Goal: Task Accomplishment & Management: Use online tool/utility

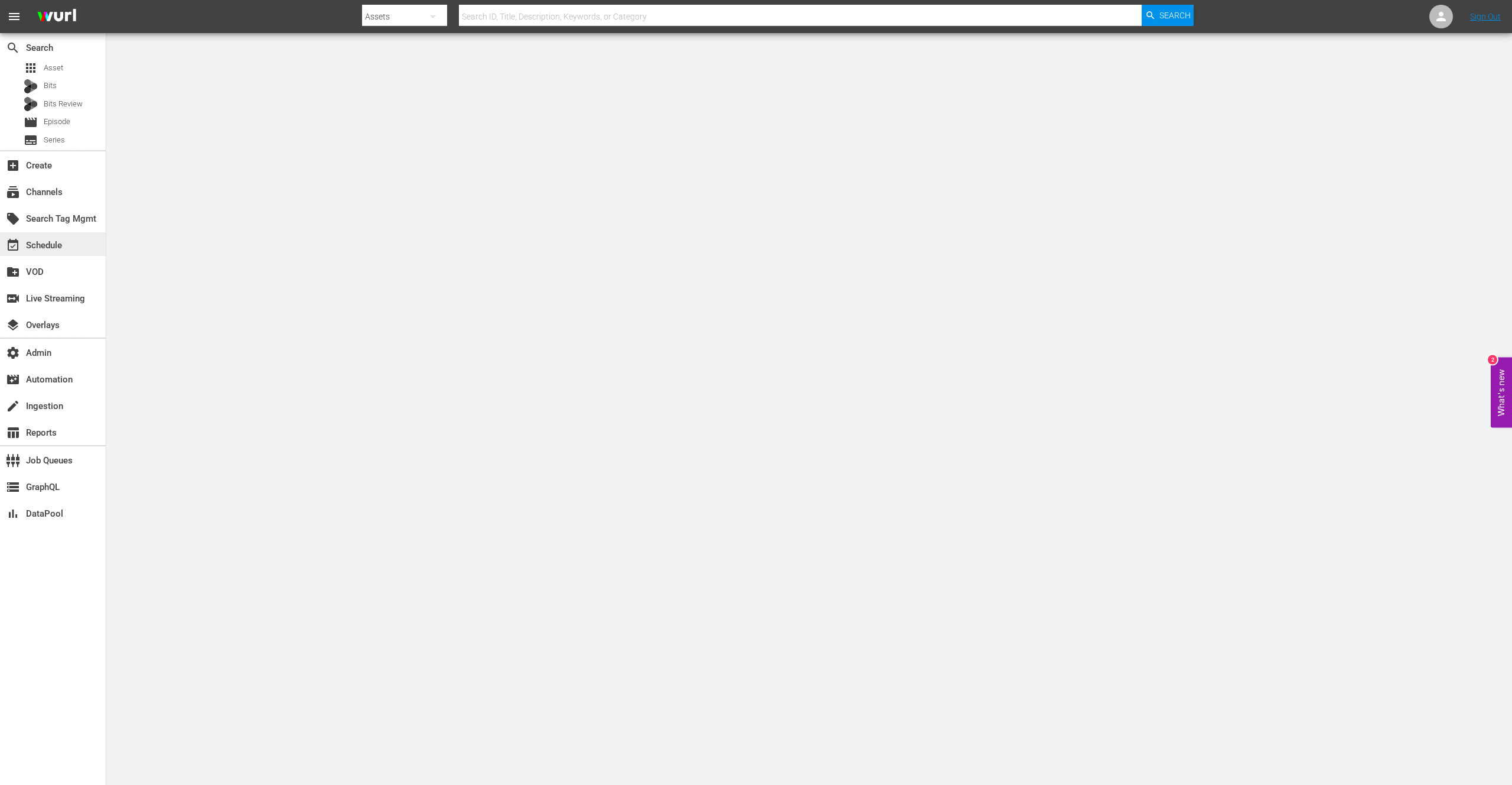
click at [54, 252] on div "event_available Schedule" at bounding box center [52, 244] width 106 height 24
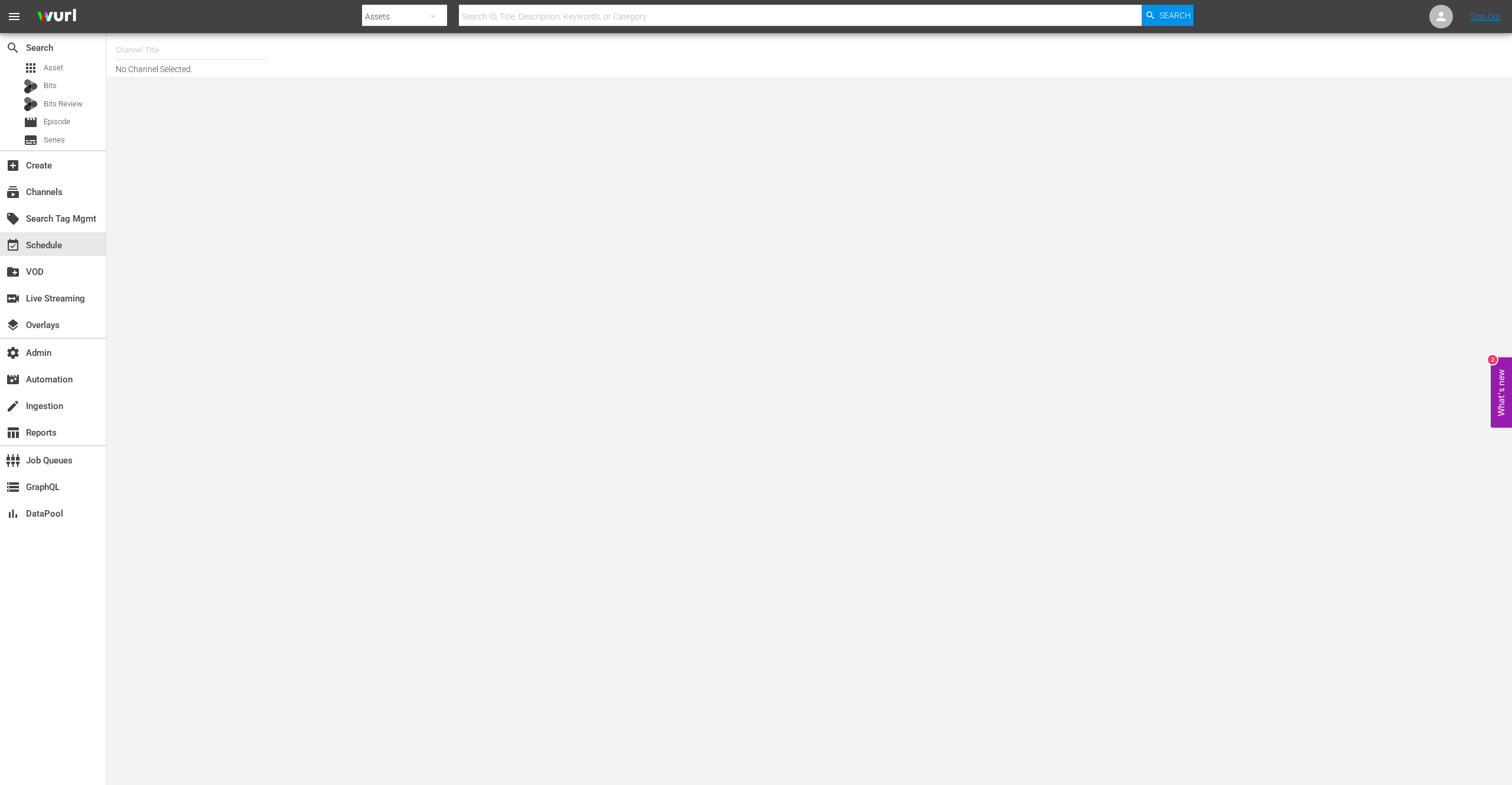
click at [168, 56] on input "text" at bounding box center [191, 51] width 151 height 29
type input "L"
click at [52, 190] on div "subscriptions Channels" at bounding box center [33, 190] width 66 height 11
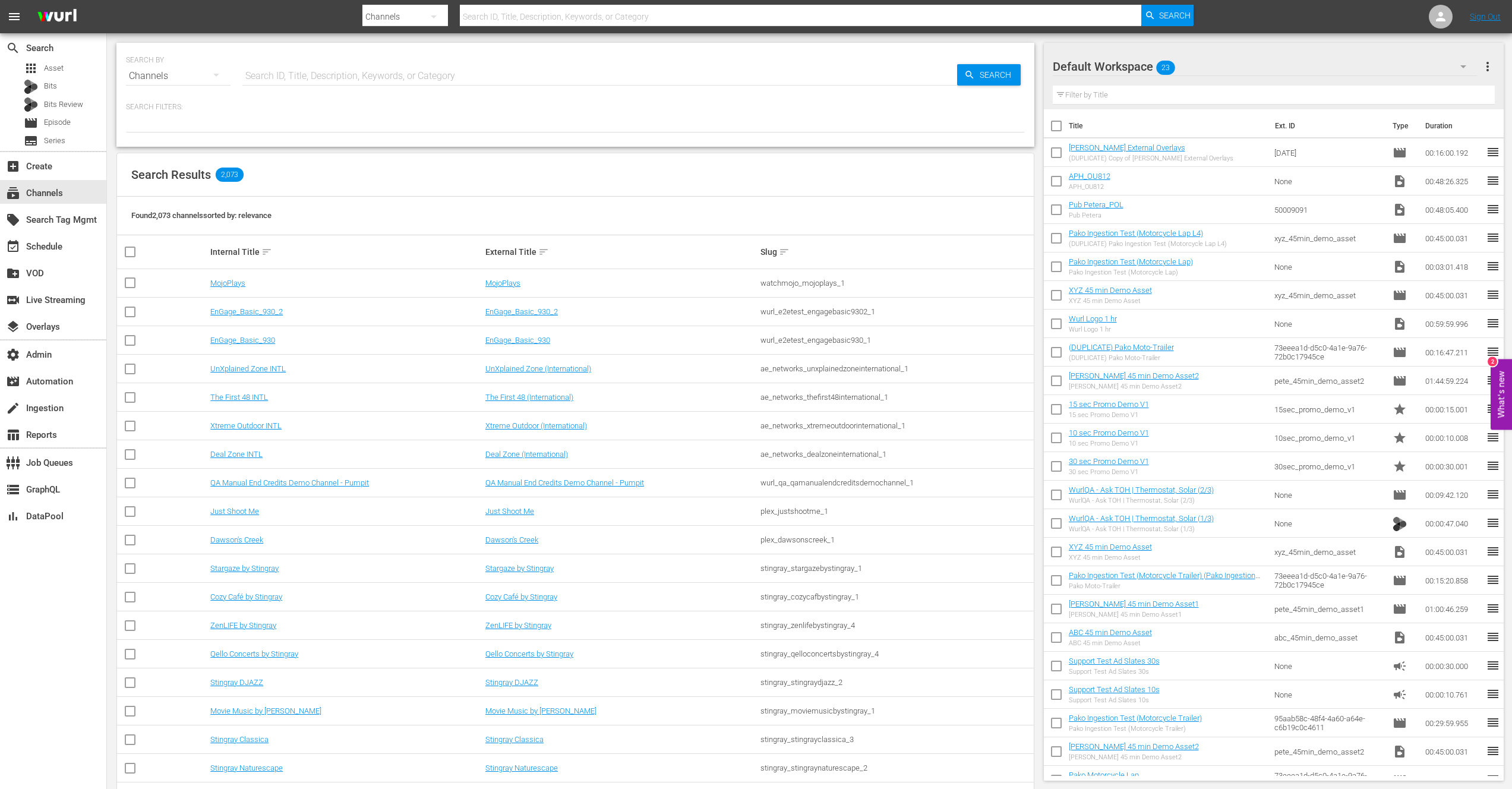
click at [356, 78] on input "text" at bounding box center [600, 77] width 714 height 29
type input "ae"
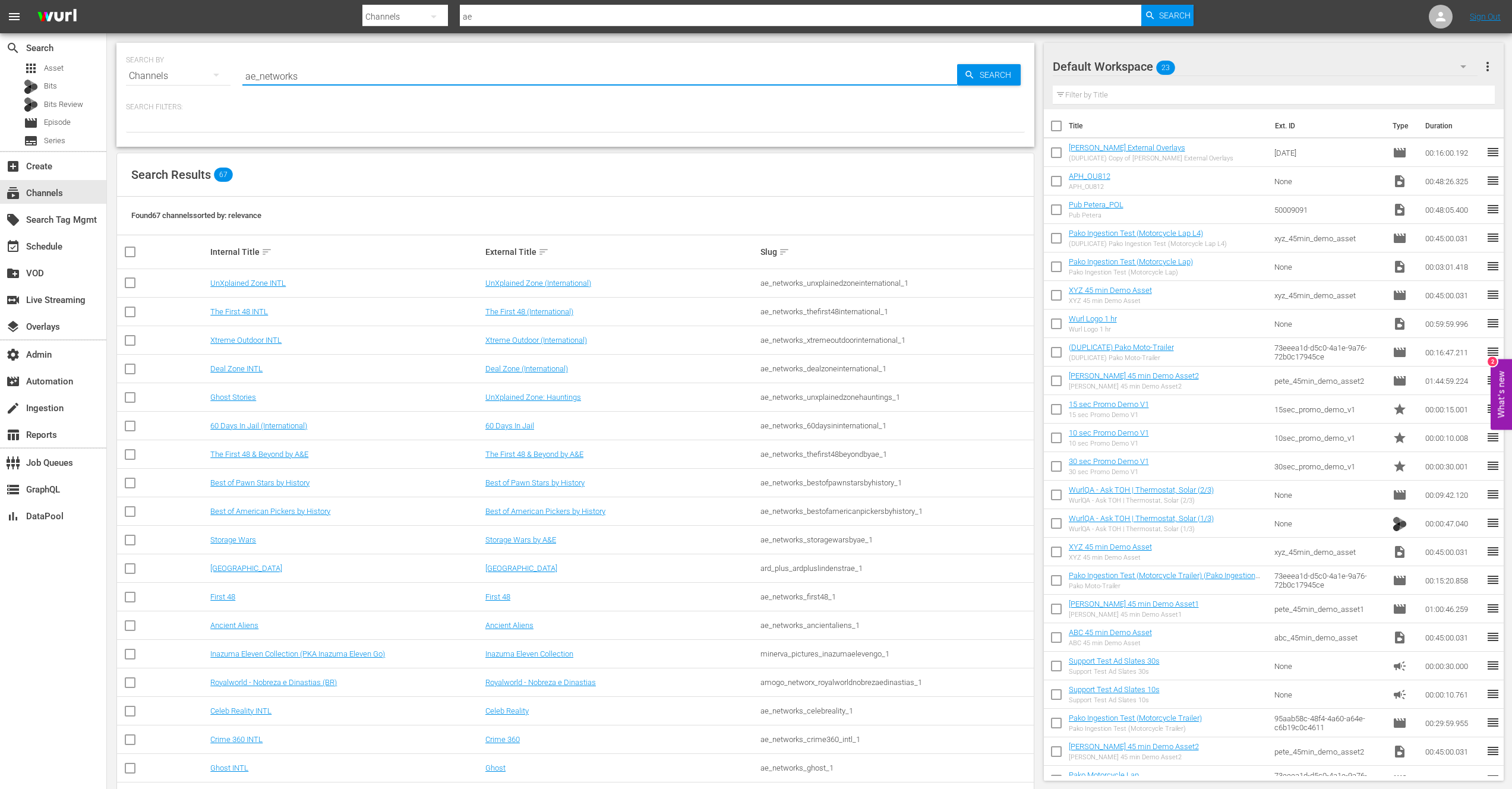
type input "ae_networks"
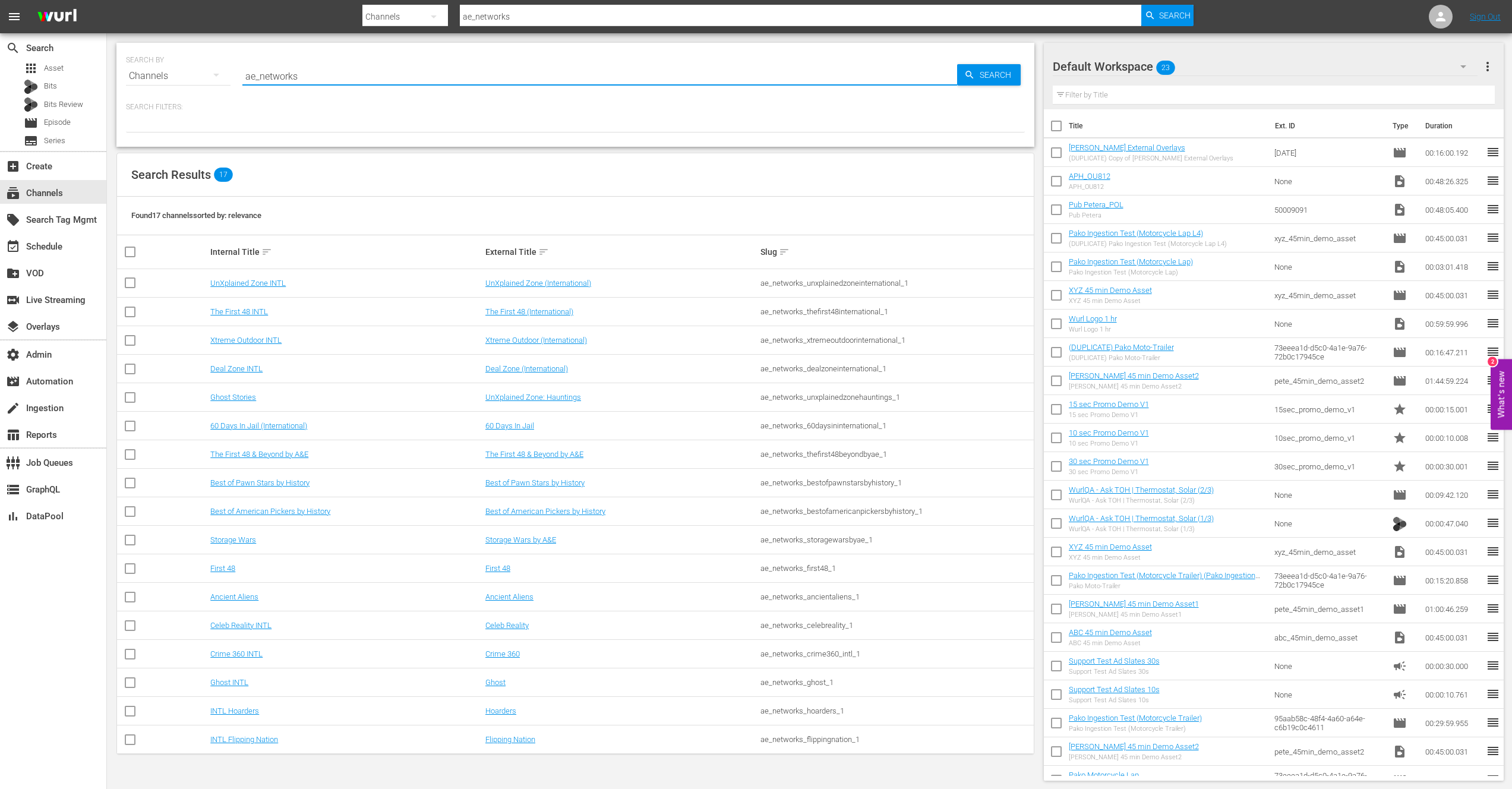
drag, startPoint x: 308, startPoint y: 75, endPoint x: 239, endPoint y: 78, distance: 69.1
click at [239, 78] on div "SEARCH BY Search By Channels Search ID, Title, Description, Keywords, or Catego…" at bounding box center [575, 69] width 899 height 43
type input "Movie Fav"
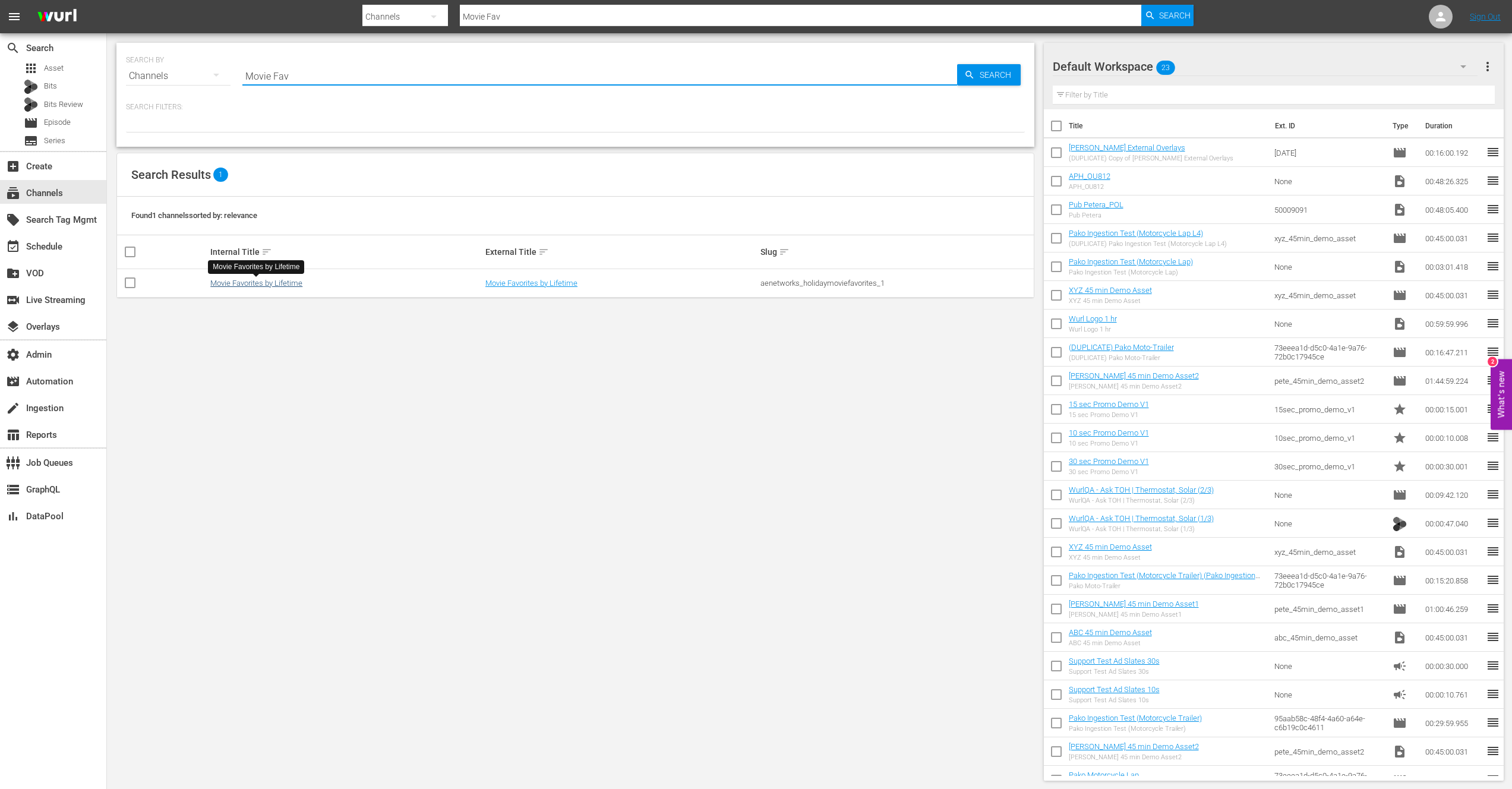
type input "Movie Fav"
click at [239, 283] on link "Movie Favorites by Lifetime" at bounding box center [256, 283] width 92 height 9
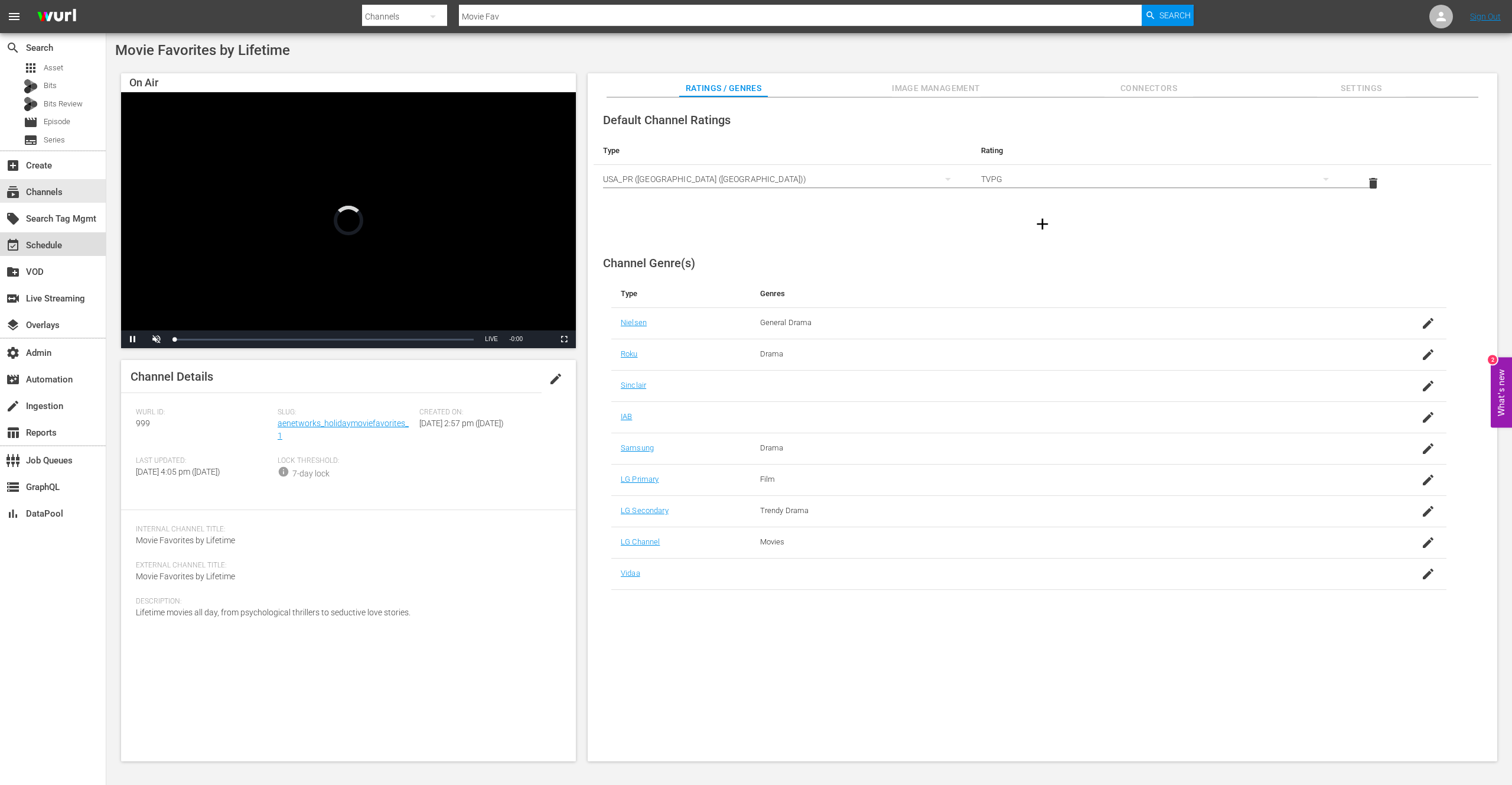
click at [41, 248] on div "event_available Schedule" at bounding box center [33, 244] width 66 height 11
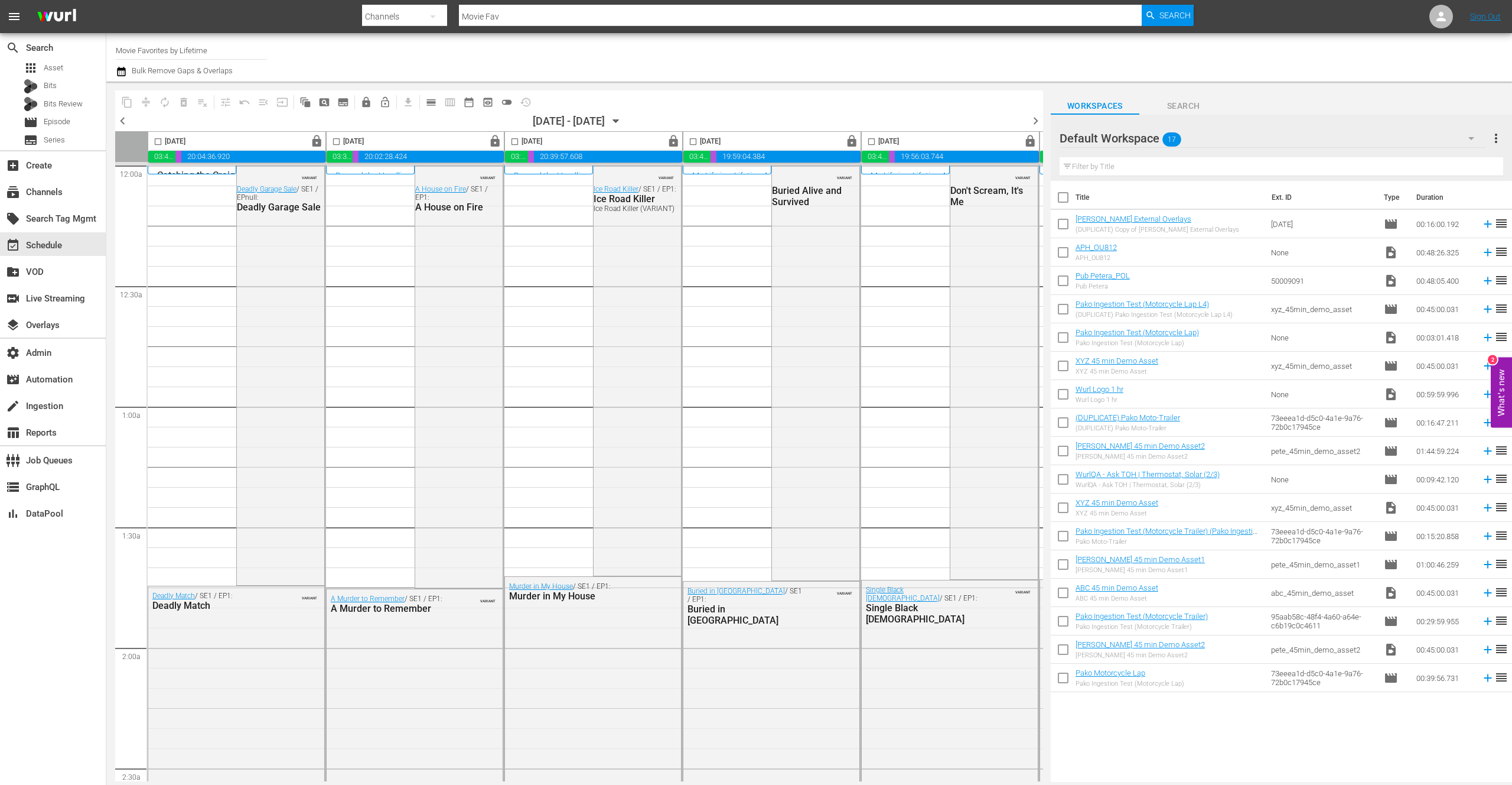
click at [622, 122] on icon "button" at bounding box center [616, 121] width 13 height 13
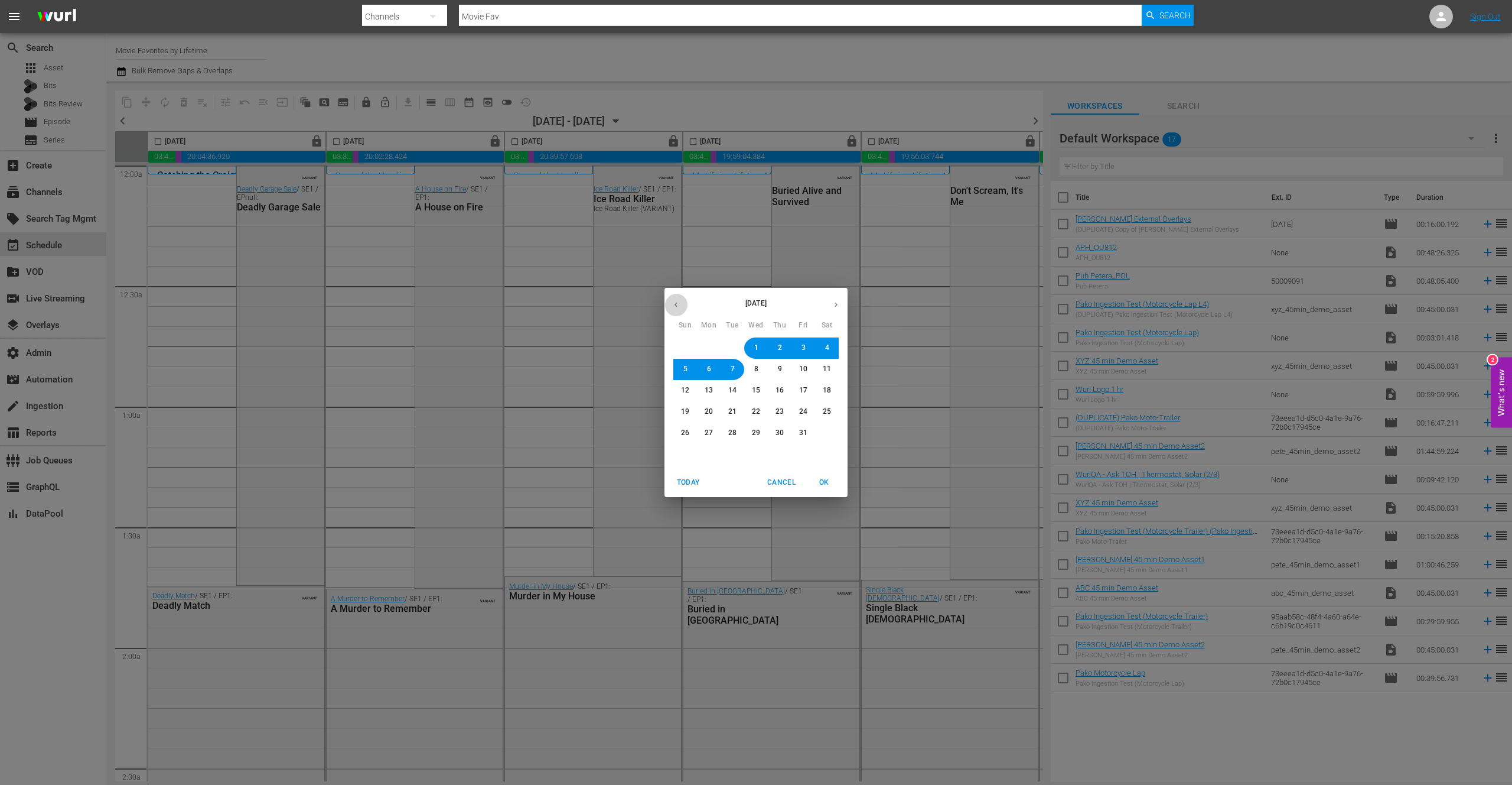
click at [678, 305] on icon "button" at bounding box center [676, 305] width 8 height 8
click at [709, 348] on span "1" at bounding box center [709, 348] width 4 height 10
click at [829, 481] on span "OK" at bounding box center [824, 482] width 29 height 13
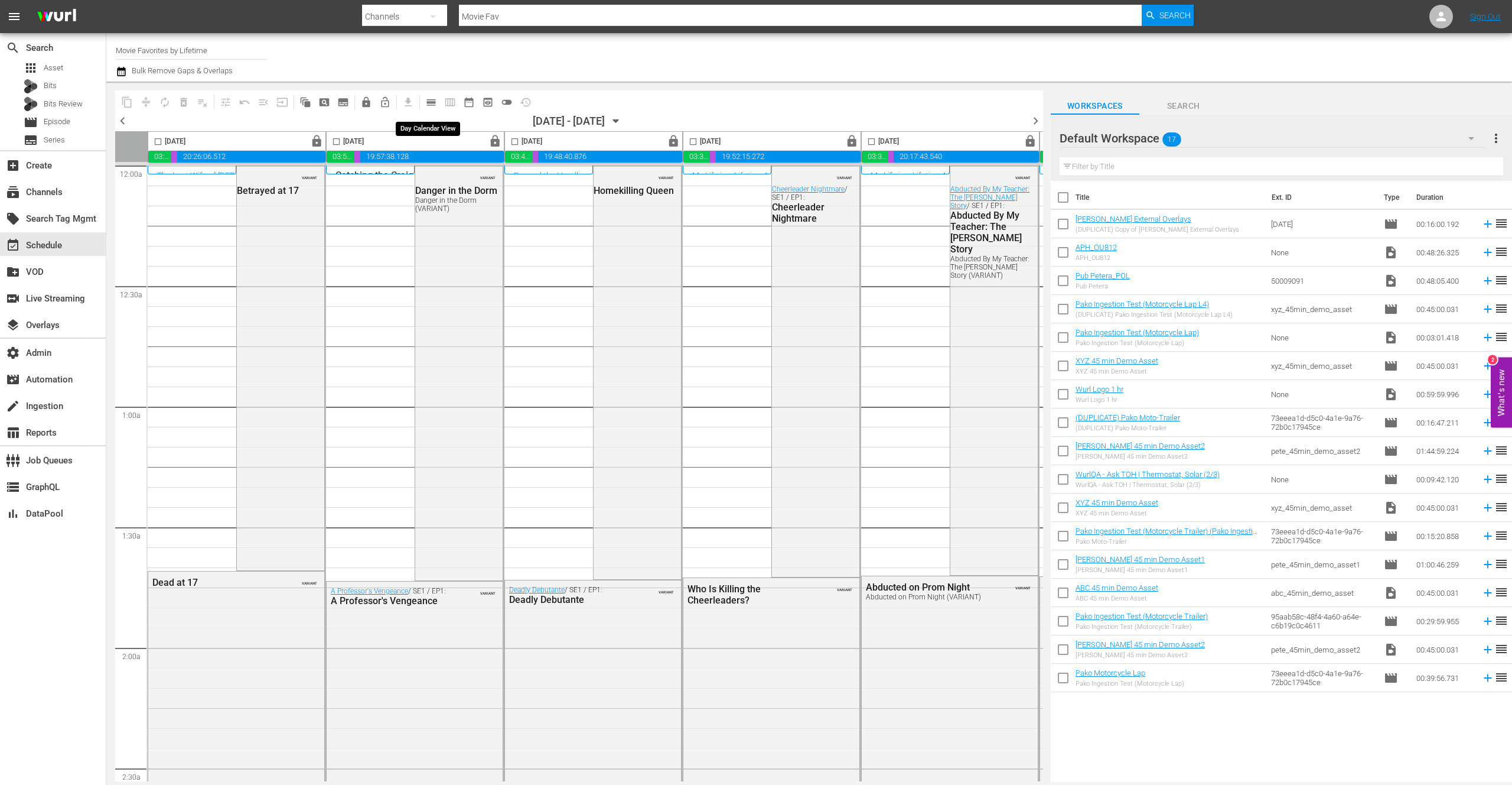
click at [432, 103] on span "calendar_view_day_outlined" at bounding box center [431, 102] width 12 height 12
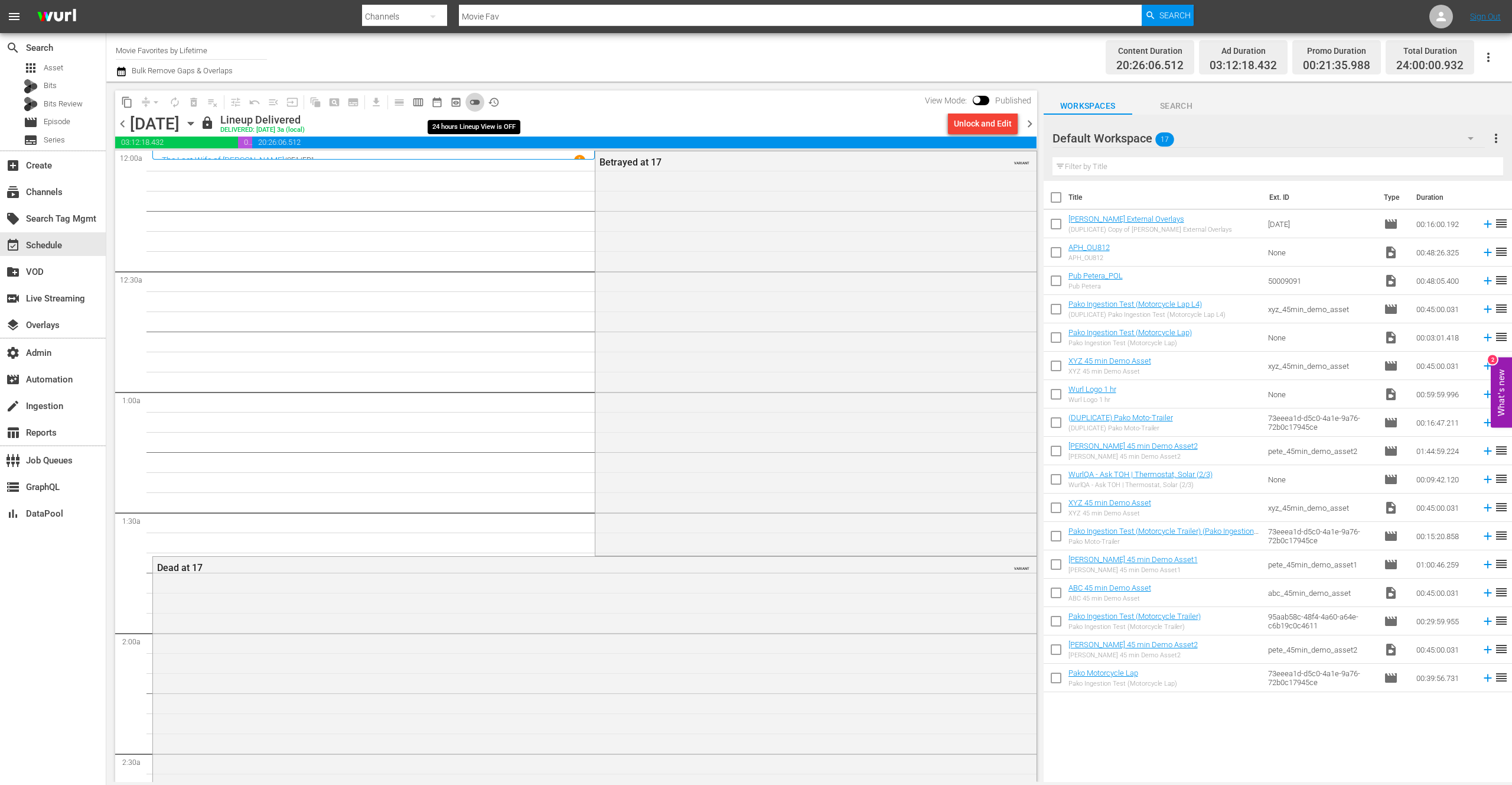
click at [478, 103] on span "toggle_off" at bounding box center [475, 102] width 12 height 12
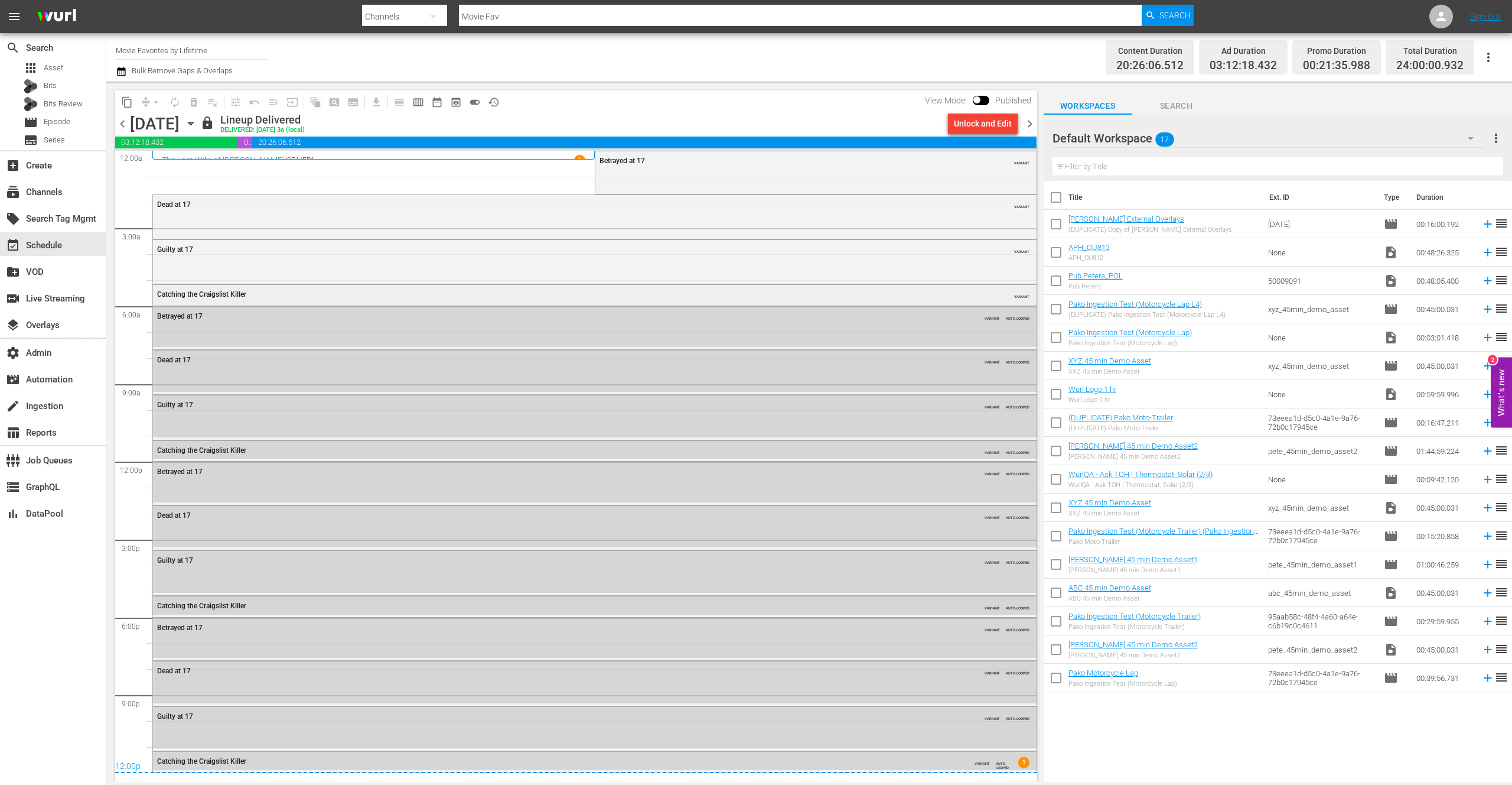
click at [261, 293] on div "Catching the Craigslist Killer" at bounding box center [562, 294] width 808 height 8
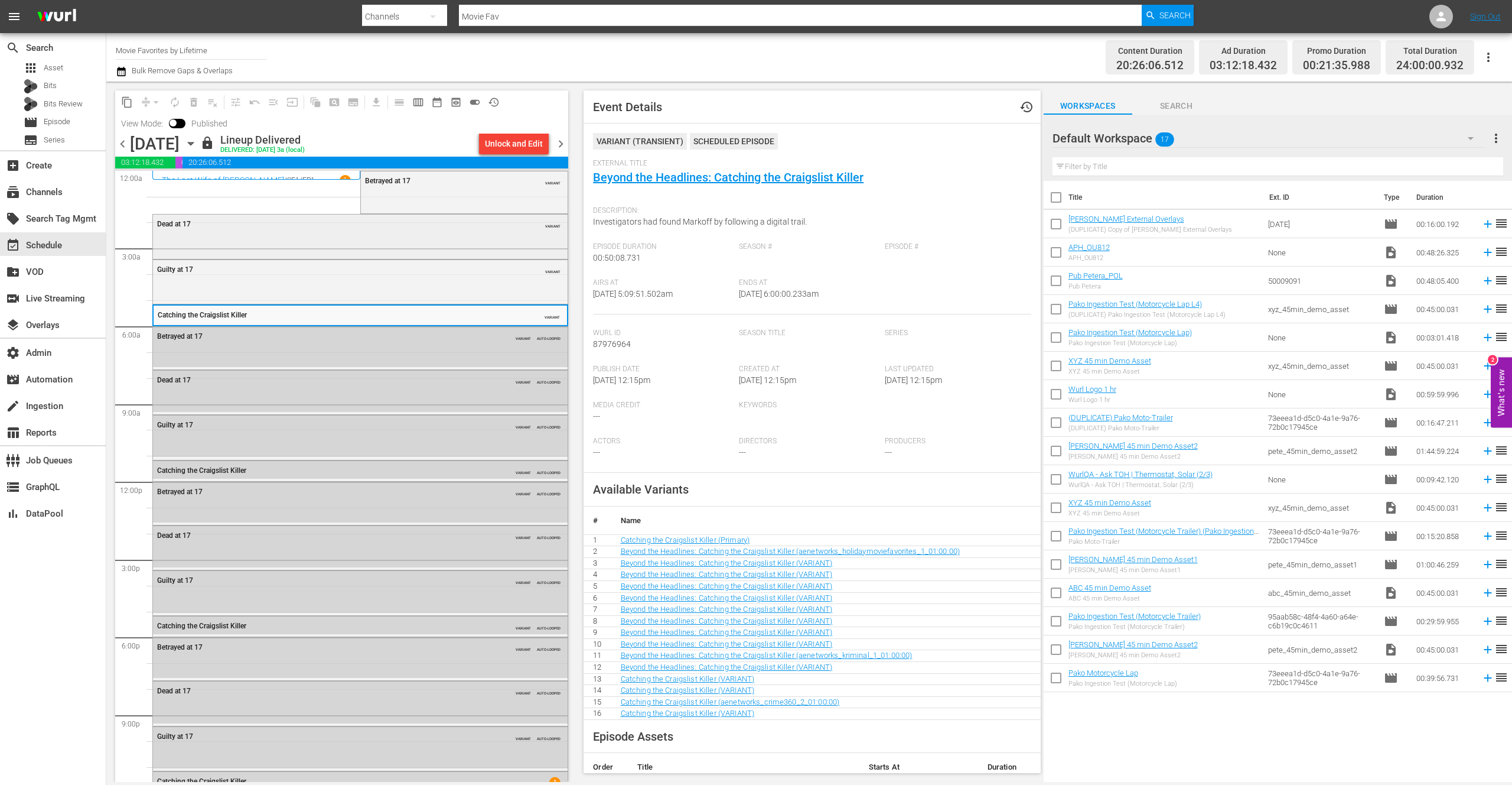
click at [319, 249] on div "Dead at 17 VARIANT" at bounding box center [360, 235] width 414 height 41
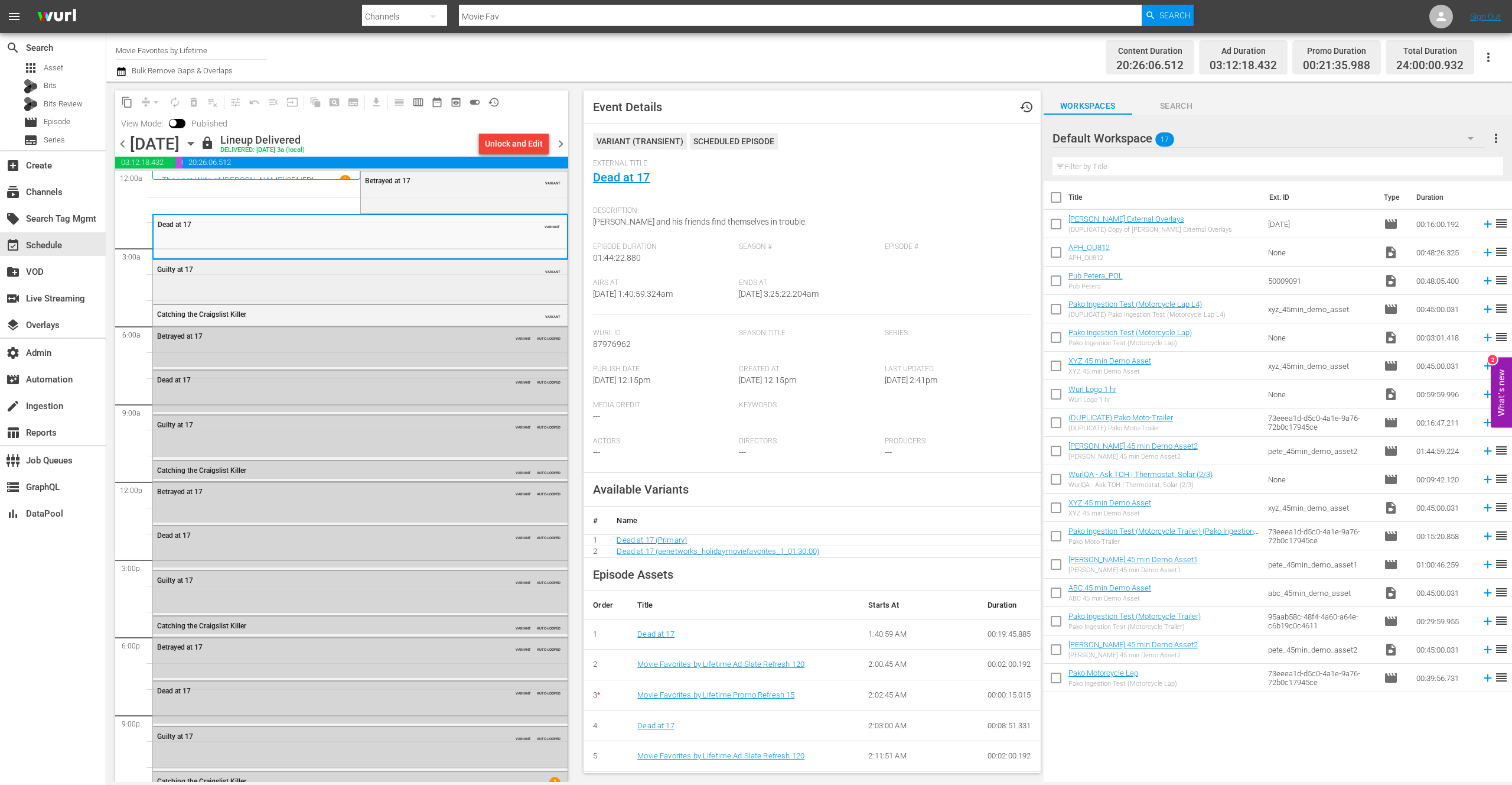
click at [314, 272] on div "Guilty at 17" at bounding box center [330, 270] width 345 height 8
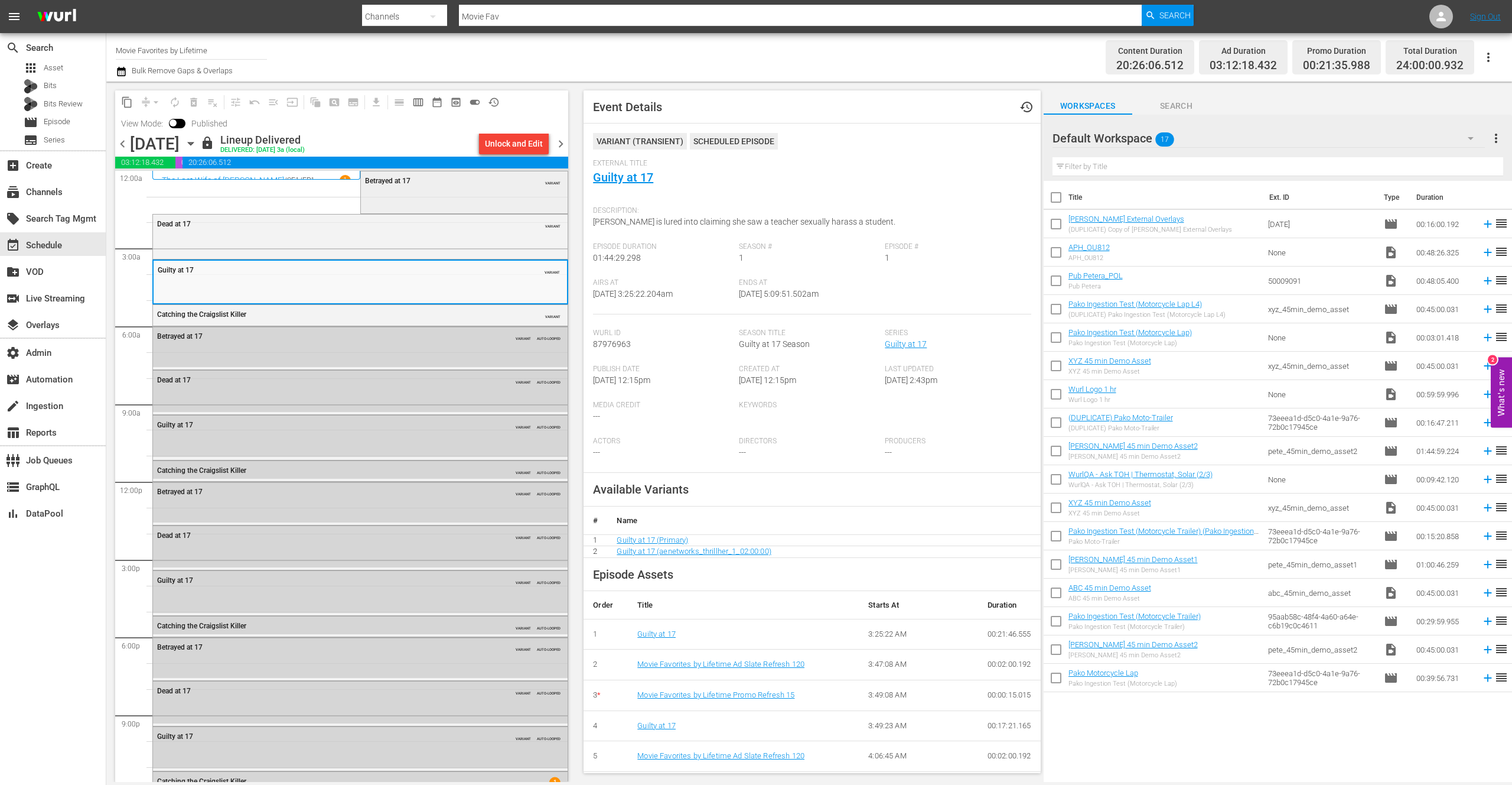
click at [392, 194] on div "Betrayed at 17 VARIANT" at bounding box center [464, 192] width 207 height 41
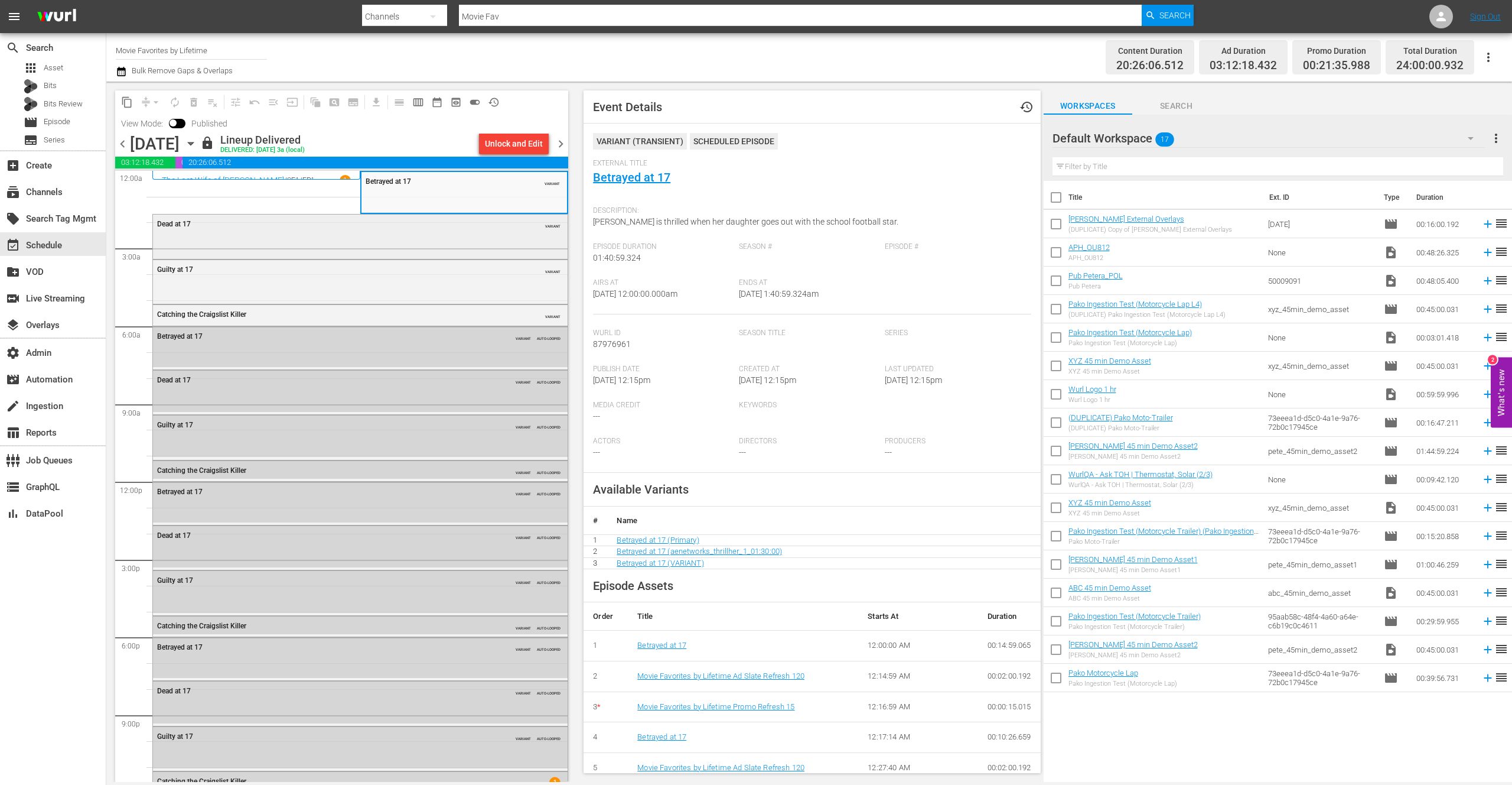
click at [376, 225] on div "Dead at 17" at bounding box center [330, 224] width 345 height 8
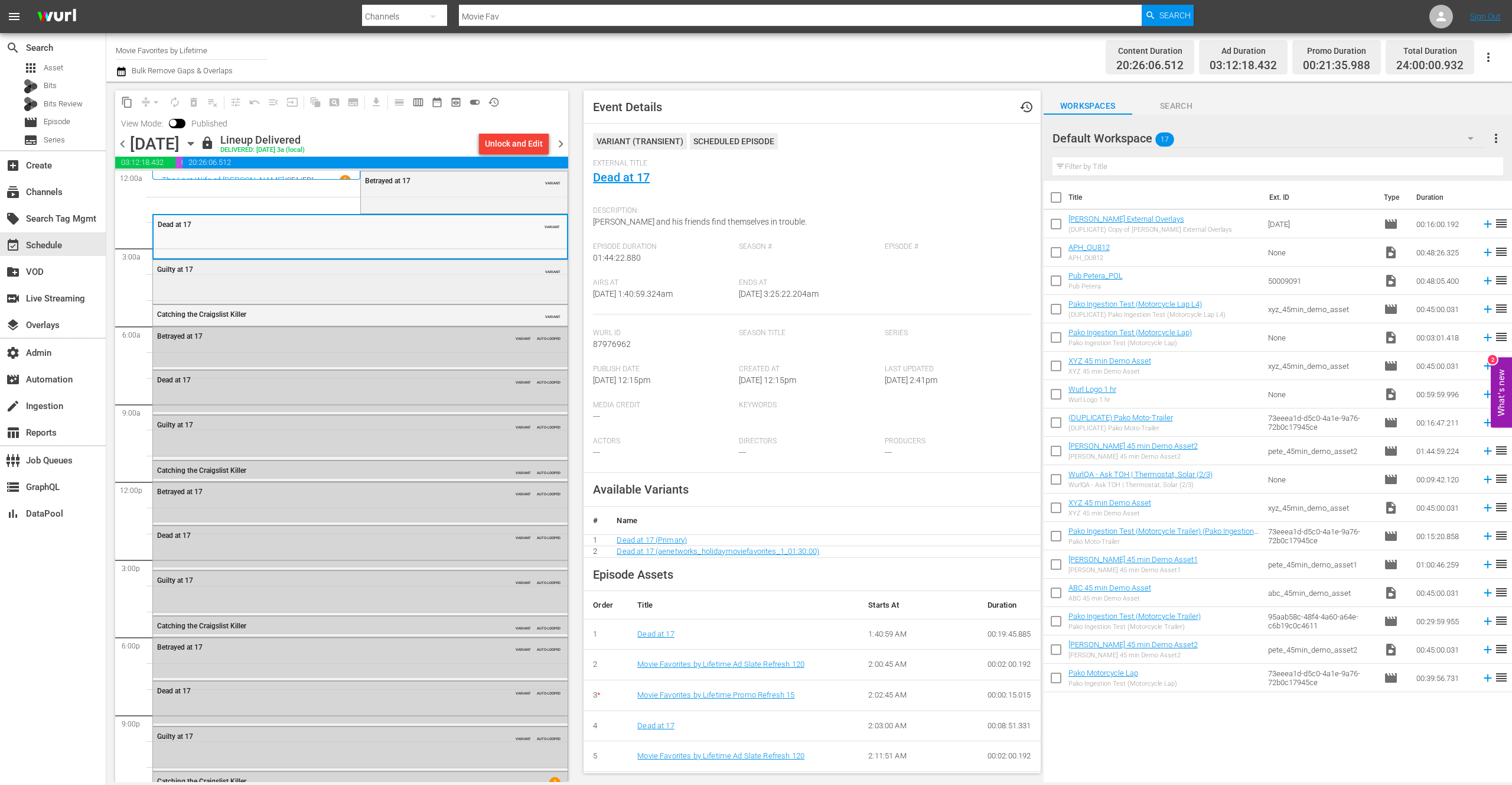
click at [362, 272] on div "Guilty at 17" at bounding box center [330, 270] width 345 height 8
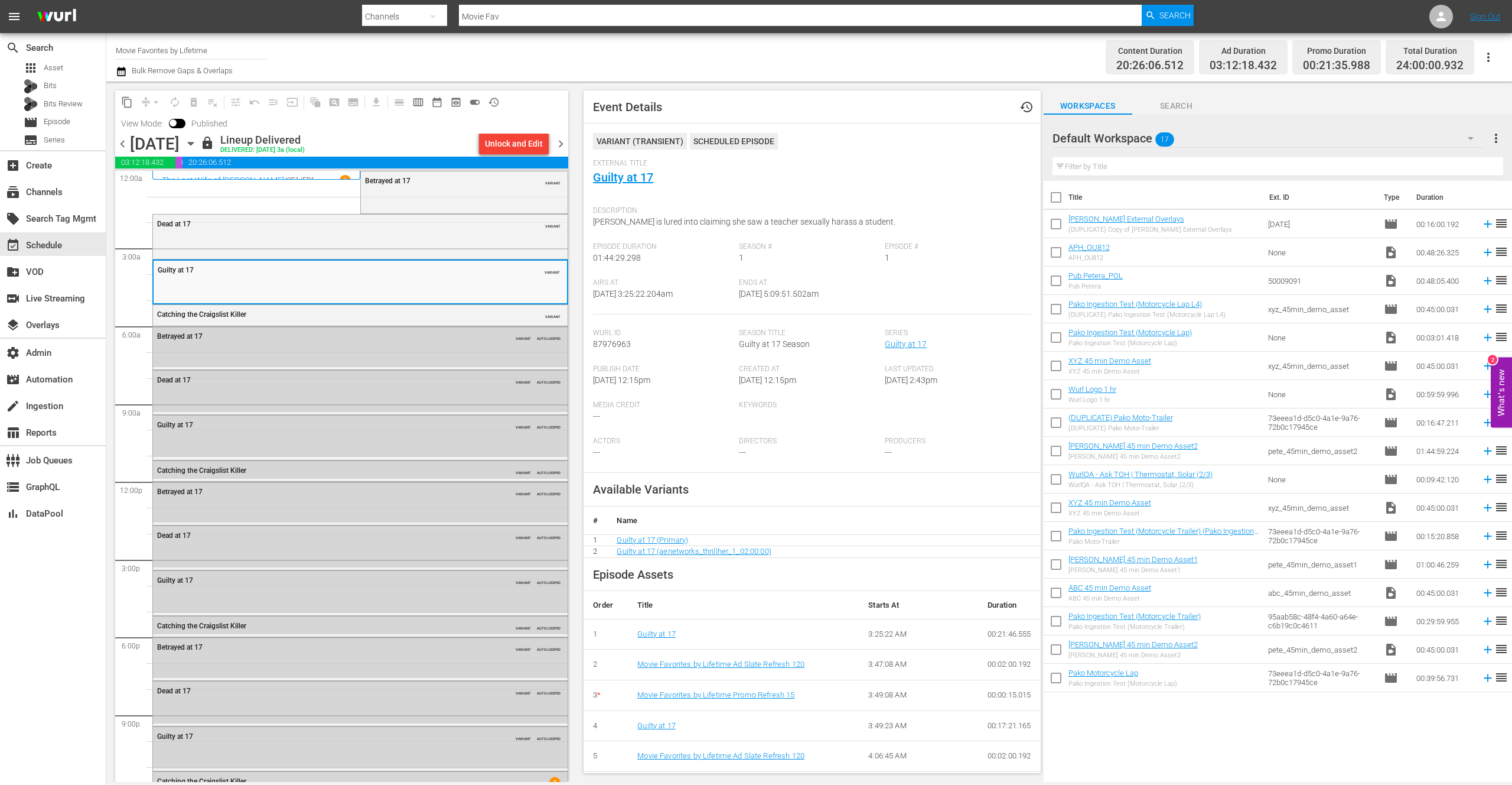
click at [559, 144] on span "chevron_right" at bounding box center [561, 143] width 14 height 14
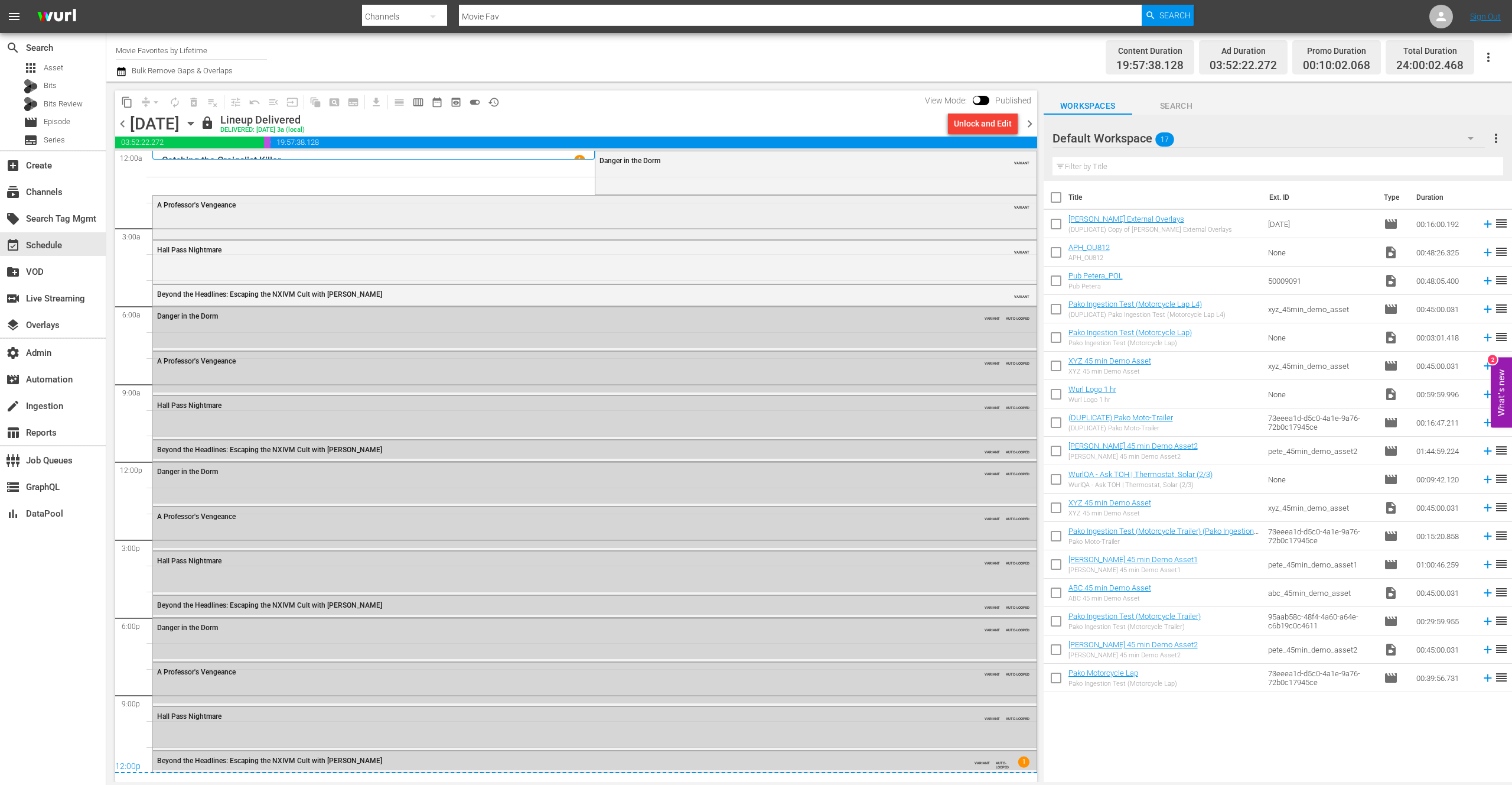
click at [250, 211] on div "A Professor's Vengeance VARIANT" at bounding box center [594, 204] width 884 height 18
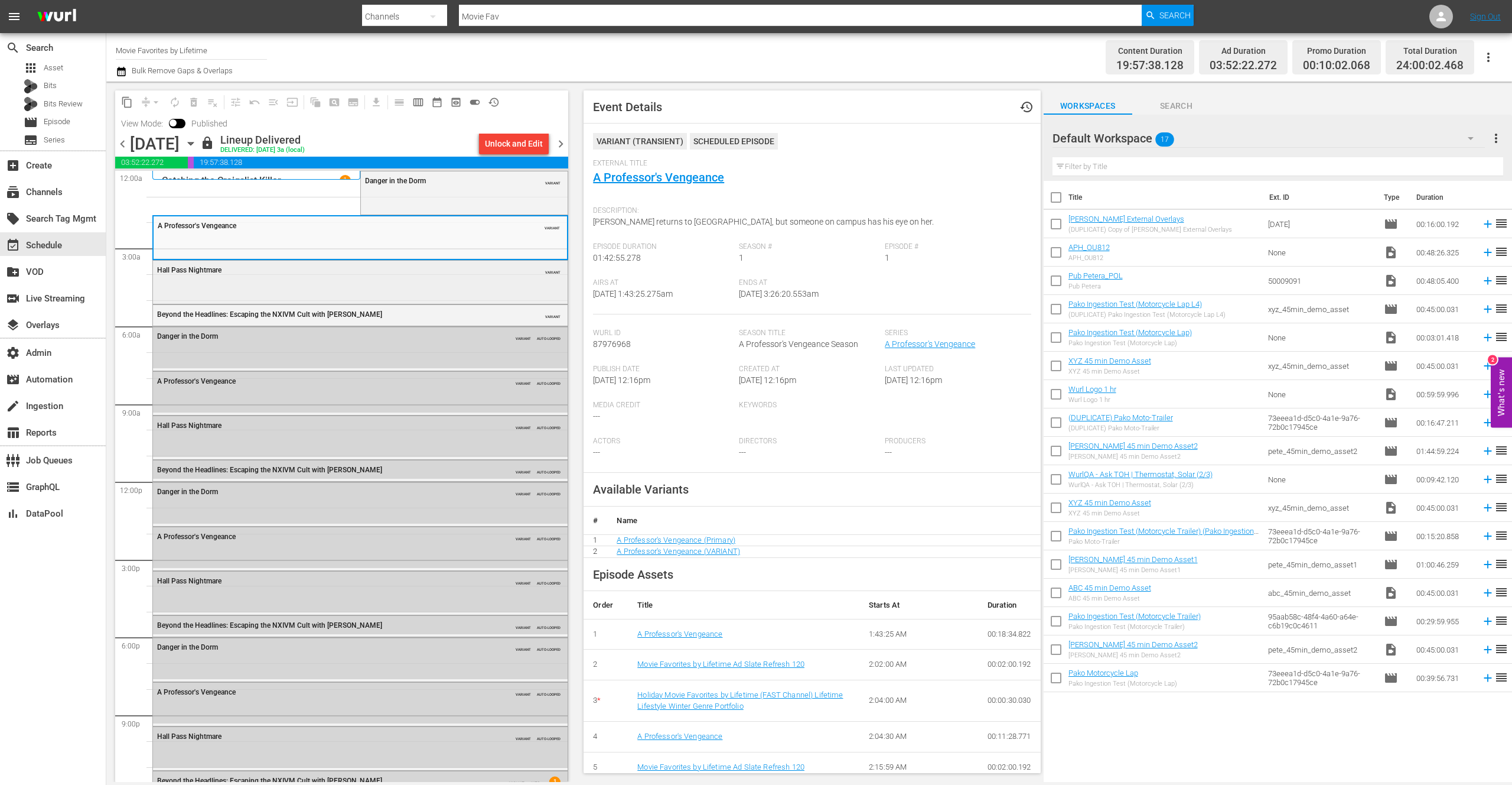
click at [267, 283] on div "Hall Pass Nightmare VARIANT" at bounding box center [360, 281] width 414 height 41
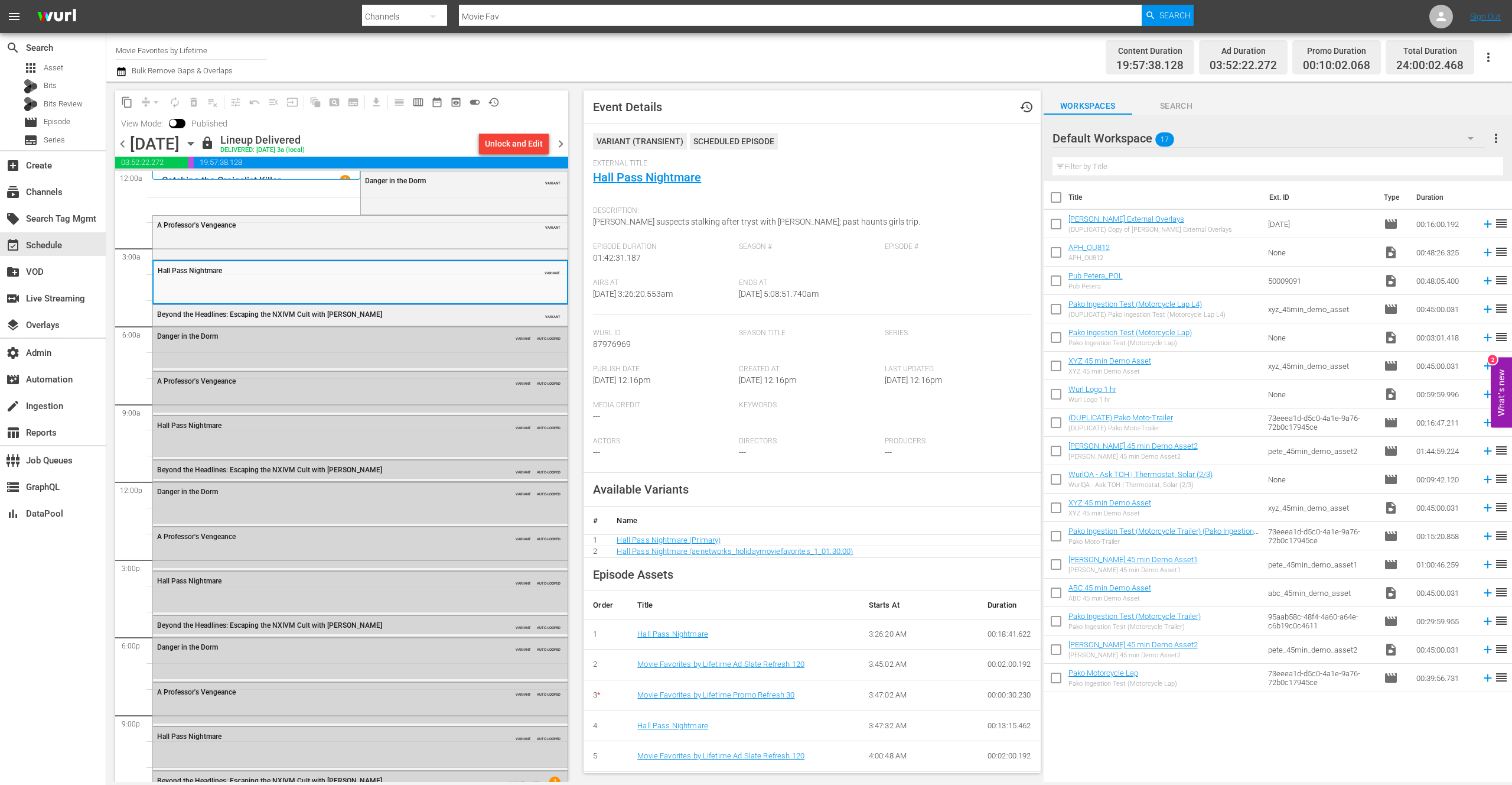
click at [404, 313] on div "Beyond the Headlines: Escaping the NXIVM Cult with [PERSON_NAME]" at bounding box center [330, 315] width 345 height 8
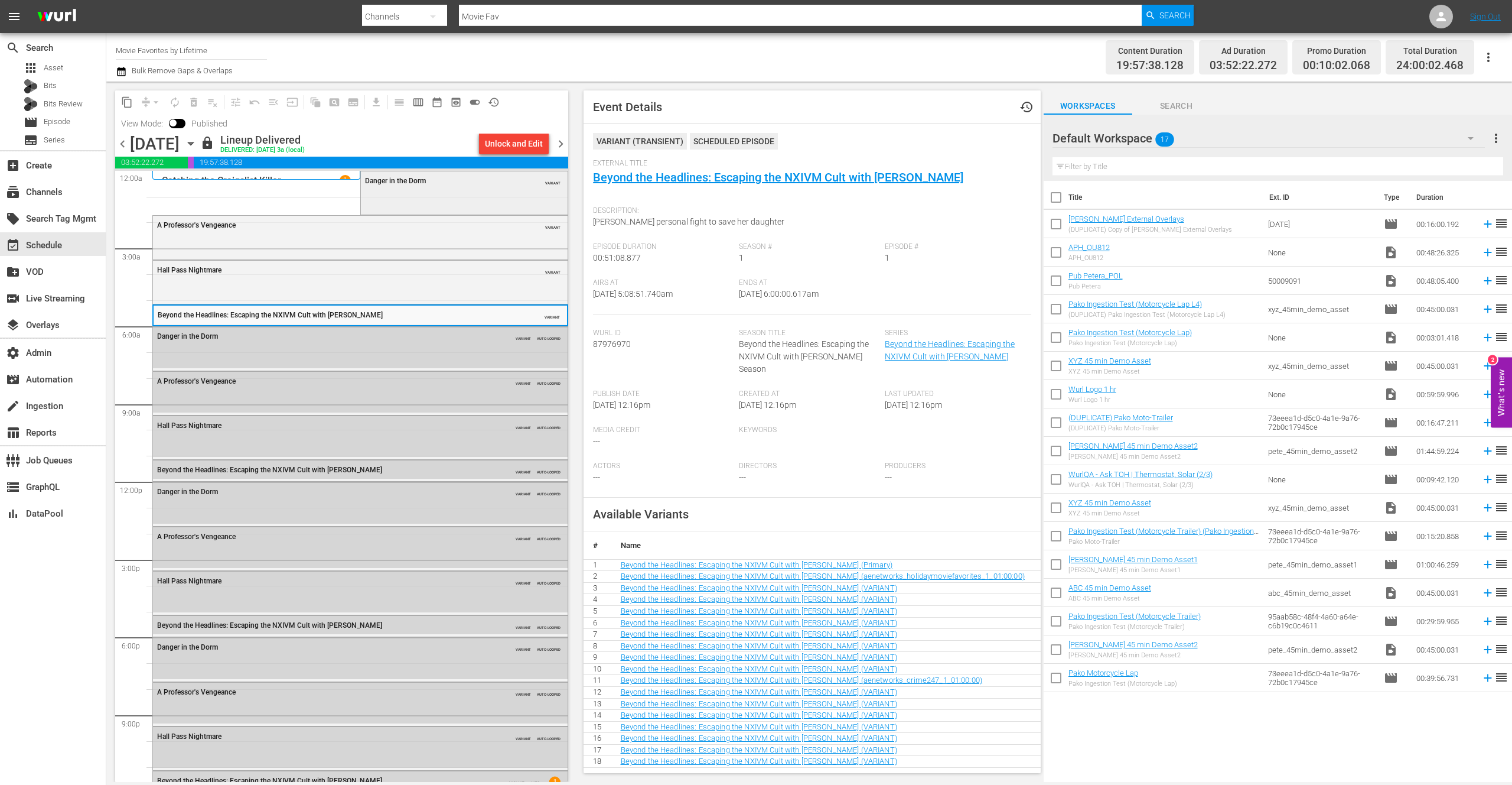
click at [408, 196] on div "Danger in the Dorm VARIANT" at bounding box center [464, 192] width 207 height 41
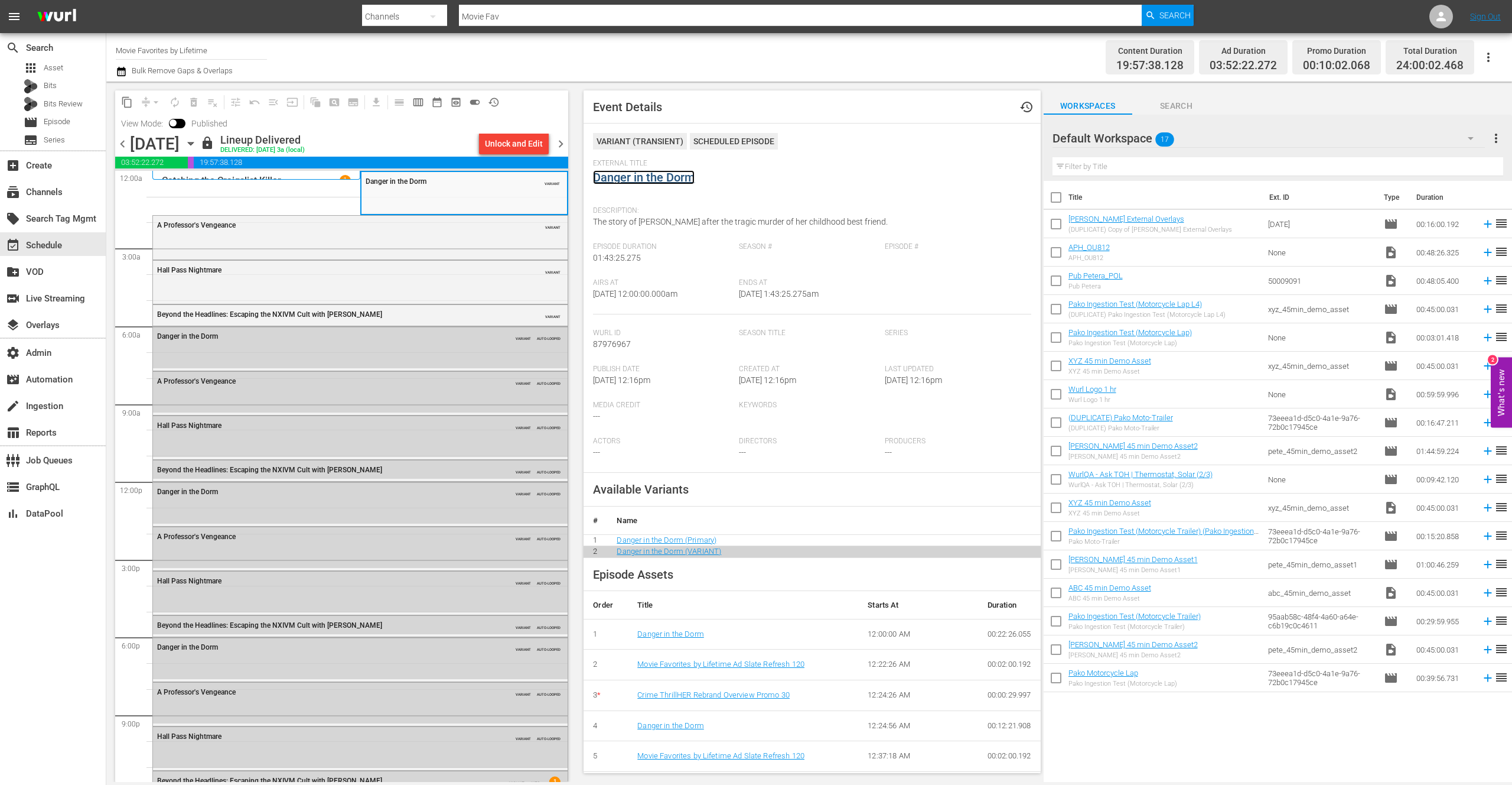
click at [653, 179] on link "Danger in the Dorm" at bounding box center [644, 177] width 101 height 14
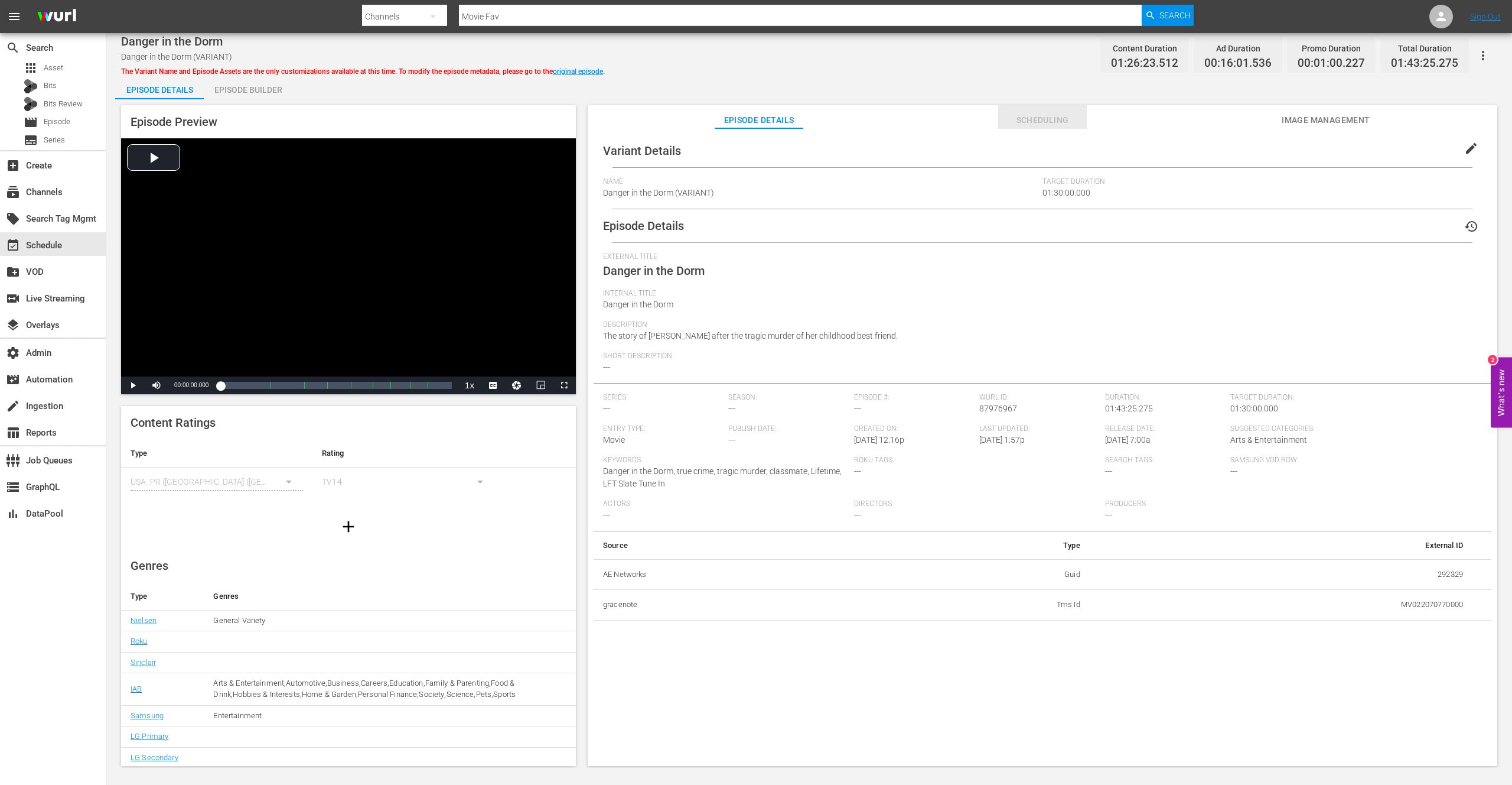
click at [1051, 120] on span "Scheduling" at bounding box center [1043, 119] width 89 height 14
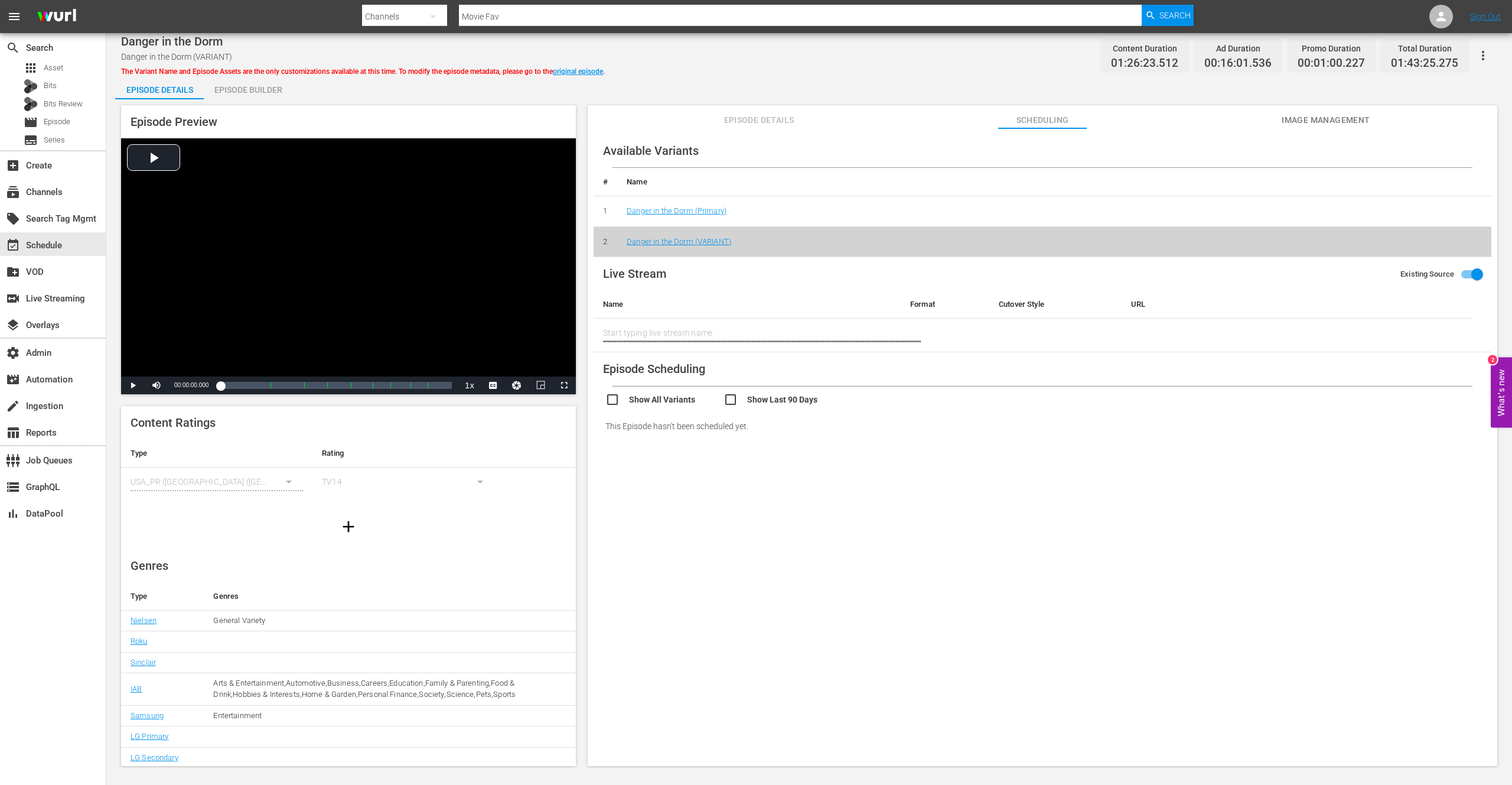
click at [730, 401] on input "checkbox" at bounding box center [783, 401] width 118 height 17
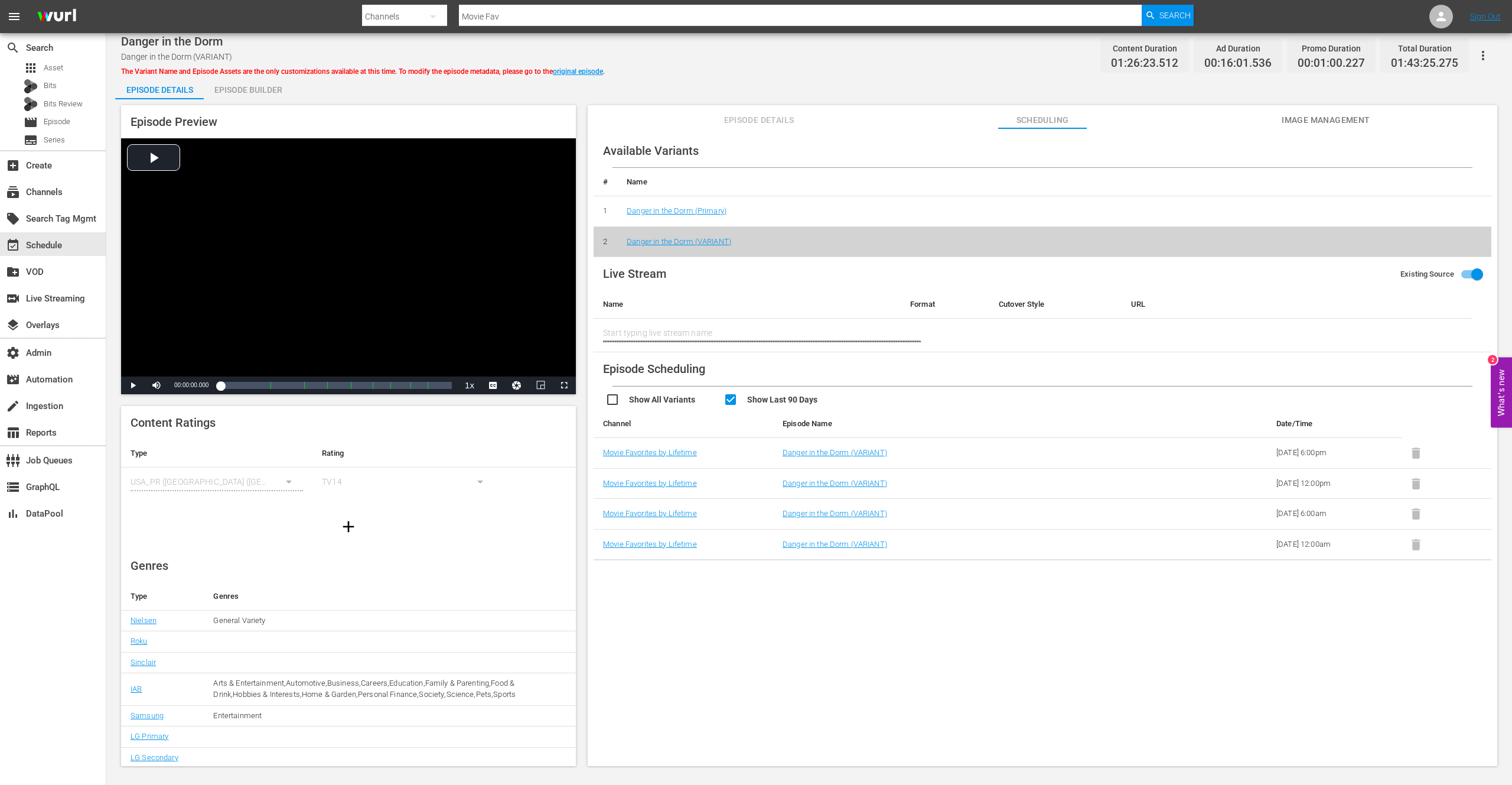
click at [730, 401] on input "checkbox" at bounding box center [783, 401] width 118 height 17
checkbox input "false"
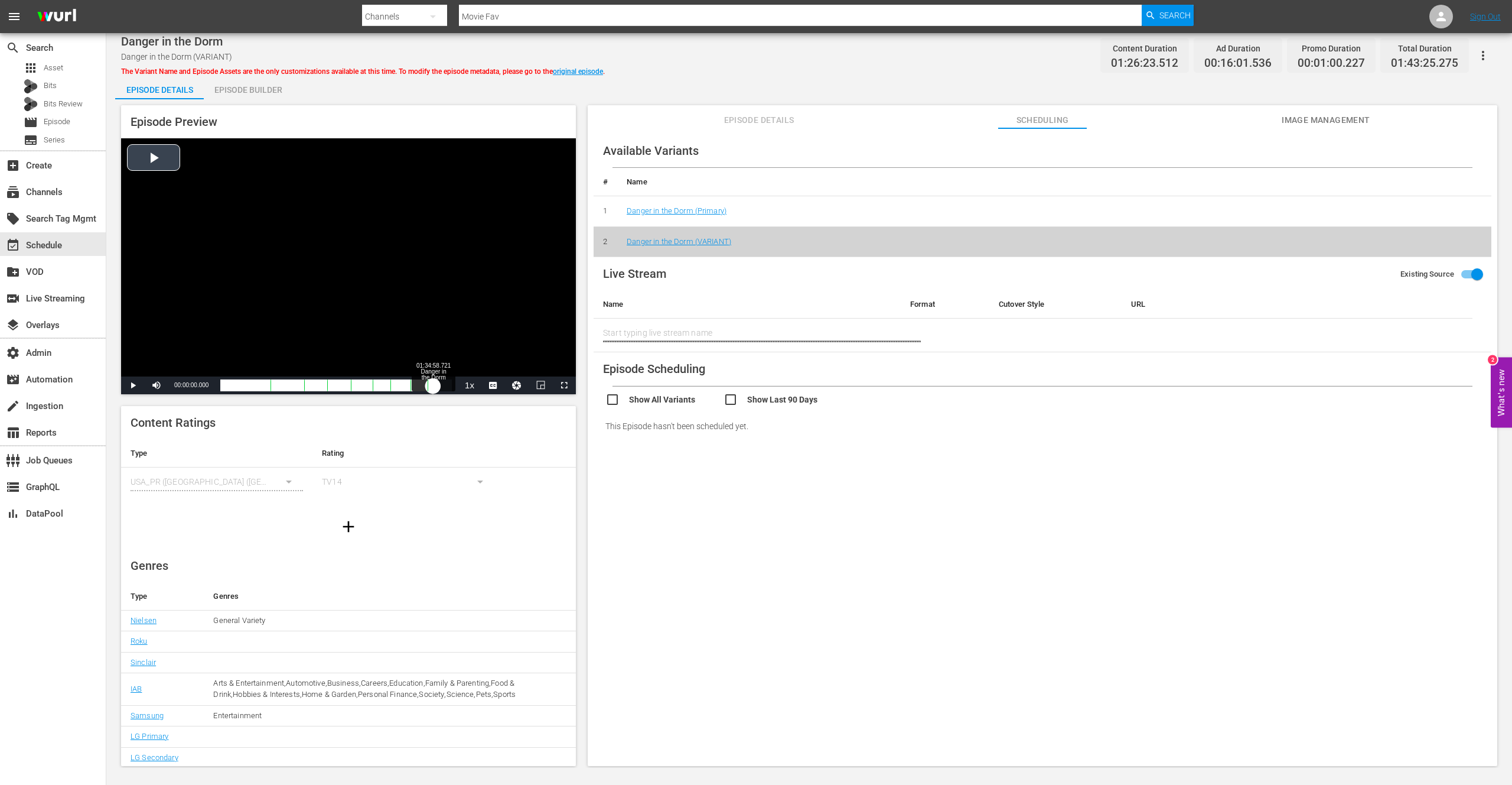
click at [433, 387] on div "Loaded : 0.11% 01:34:58.721 Danger in the Dorm (9/9) 00:00:00.000" at bounding box center [337, 385] width 232 height 12
click at [438, 389] on div "01:17:59.956" at bounding box center [330, 385] width 218 height 12
click at [442, 385] on div "01:20:20.275" at bounding box center [331, 385] width 222 height 12
click at [446, 386] on div "01:22:11.556" at bounding box center [333, 385] width 225 height 12
click at [564, 385] on span "Video Player" at bounding box center [564, 385] width 0 height 0
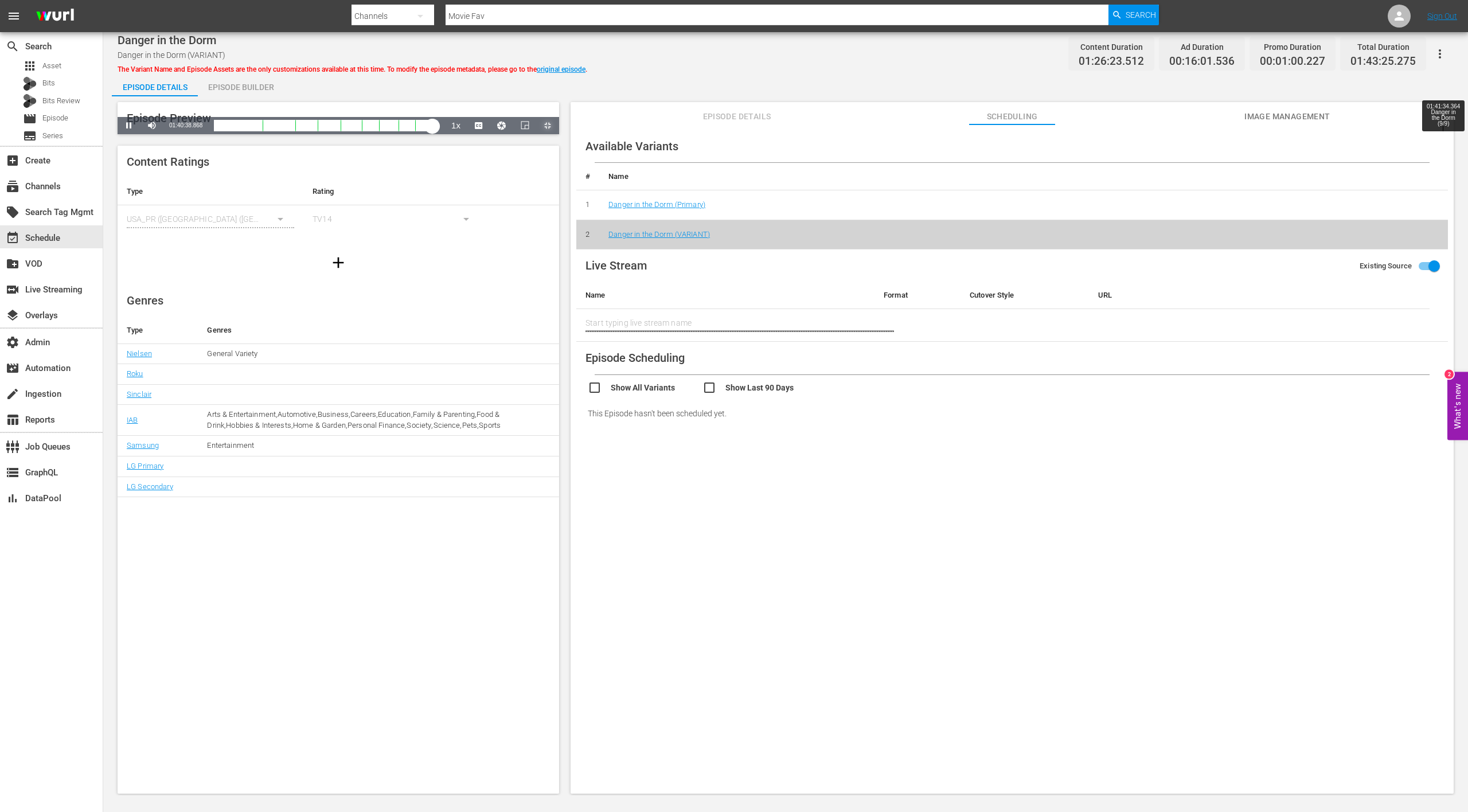
click at [438, 131] on div "Loaded : 96.98% 01:41:34.364 Danger in the Dorm (9/9) 01:23:37.116 Cue Point 8:…" at bounding box center [327, 126] width 225 height 11
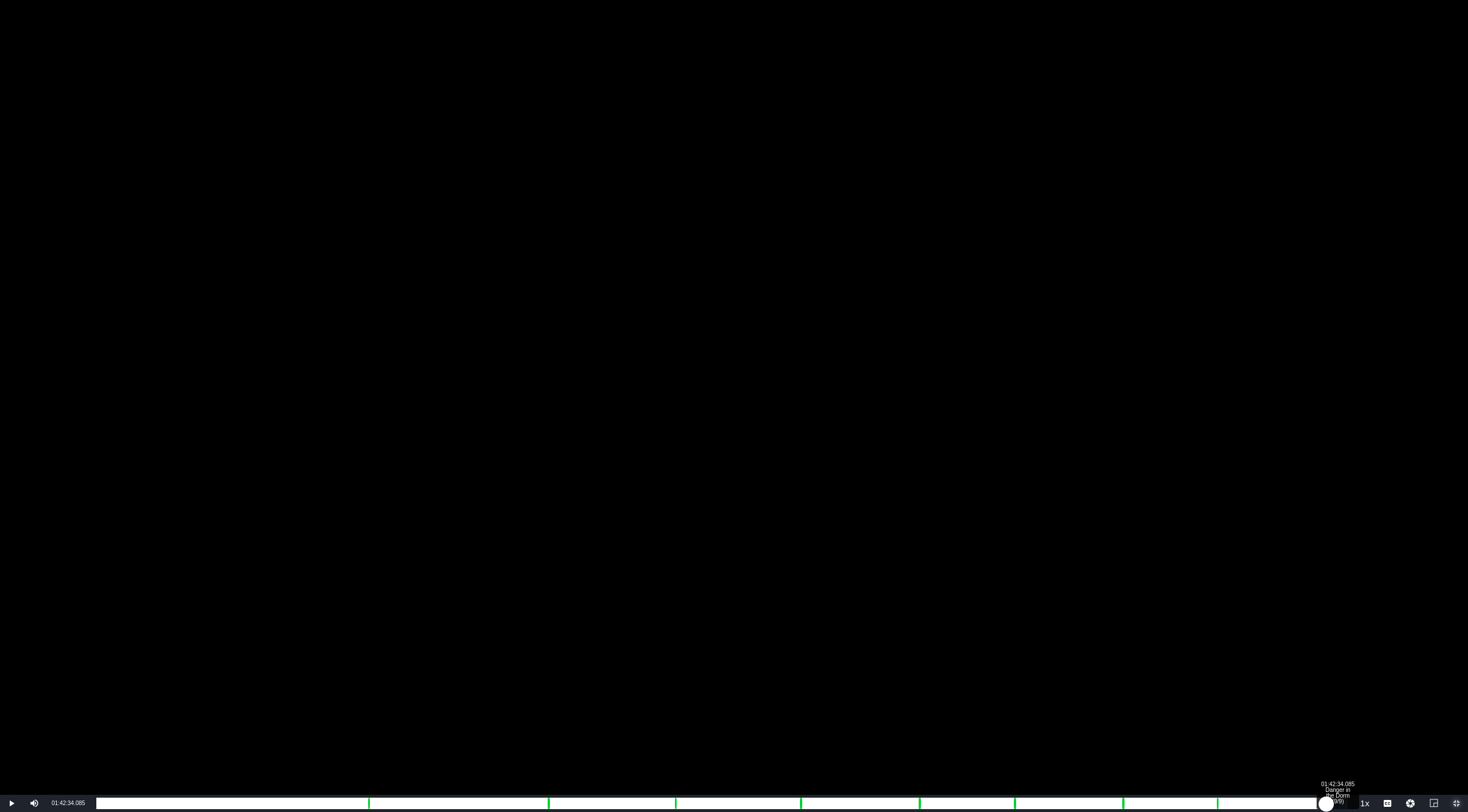
click at [1337, 761] on div "01:42:34.085 Danger in the Dorm (9/9)" at bounding box center [1337, 804] width 1 height 11
click at [1336, 761] on div "01:25:33.278" at bounding box center [716, 804] width 1240 height 11
click at [1333, 761] on div "01:25:25.941" at bounding box center [714, 804] width 1237 height 11
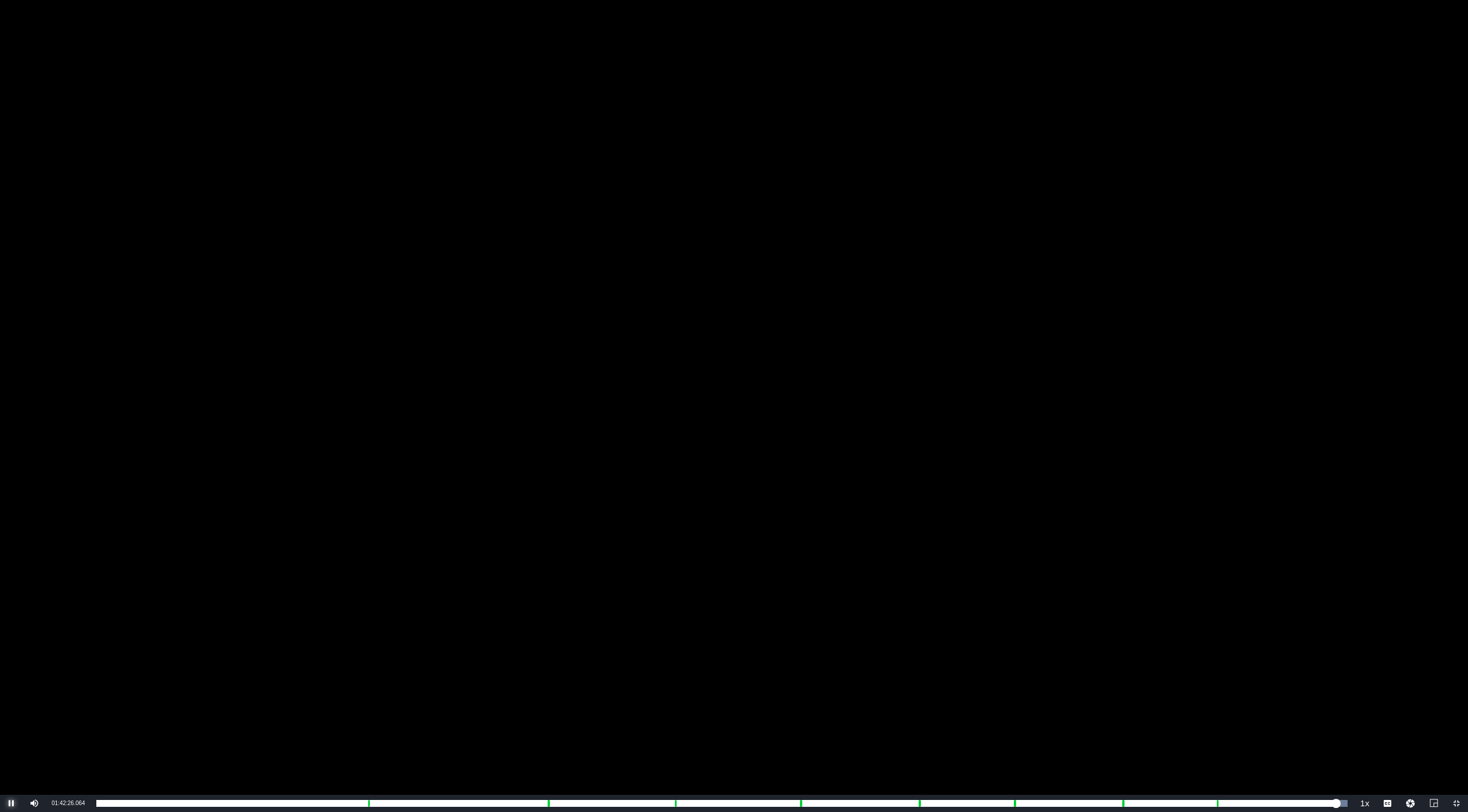
click at [11, 761] on span "Video Player" at bounding box center [11, 804] width 0 height 0
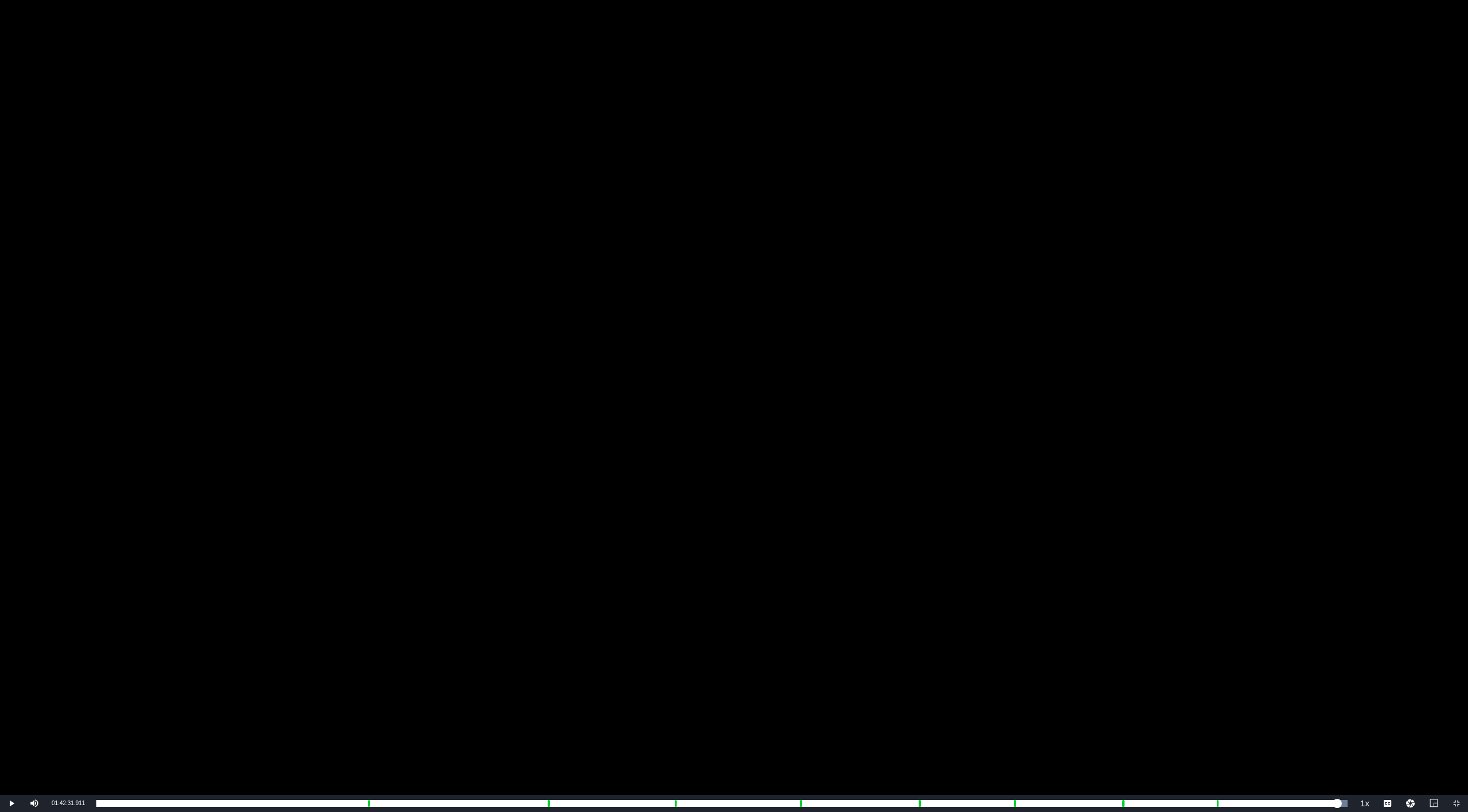
click at [201, 577] on div "Video Player" at bounding box center [734, 397] width 1468 height 795
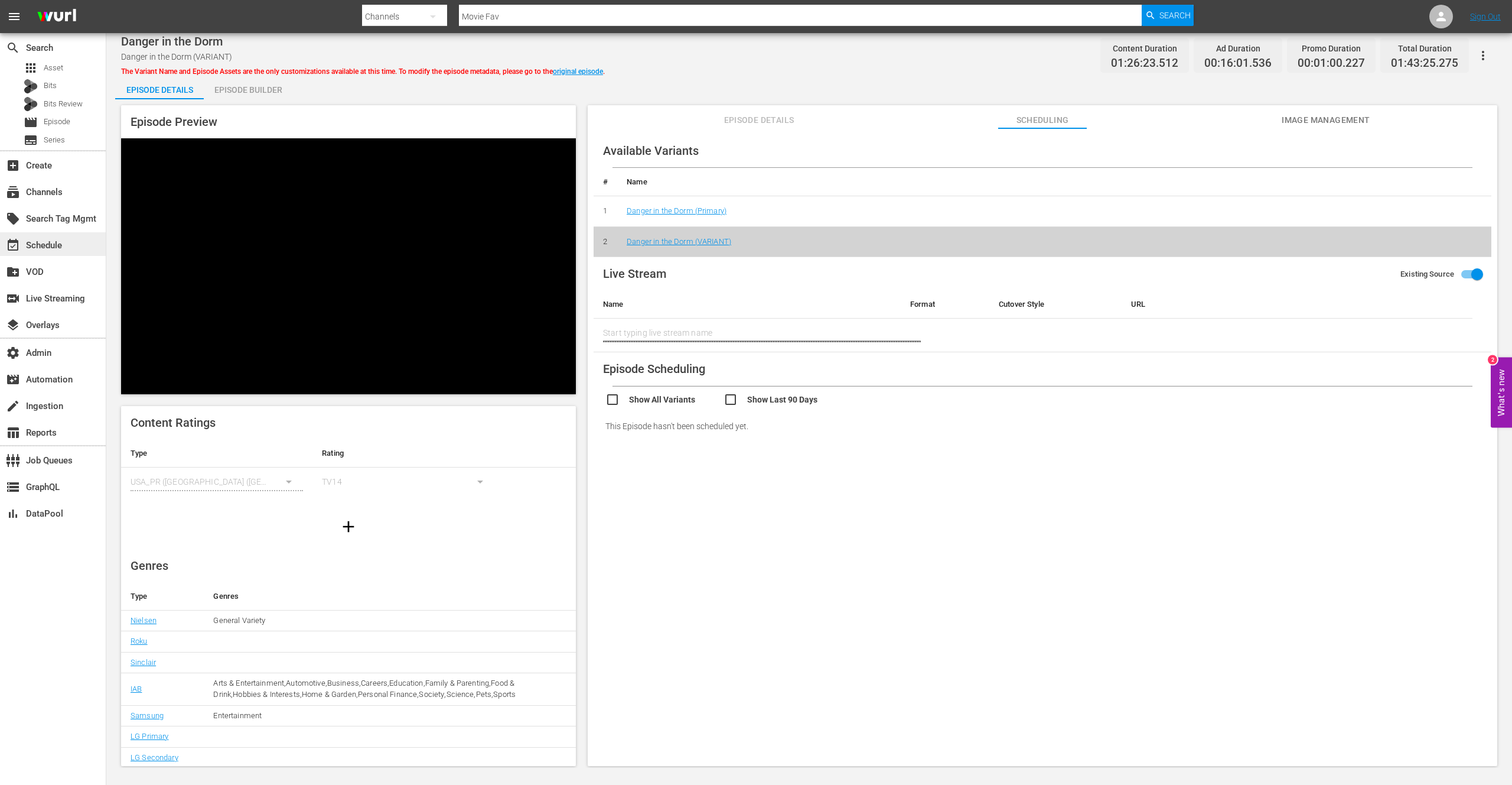
click at [42, 247] on div "event_available Schedule" at bounding box center [33, 244] width 66 height 11
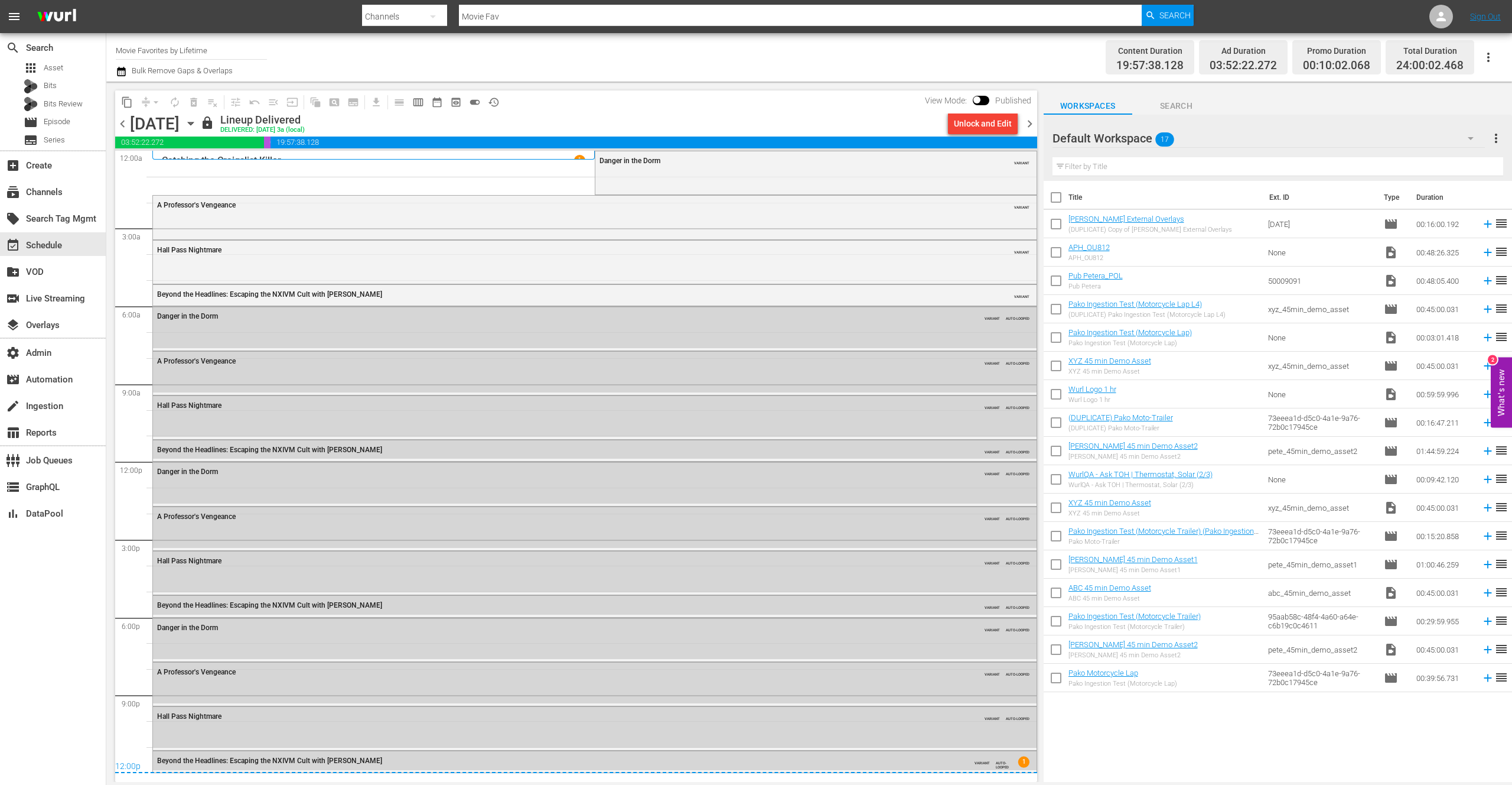
click at [197, 124] on icon "button" at bounding box center [190, 123] width 13 height 13
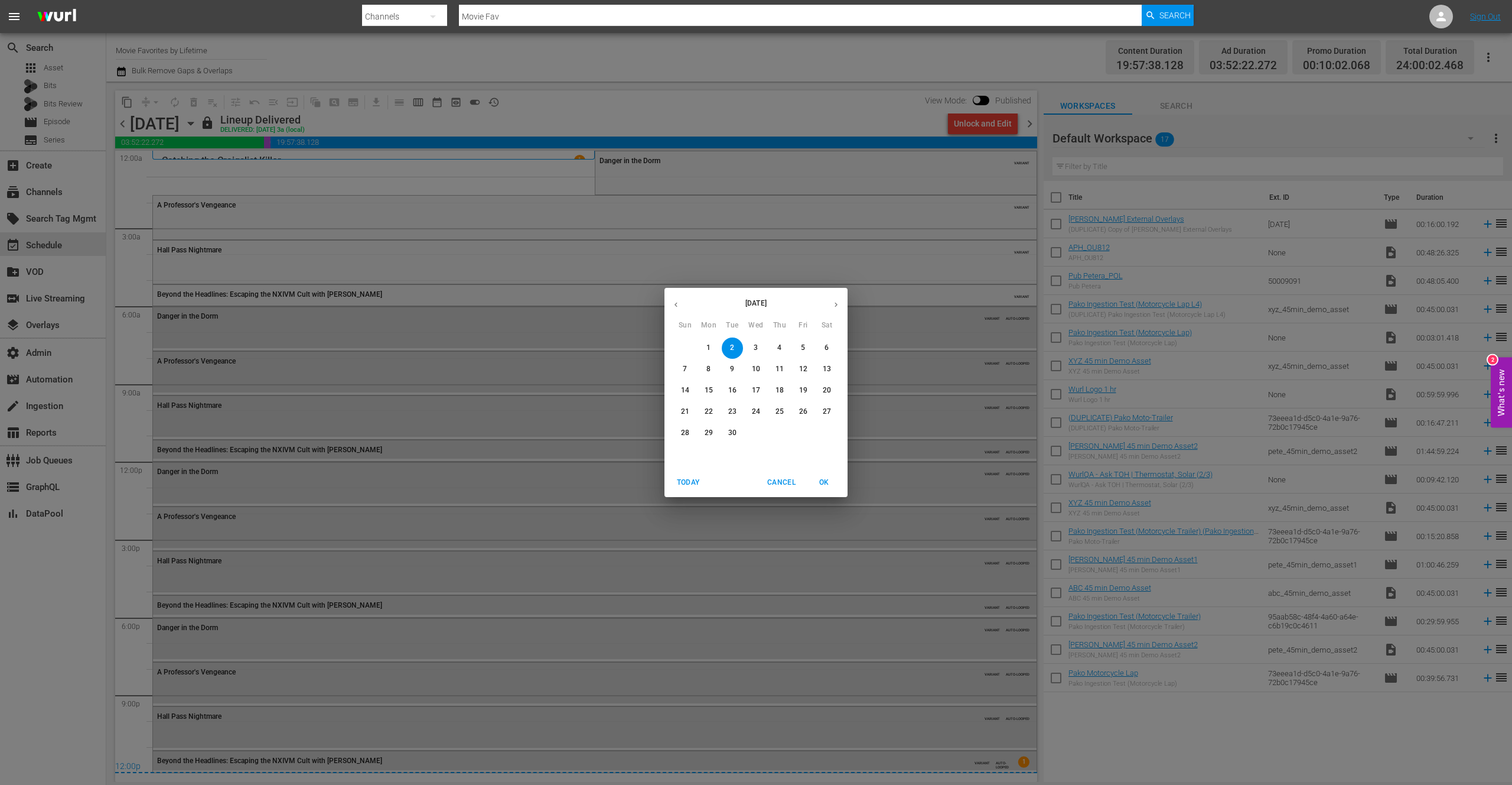
click at [838, 307] on icon "button" at bounding box center [836, 305] width 8 height 8
click at [709, 368] on p "6" at bounding box center [708, 369] width 4 height 10
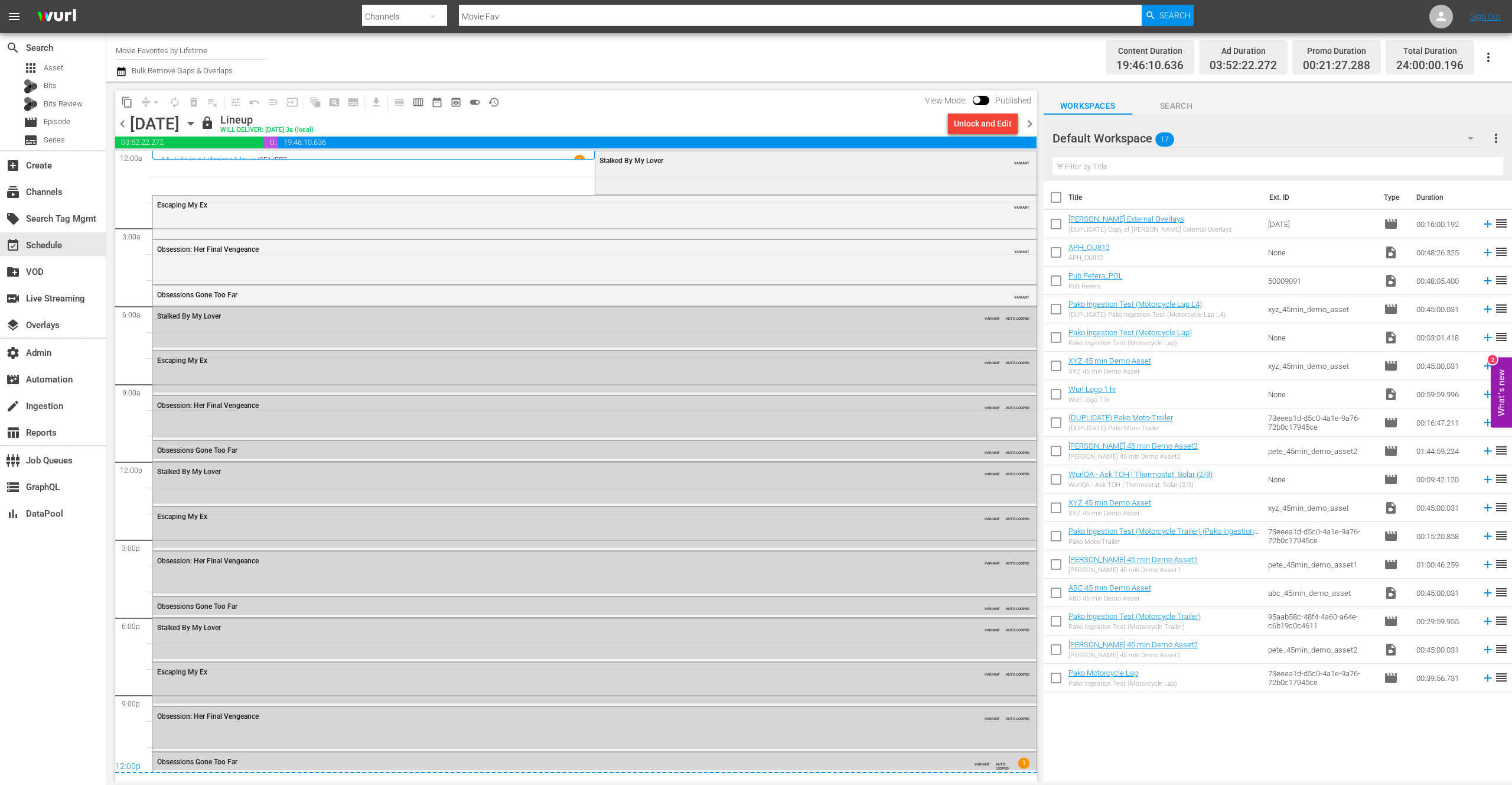
click at [666, 173] on div "Stalked By My Lover VARIANT" at bounding box center [816, 172] width 441 height 41
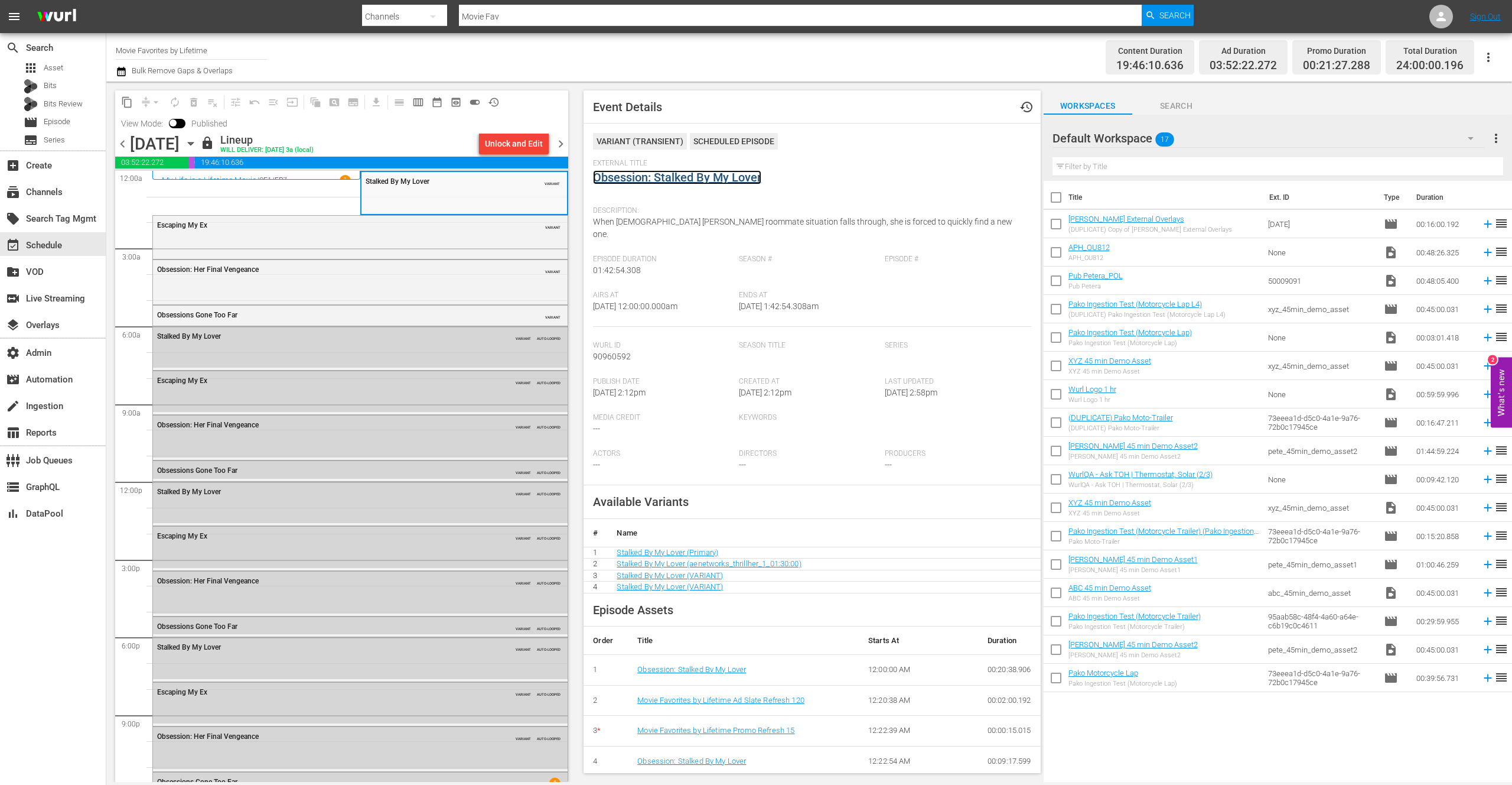
click at [656, 177] on link "Obsession: Stalked By My Lover" at bounding box center [677, 177] width 168 height 14
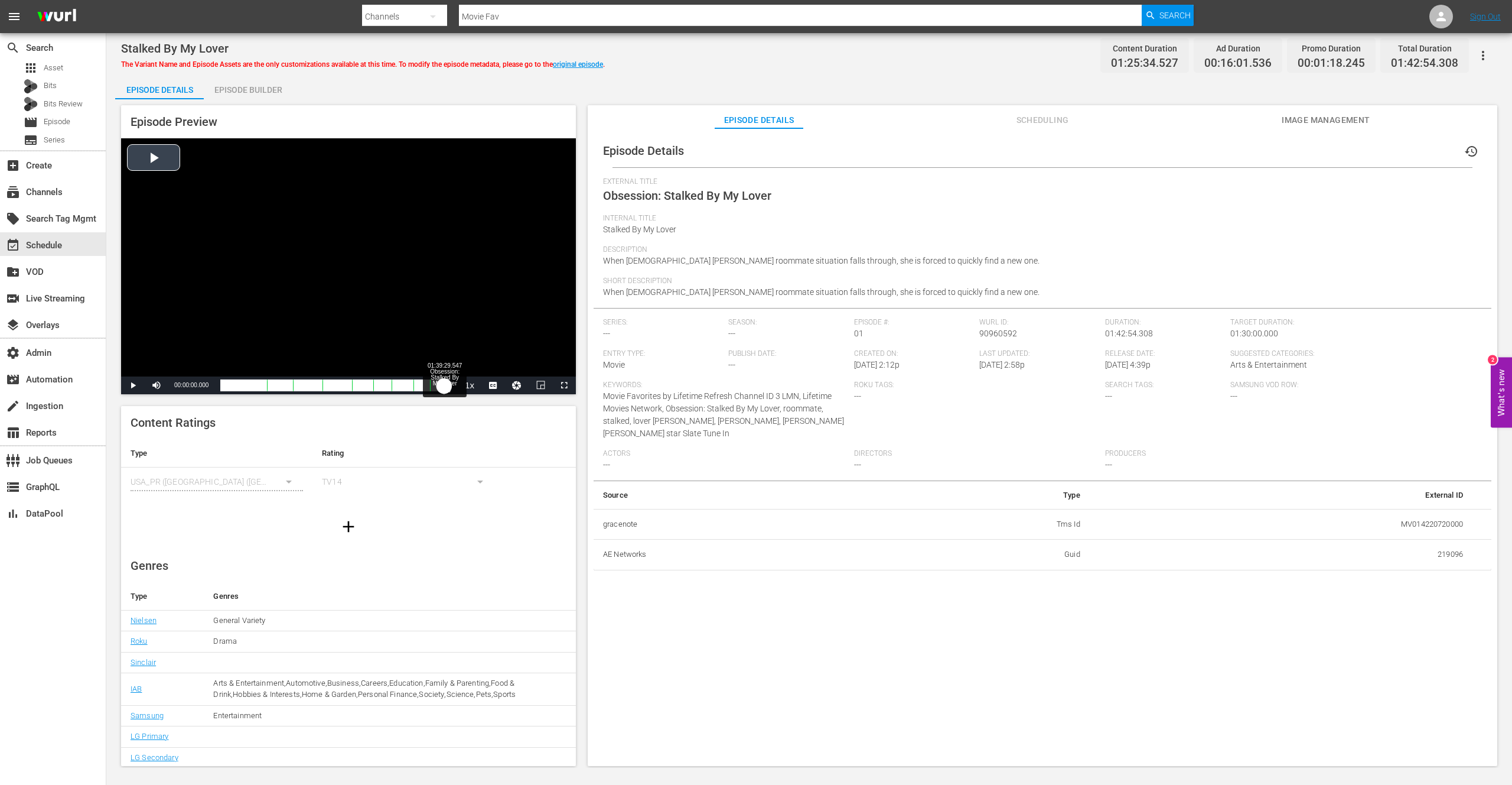
click at [444, 386] on div "Loaded : 0.12% 01:39:29.547 Obsession: Stalked By My Lover (9/9) 00:00:00.000" at bounding box center [337, 385] width 232 height 12
click at [564, 385] on span "Video Player" at bounding box center [564, 385] width 0 height 0
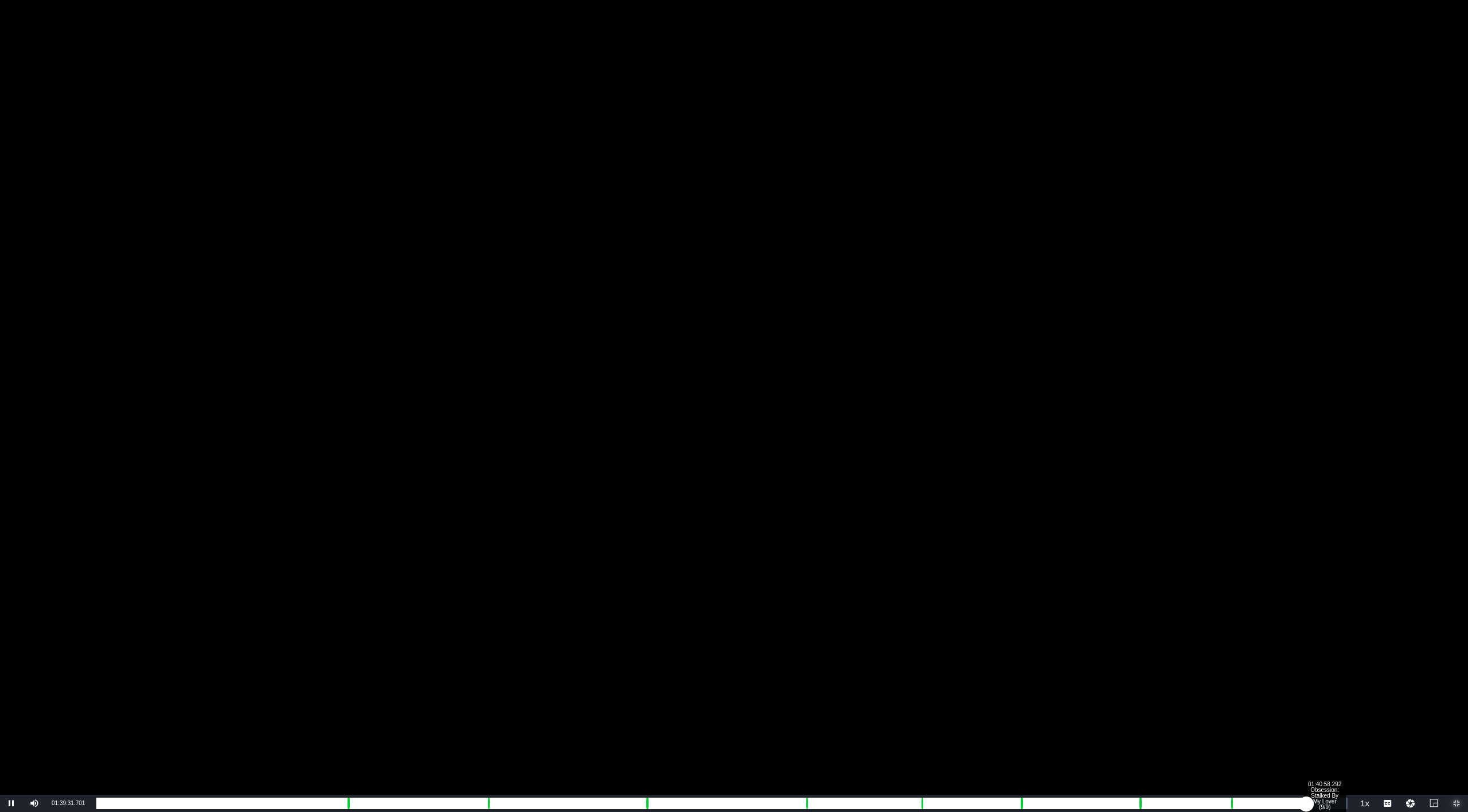
click at [1325, 761] on div "Loaded : 96.38% 01:40:58.292 Obsession: Stalked By My Lover (9/9) 01:22:11.968" at bounding box center [722, 804] width 1251 height 11
click at [1338, 761] on div "Loaded : 98.49% 01:42:06.203 Obsession: Stalked By My Lover (9/9) 01:23:45.707" at bounding box center [722, 804] width 1251 height 11
click at [1336, 761] on div "01:24:37.933" at bounding box center [716, 804] width 1240 height 11
click at [1333, 761] on div "01:24:38.714" at bounding box center [716, 804] width 1240 height 11
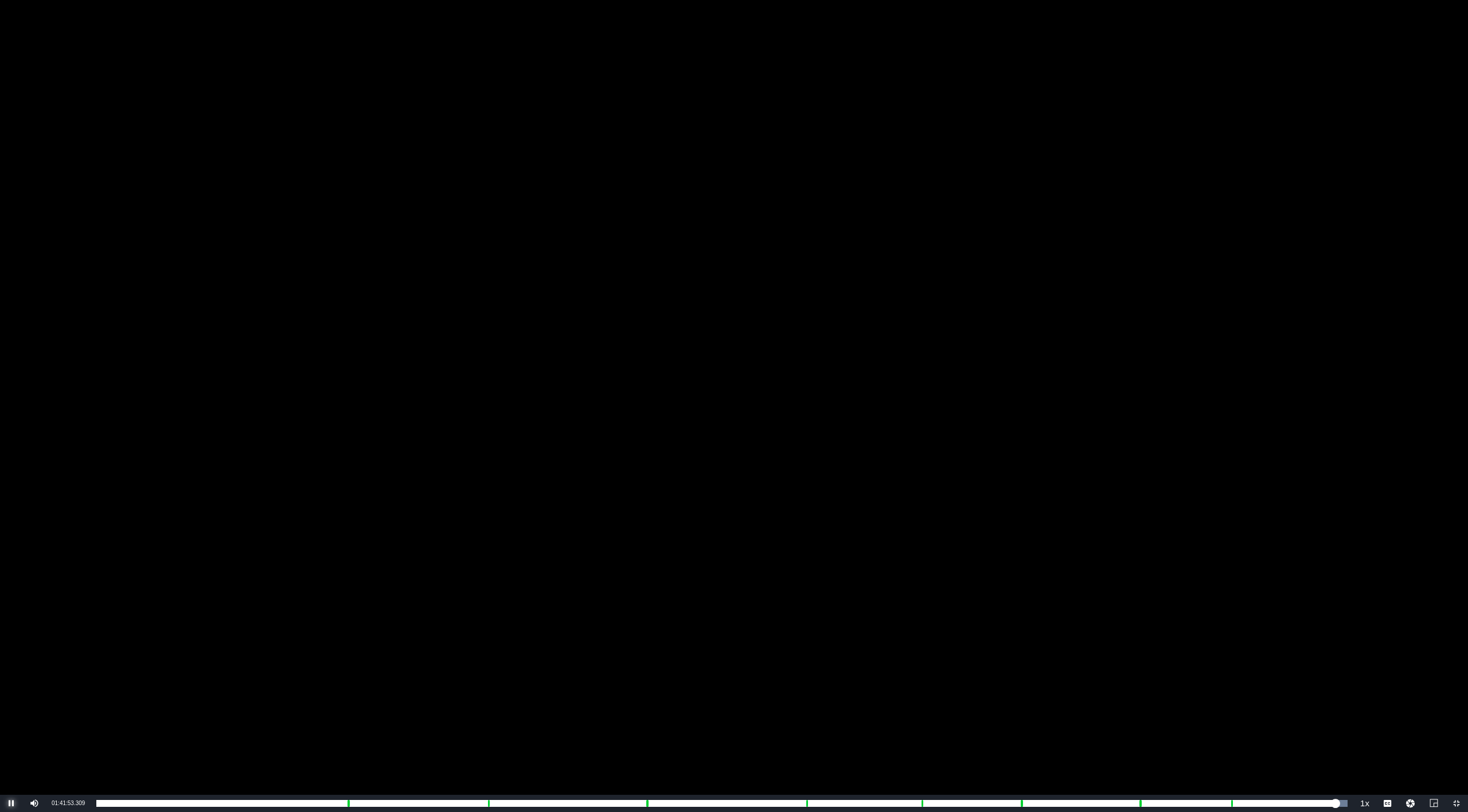
click at [11, 761] on span "Video Player" at bounding box center [11, 804] width 0 height 0
click at [268, 213] on div "Video Player" at bounding box center [734, 397] width 1468 height 795
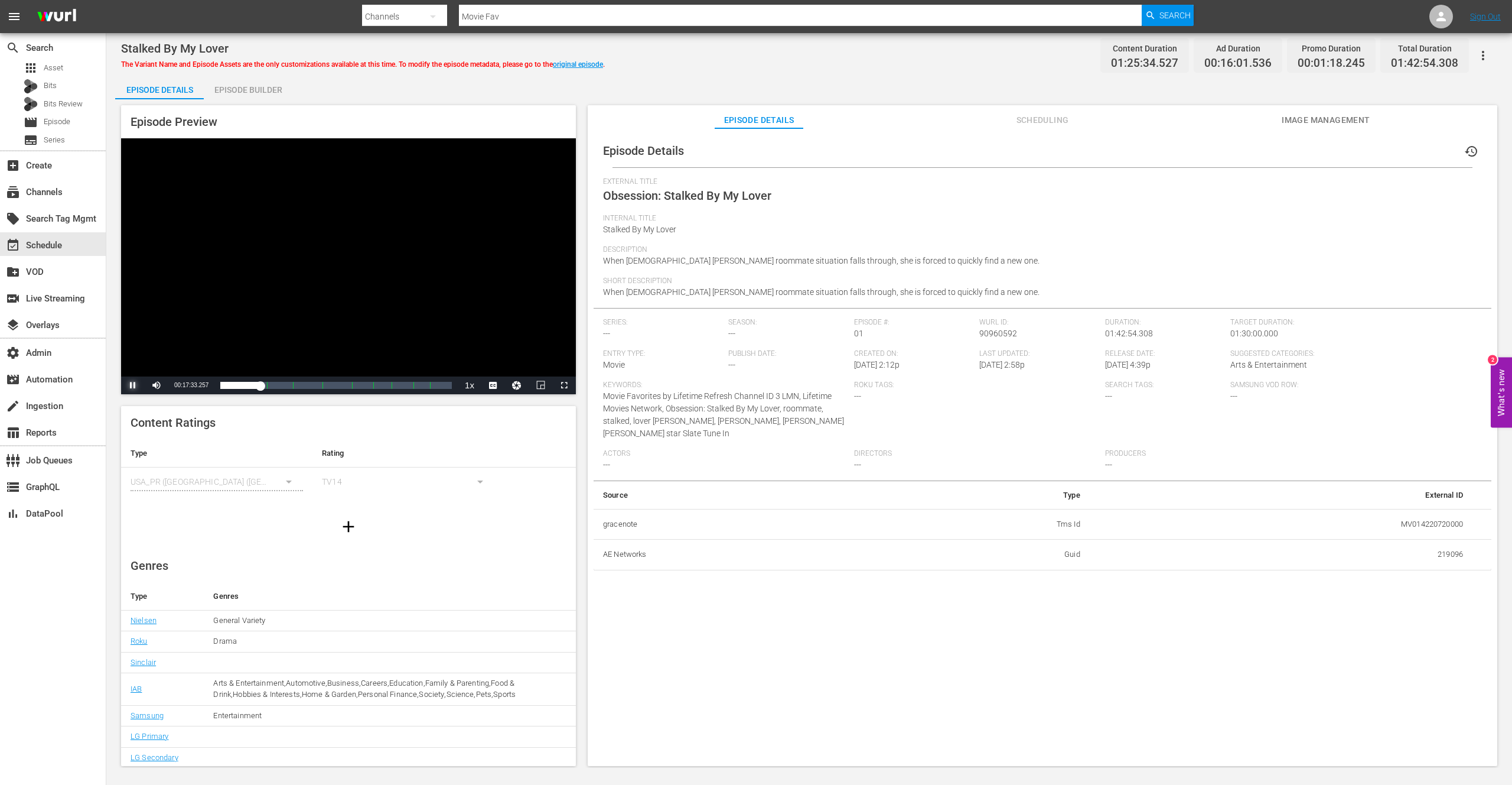
click at [133, 385] on span "Video Player" at bounding box center [133, 385] width 0 height 0
click at [251, 90] on div "Episode Builder" at bounding box center [248, 90] width 89 height 29
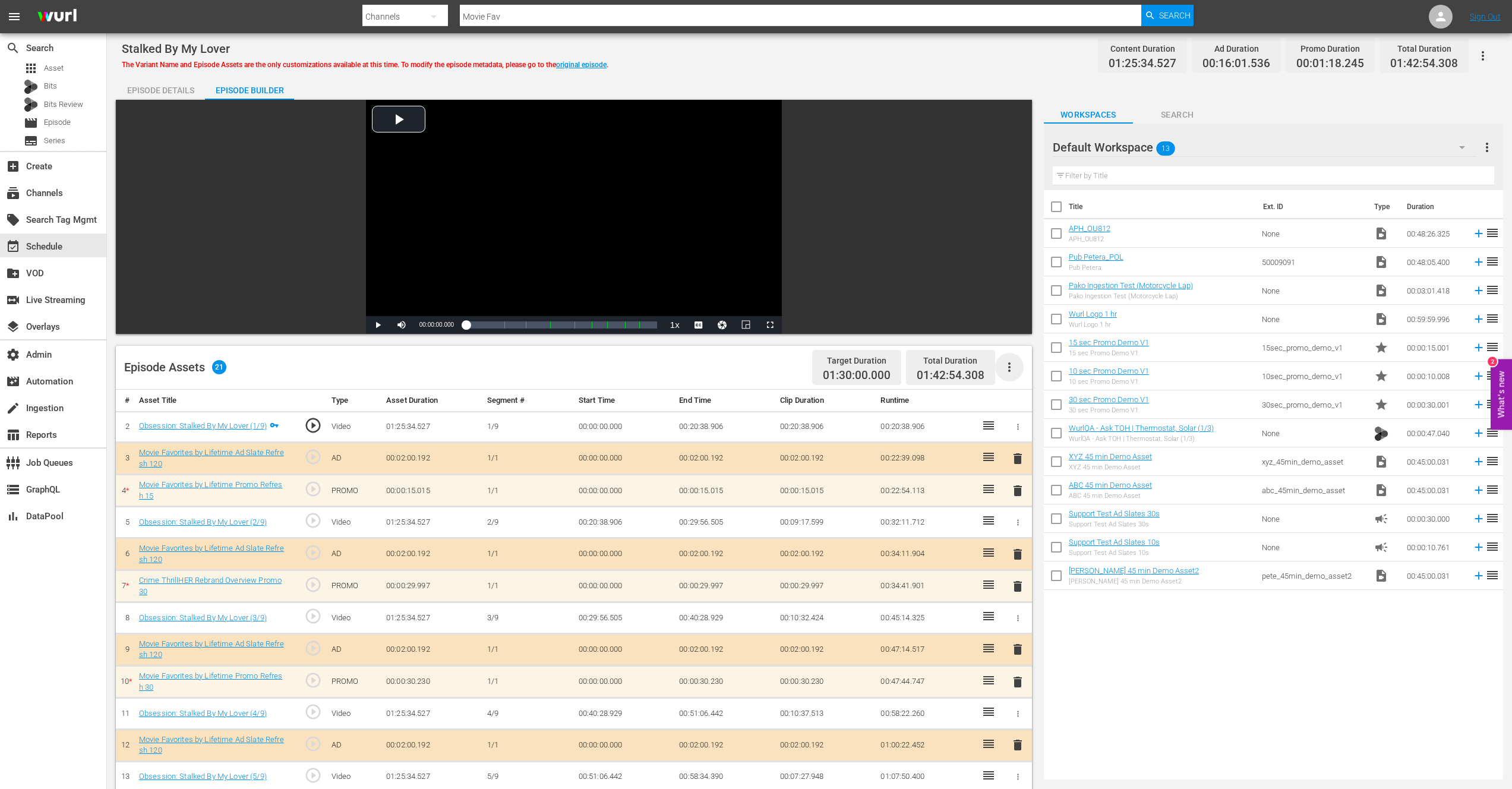
click at [1012, 366] on icon "button" at bounding box center [1009, 366] width 14 height 14
click at [1035, 367] on div "Edit Cue Points" at bounding box center [1044, 372] width 81 height 29
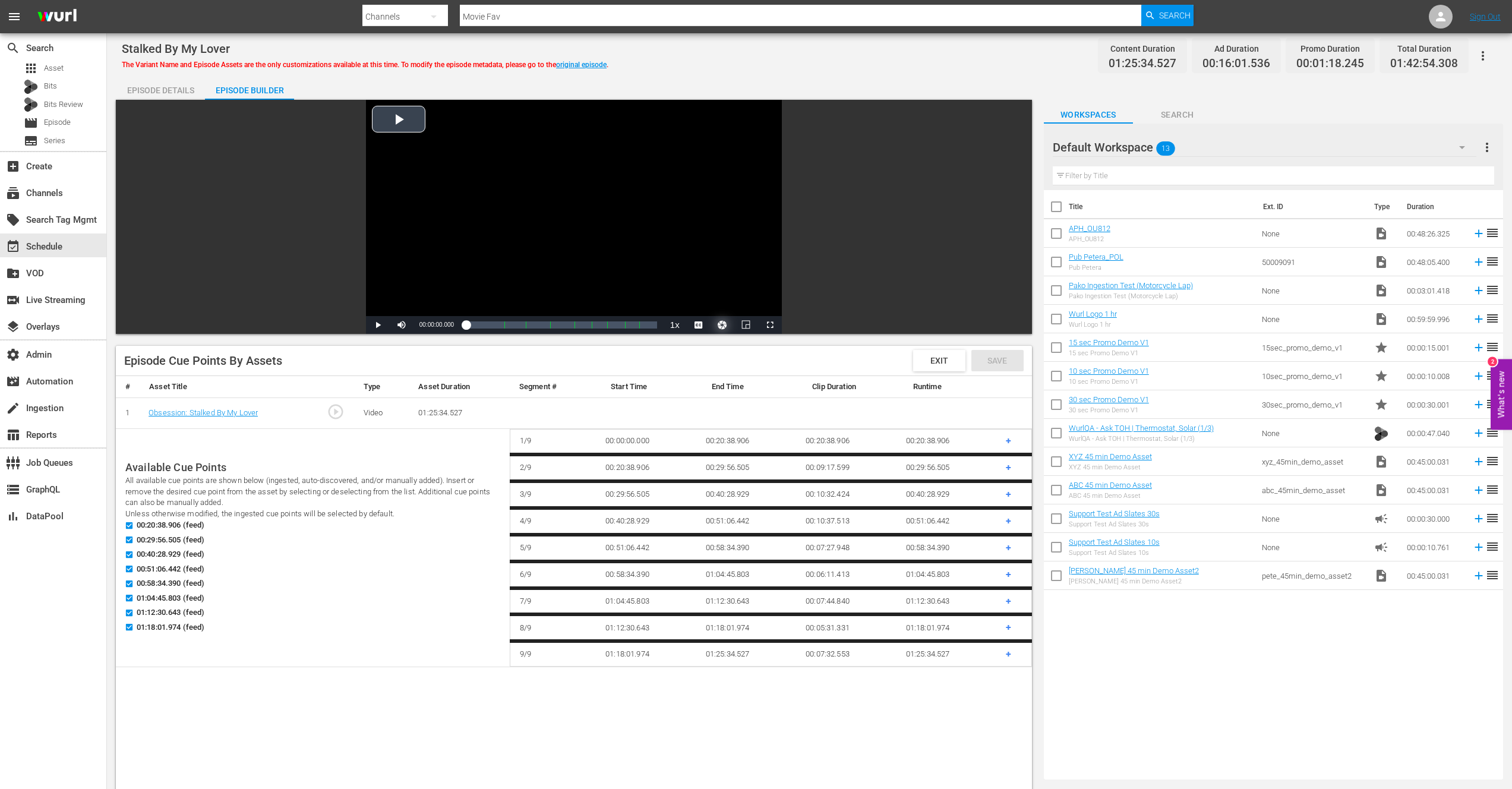
click at [721, 325] on button "Video Player" at bounding box center [722, 325] width 24 height 18
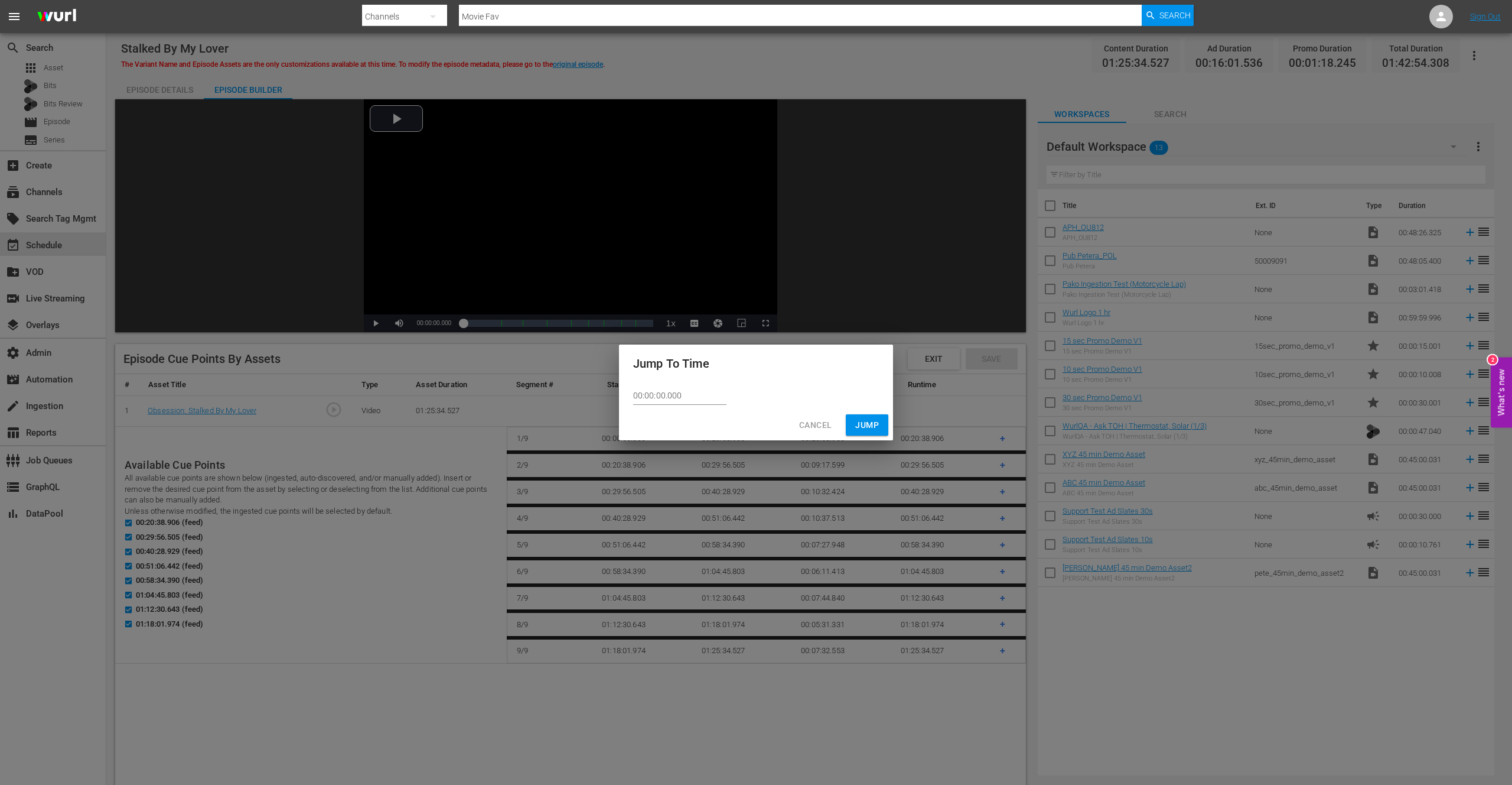
click at [689, 387] on div "00:00:00.000" at bounding box center [756, 396] width 274 height 27
drag, startPoint x: 688, startPoint y: 397, endPoint x: 645, endPoint y: 397, distance: 43.0
click at [645, 397] on input "00:00:00.000" at bounding box center [680, 396] width 93 height 18
type input "01:41:53.708"
click at [879, 425] on button "Jump" at bounding box center [867, 425] width 42 height 22
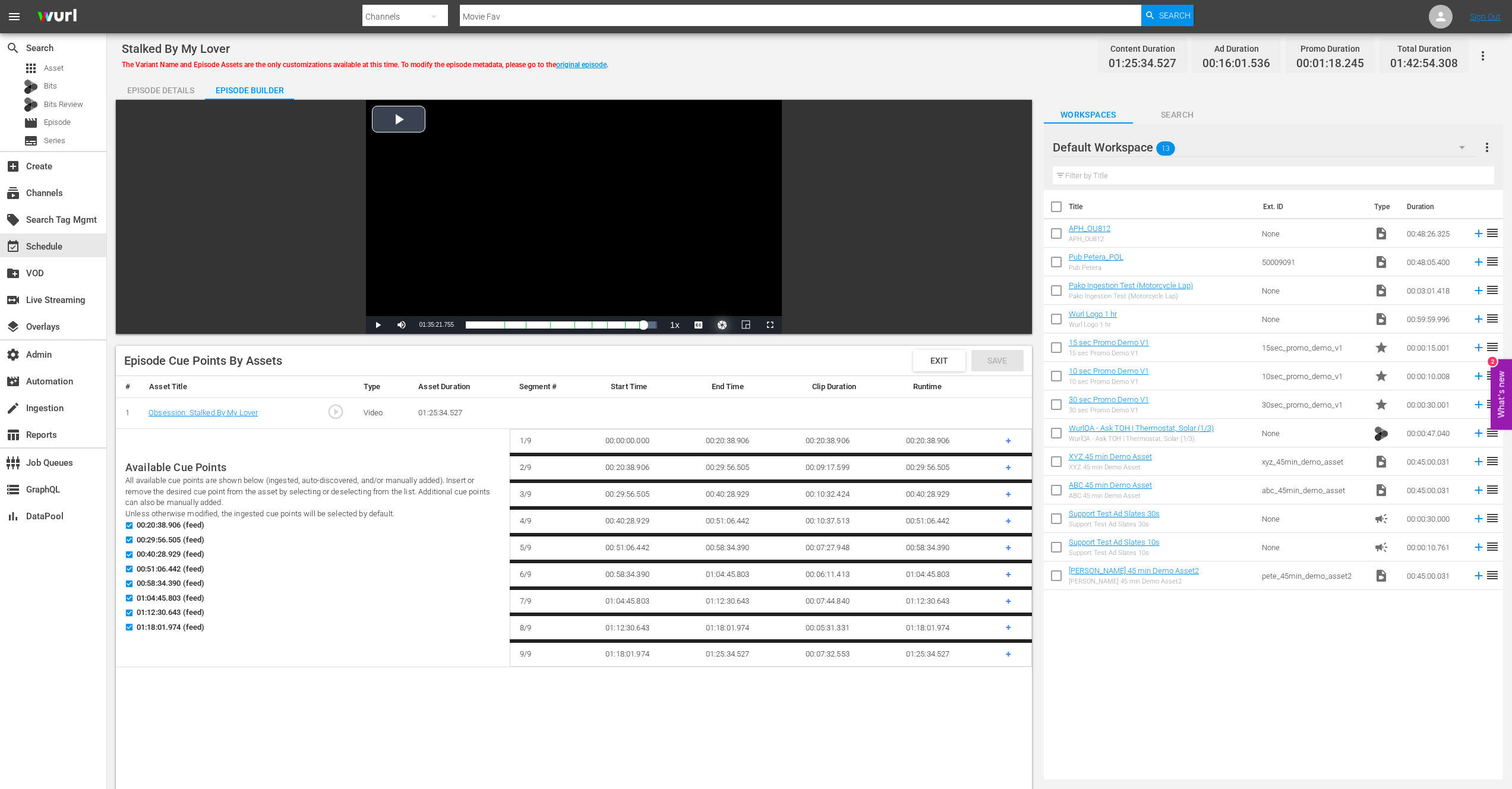
click at [724, 325] on button "Video Player" at bounding box center [722, 325] width 24 height 18
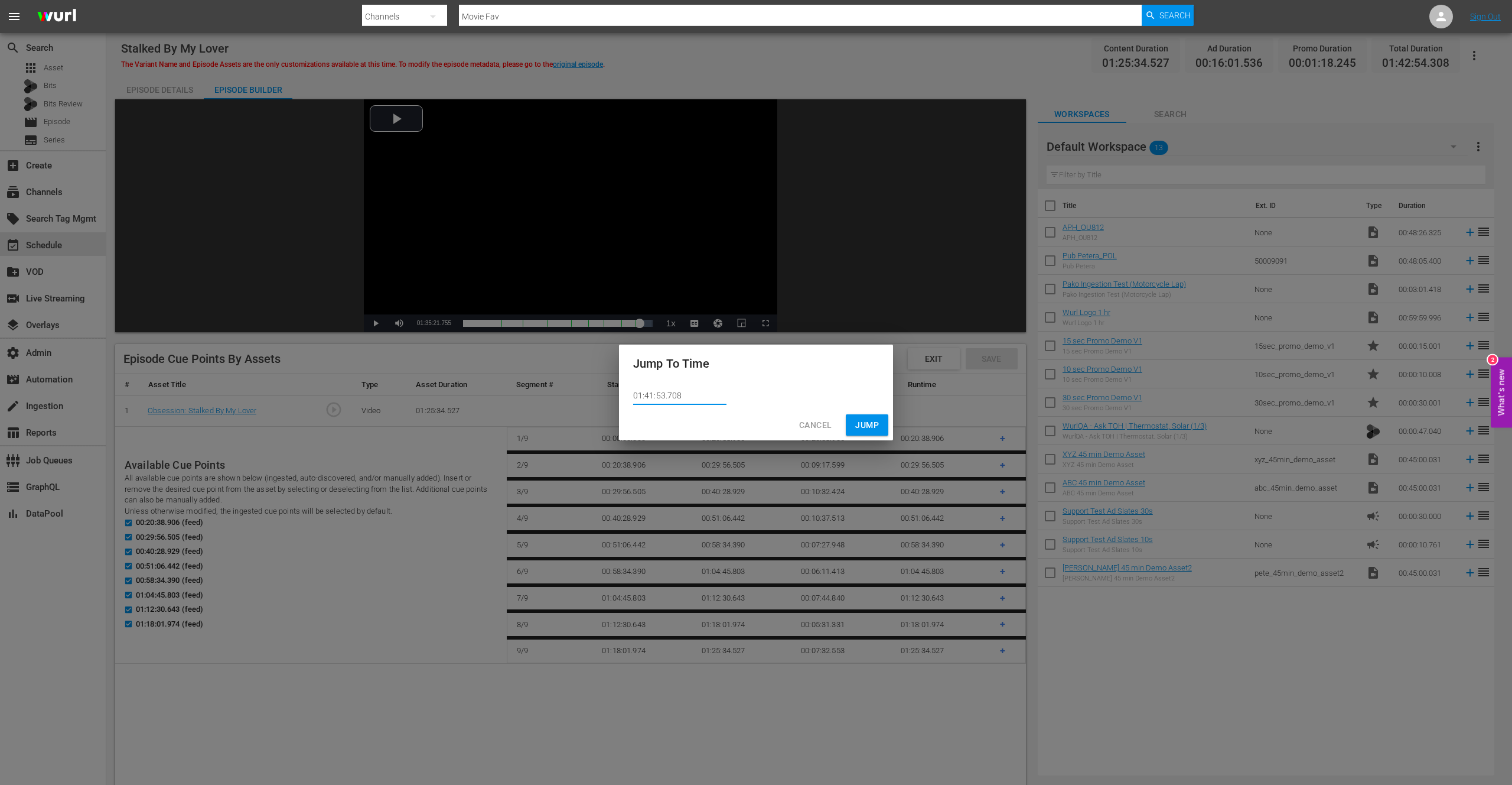
click at [669, 396] on input "01:41:53.708" at bounding box center [680, 396] width 93 height 18
type input "01:41:53.108"
click at [873, 422] on span "Jump" at bounding box center [868, 425] width 24 height 14
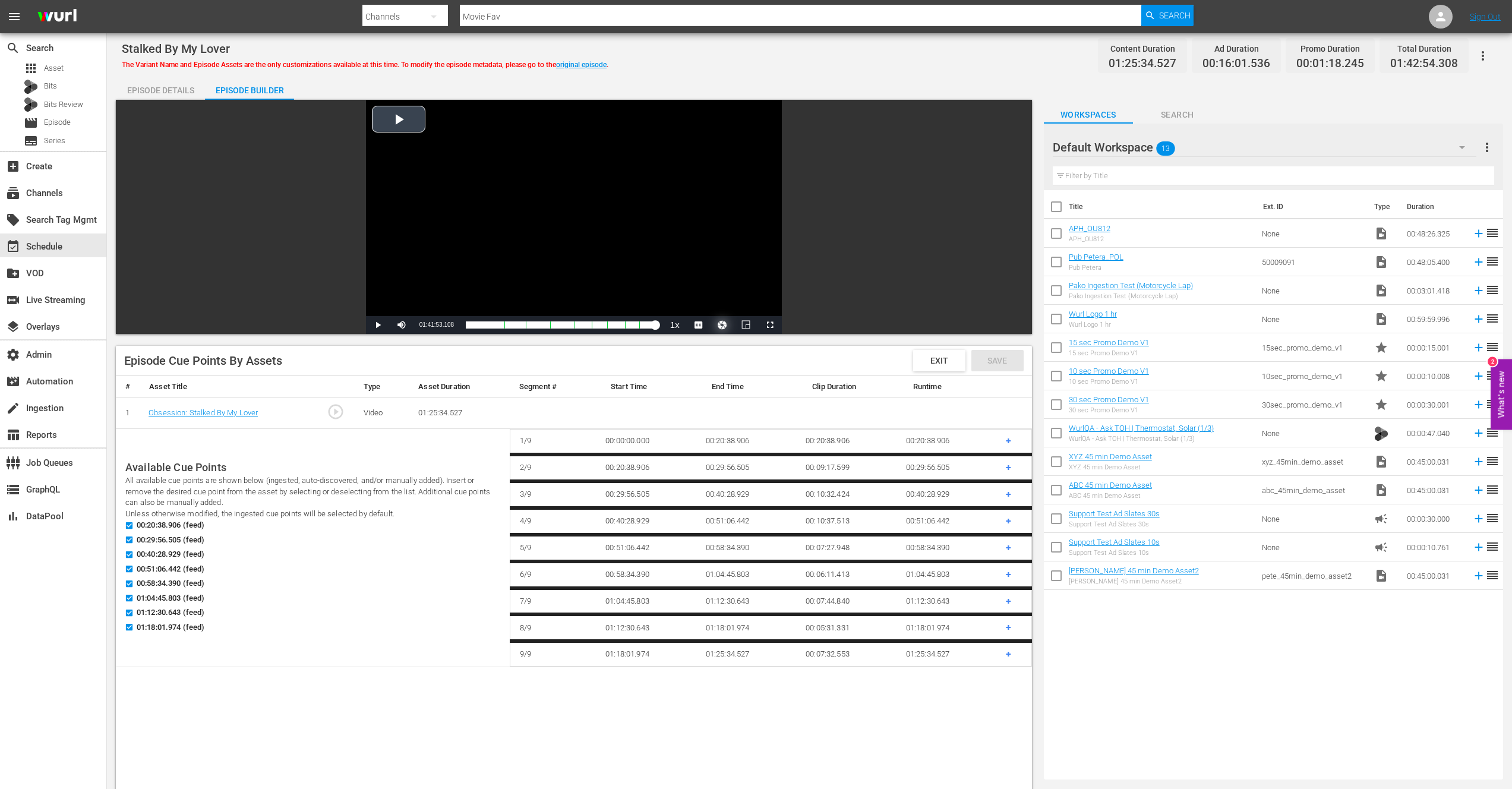
click at [720, 324] on button "Video Player" at bounding box center [722, 325] width 24 height 18
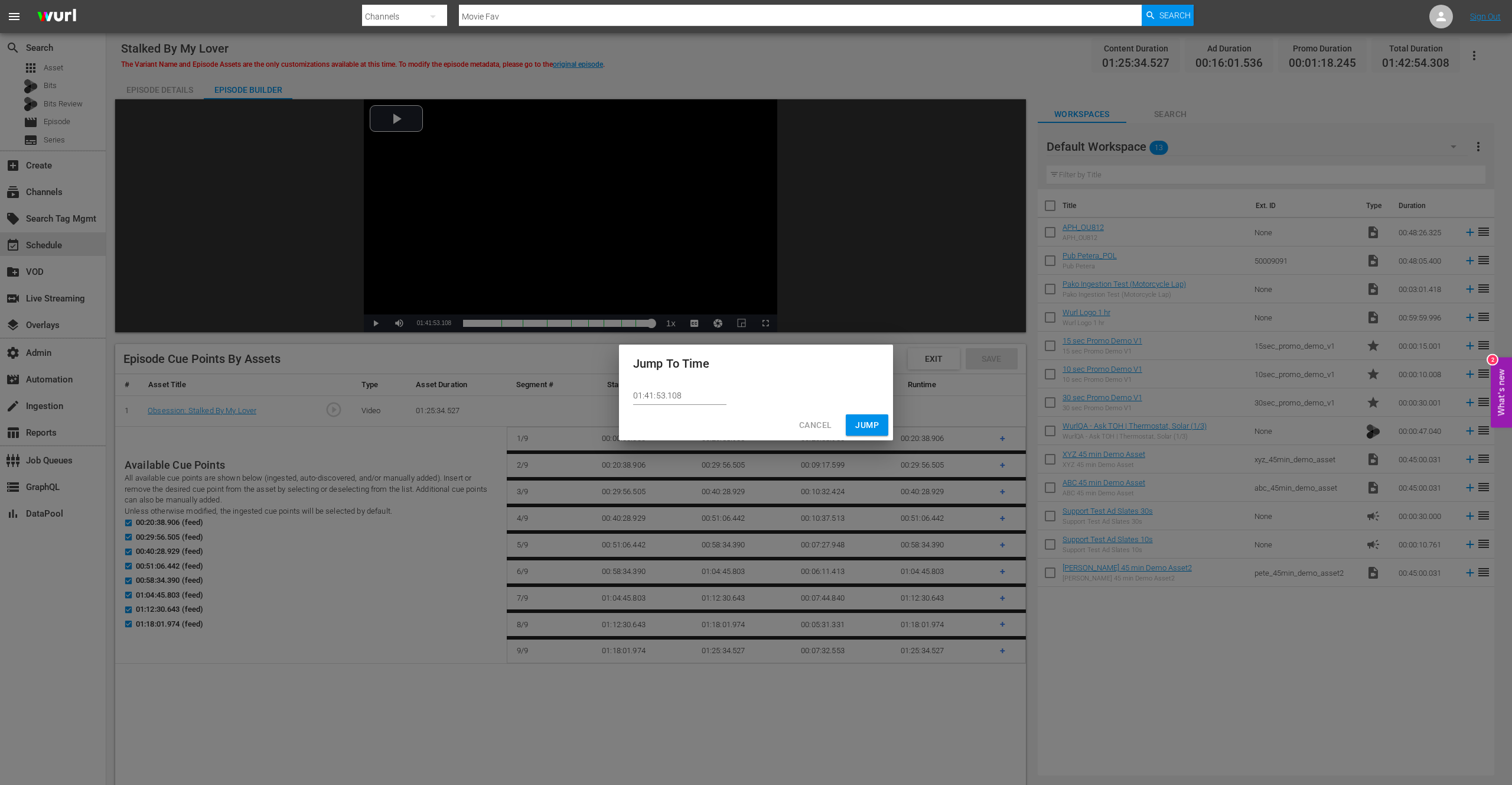
click at [672, 395] on input "01:41:53.108" at bounding box center [680, 396] width 93 height 18
type input "01:41:53.208"
click at [863, 425] on span "Jump" at bounding box center [868, 425] width 24 height 14
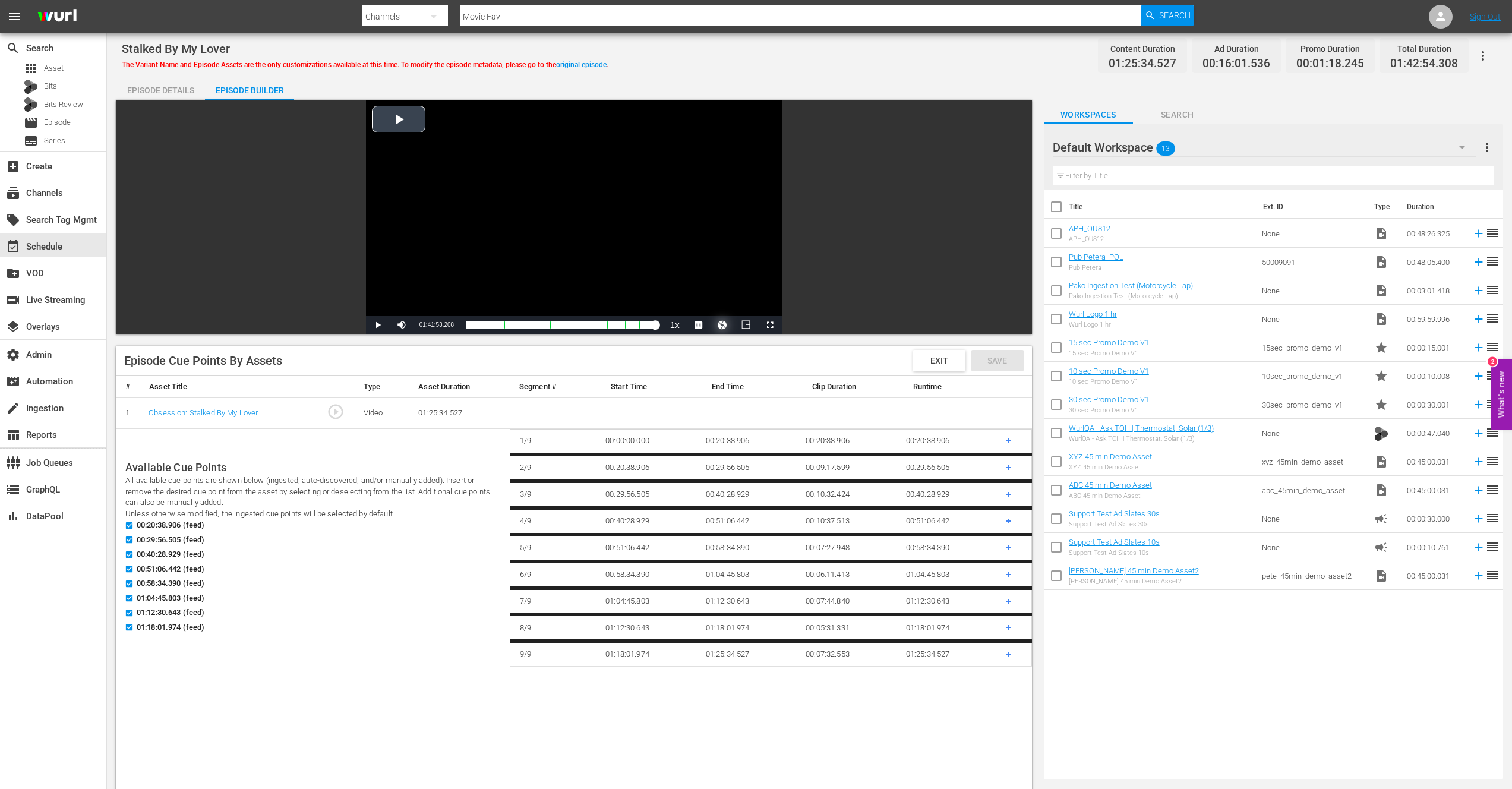
click at [719, 326] on button "Video Player" at bounding box center [722, 325] width 24 height 18
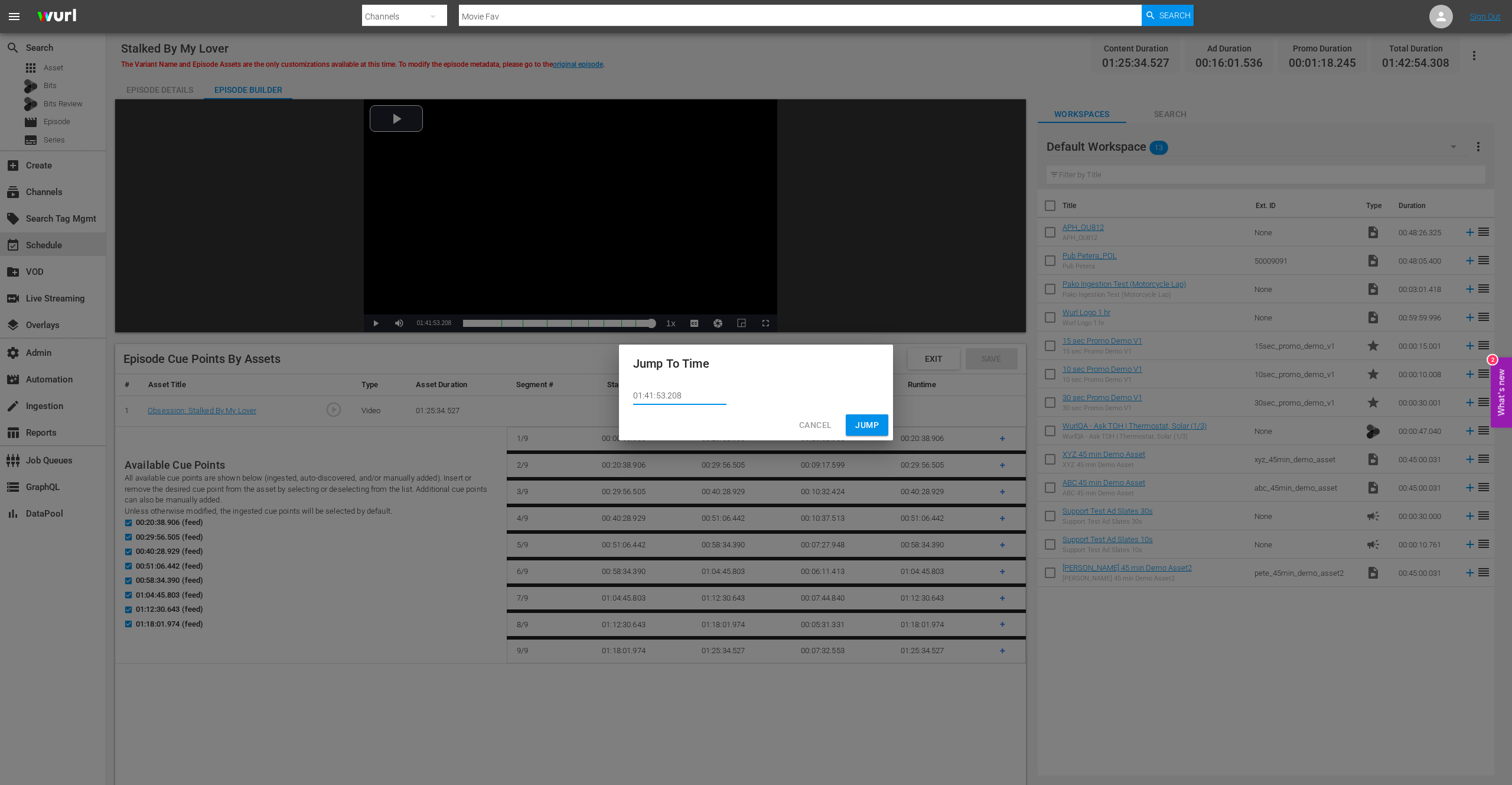
click at [669, 395] on input "01:41:53.208" at bounding box center [680, 396] width 93 height 18
type input "01:41:53.408"
click at [857, 425] on span "Jump" at bounding box center [868, 425] width 24 height 14
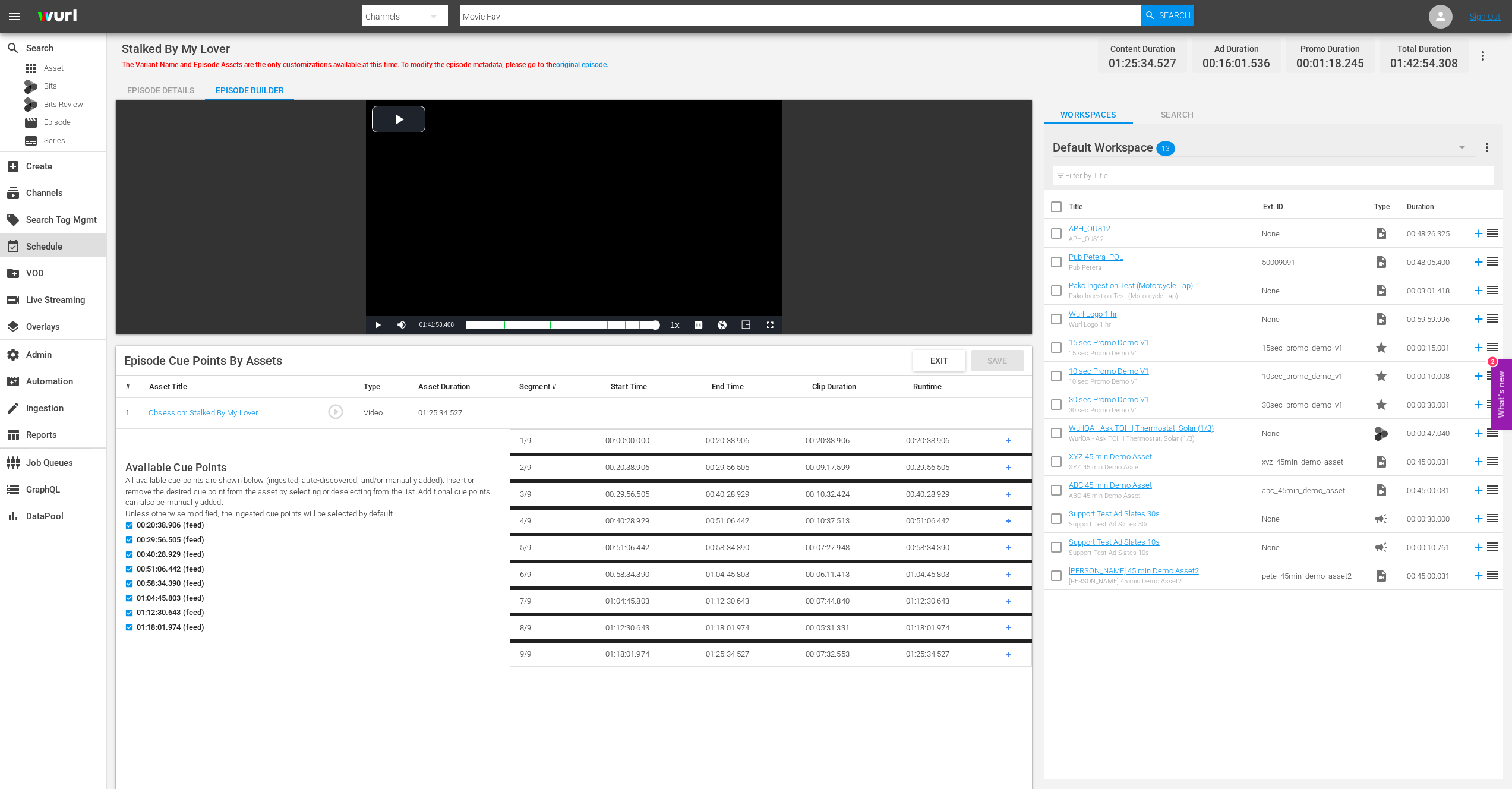
click at [31, 244] on div "event_available Schedule" at bounding box center [33, 245] width 66 height 11
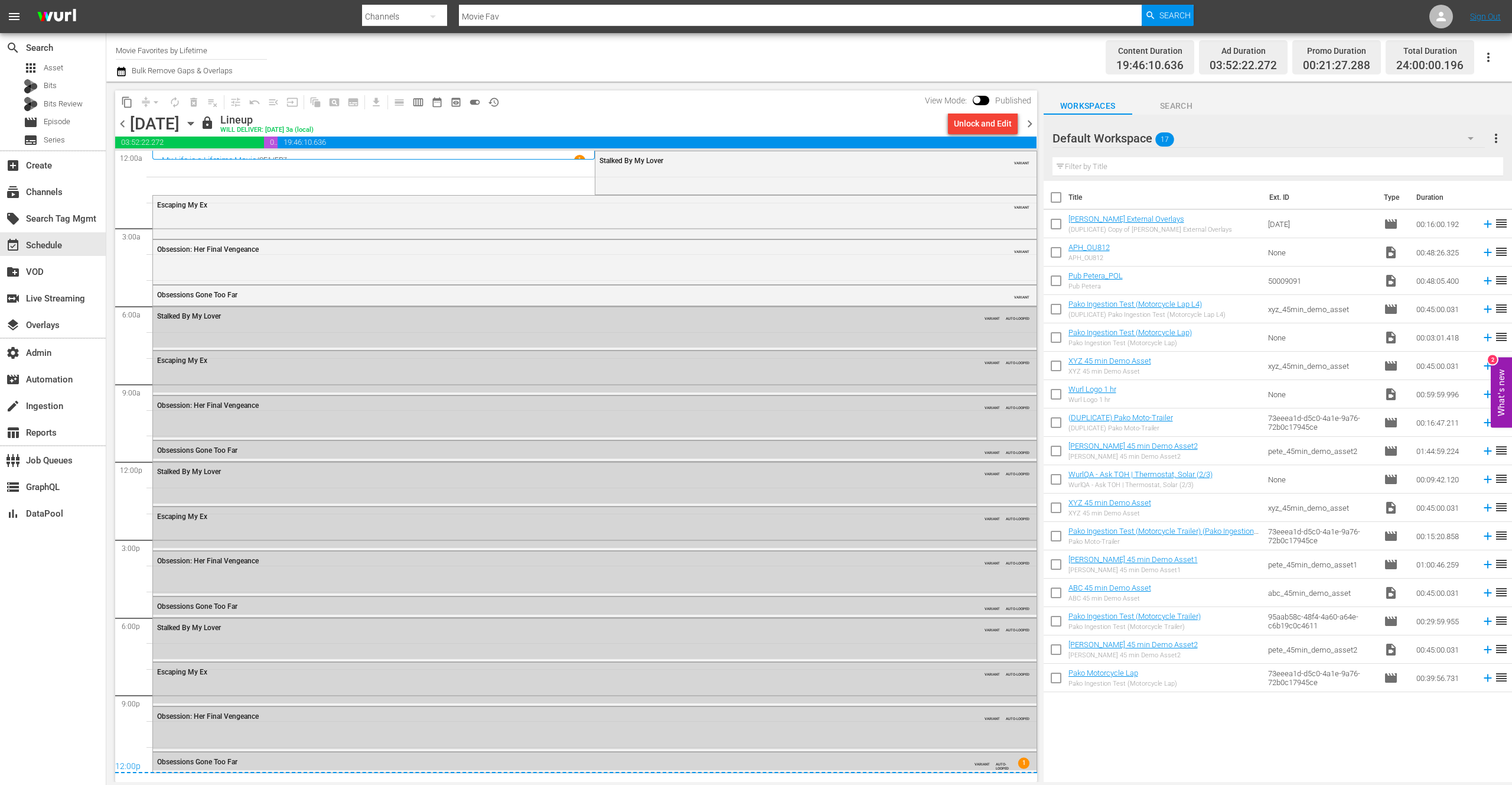
click at [1028, 125] on span "chevron_right" at bounding box center [1029, 124] width 14 height 14
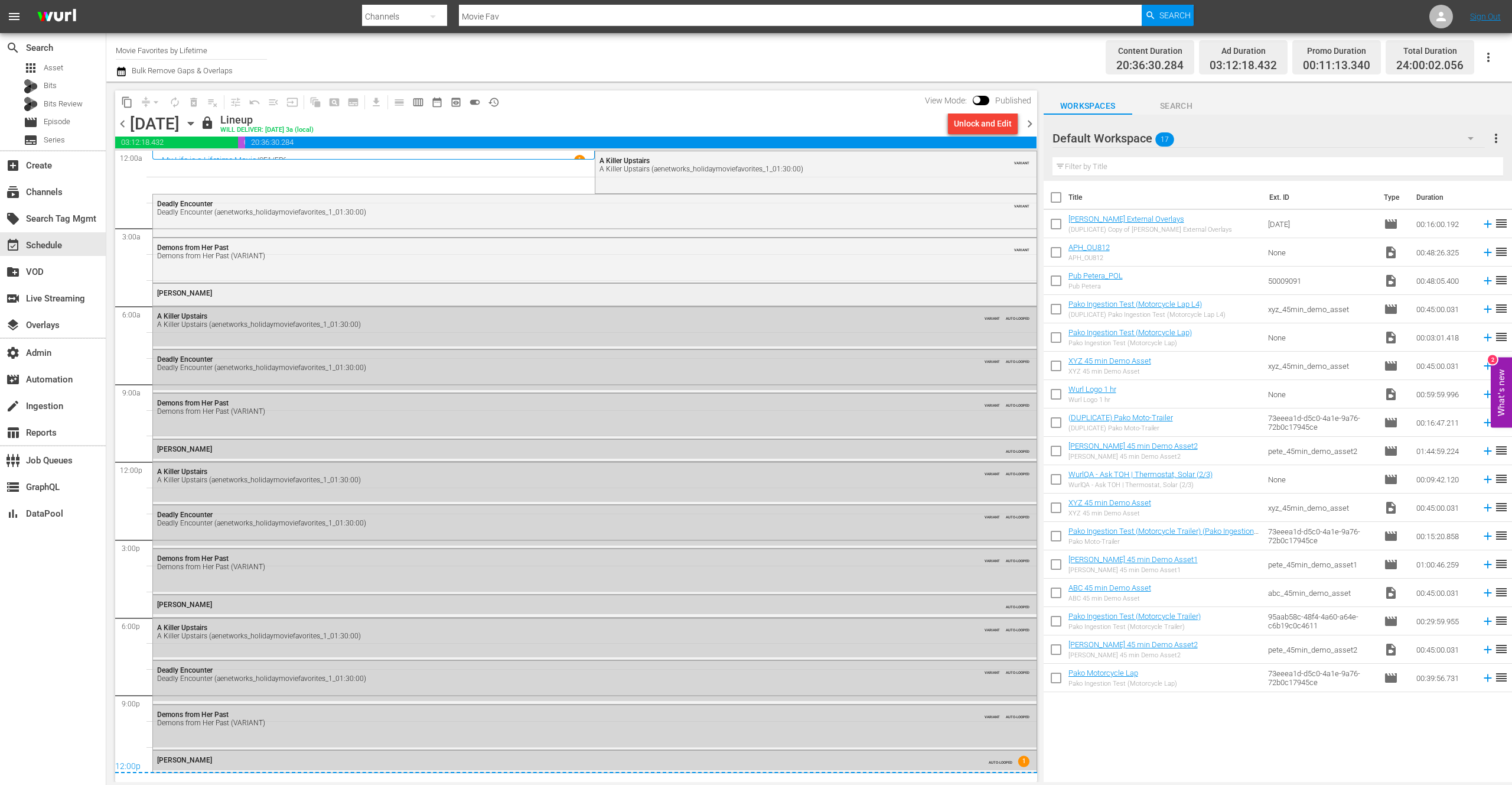
click at [465, 291] on div "[PERSON_NAME]" at bounding box center [562, 294] width 808 height 8
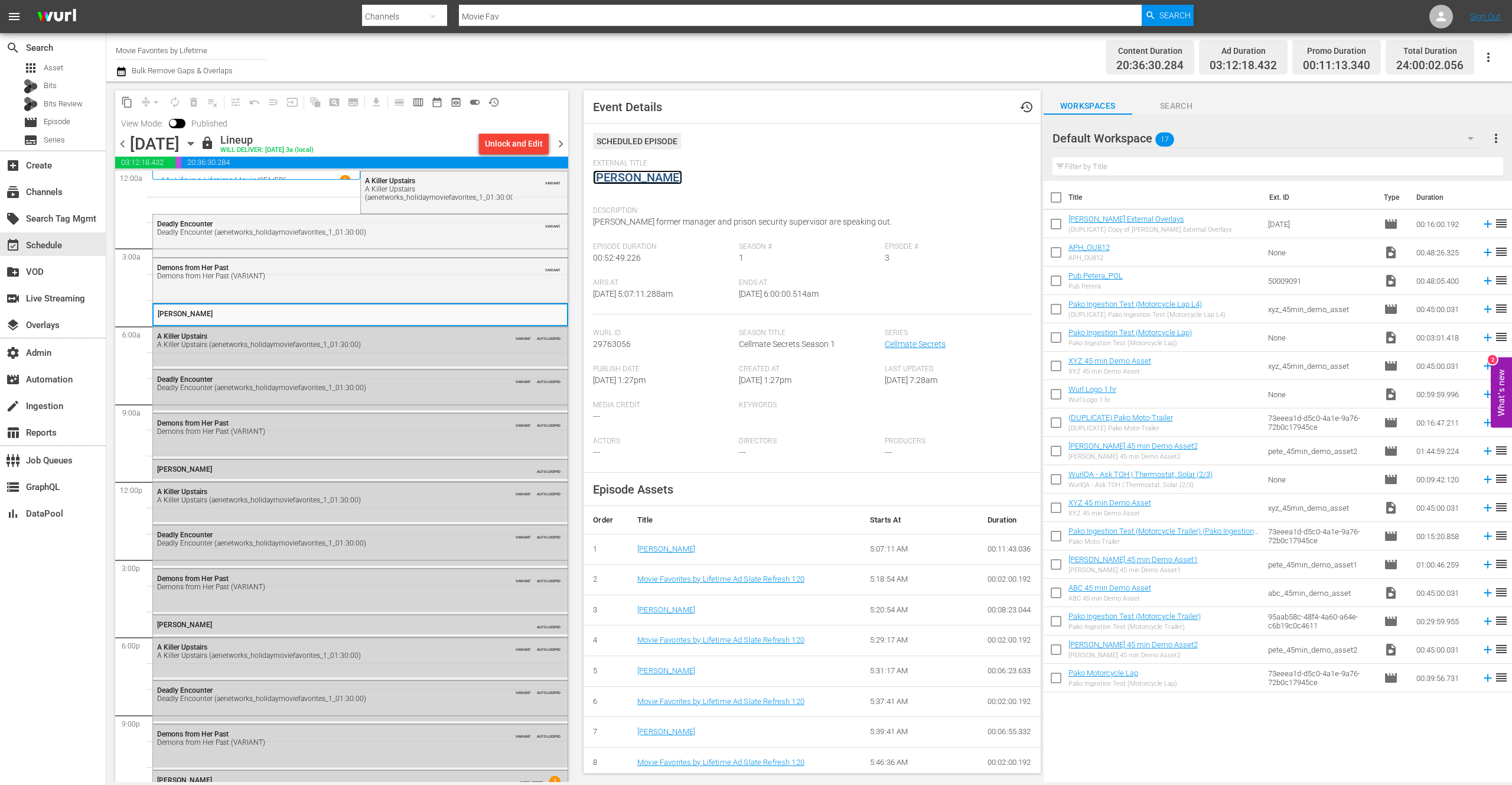
click at [627, 178] on link "[PERSON_NAME]" at bounding box center [637, 177] width 89 height 14
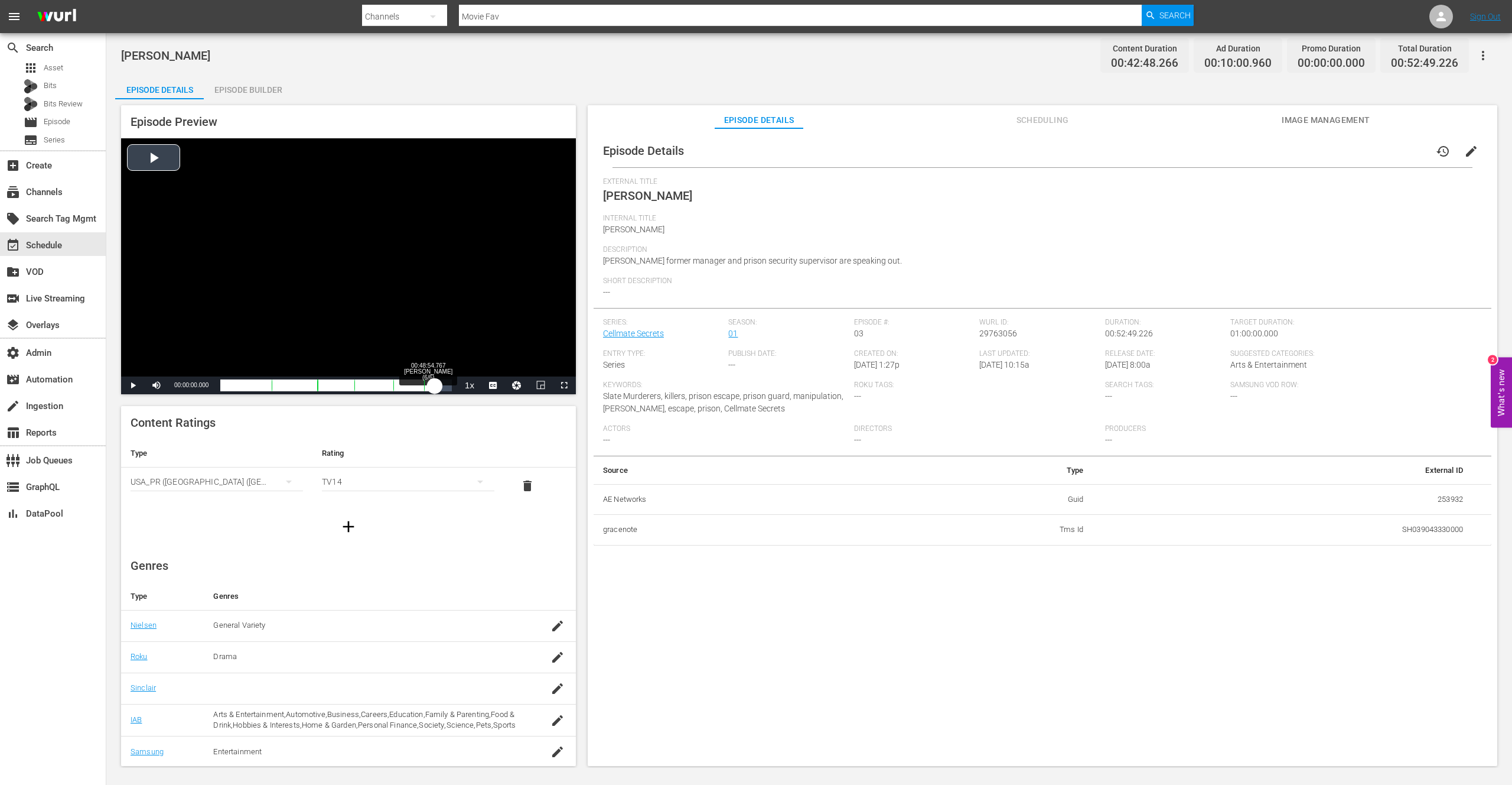
click at [435, 387] on div "Loaded : 0.23% 00:48:54.767 [PERSON_NAME] (6/6) 00:00:00.000 Cue Point 5: 00:46…" at bounding box center [337, 385] width 232 height 12
click at [441, 386] on div "00:39:50.899" at bounding box center [331, 385] width 221 height 12
click at [446, 389] on div "00:40:24.445" at bounding box center [333, 385] width 226 height 12
click at [452, 386] on div "00:41:36.385" at bounding box center [336, 385] width 231 height 12
click at [515, 386] on button "Video Player" at bounding box center [517, 385] width 24 height 18
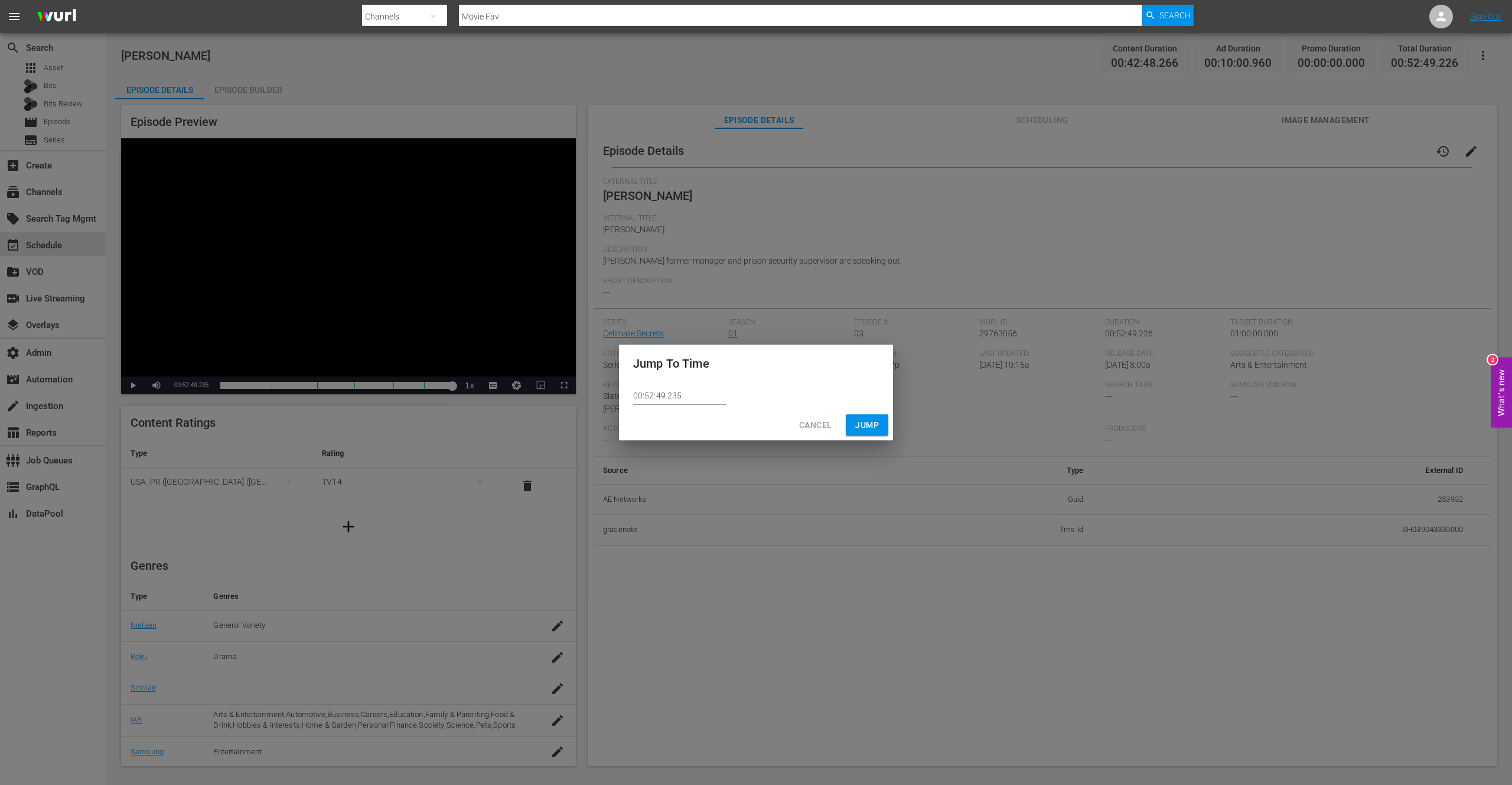
click at [824, 423] on span "Cancel" at bounding box center [815, 425] width 32 height 14
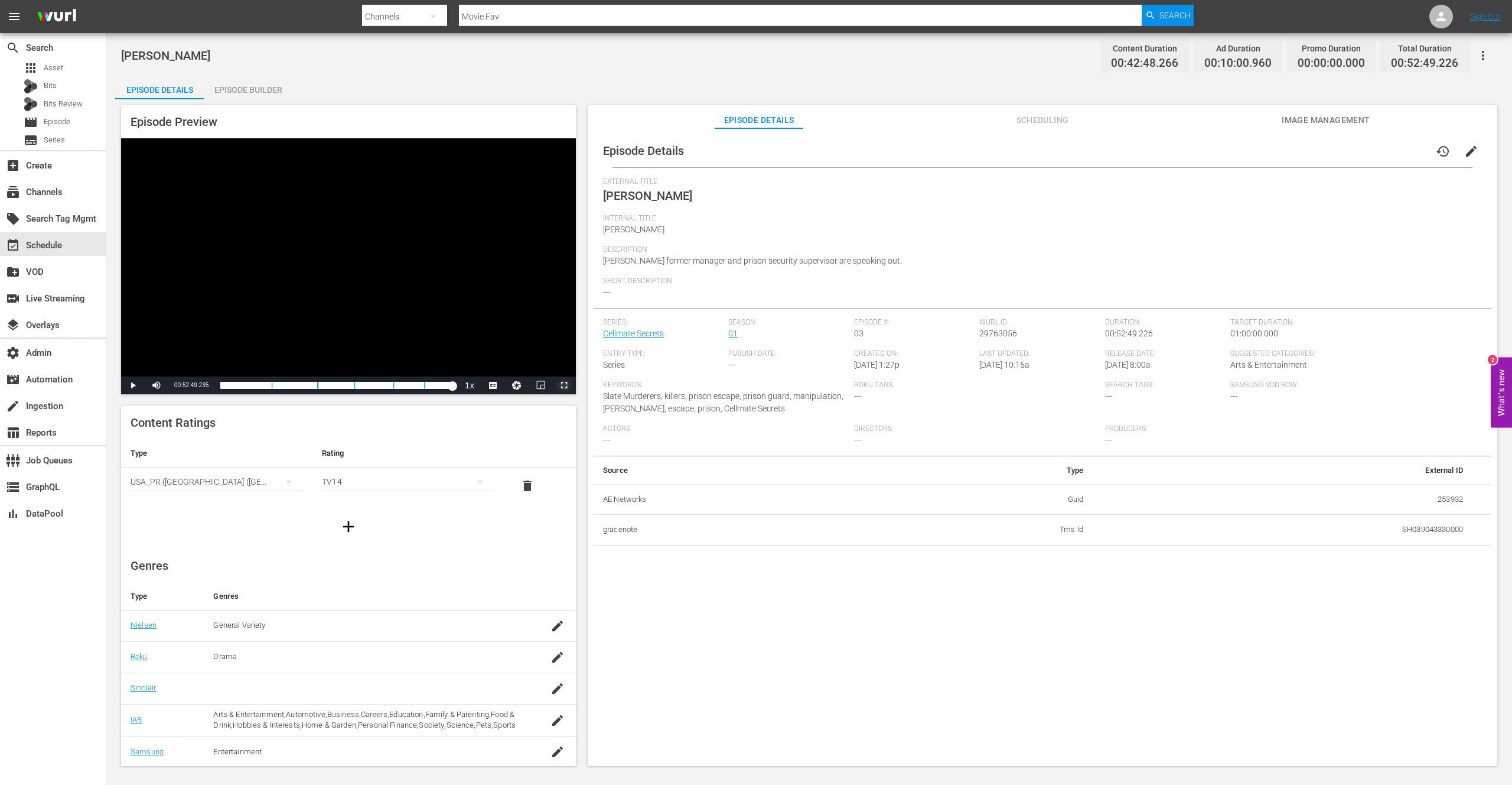
click at [564, 385] on span "Video Player" at bounding box center [564, 385] width 0 height 0
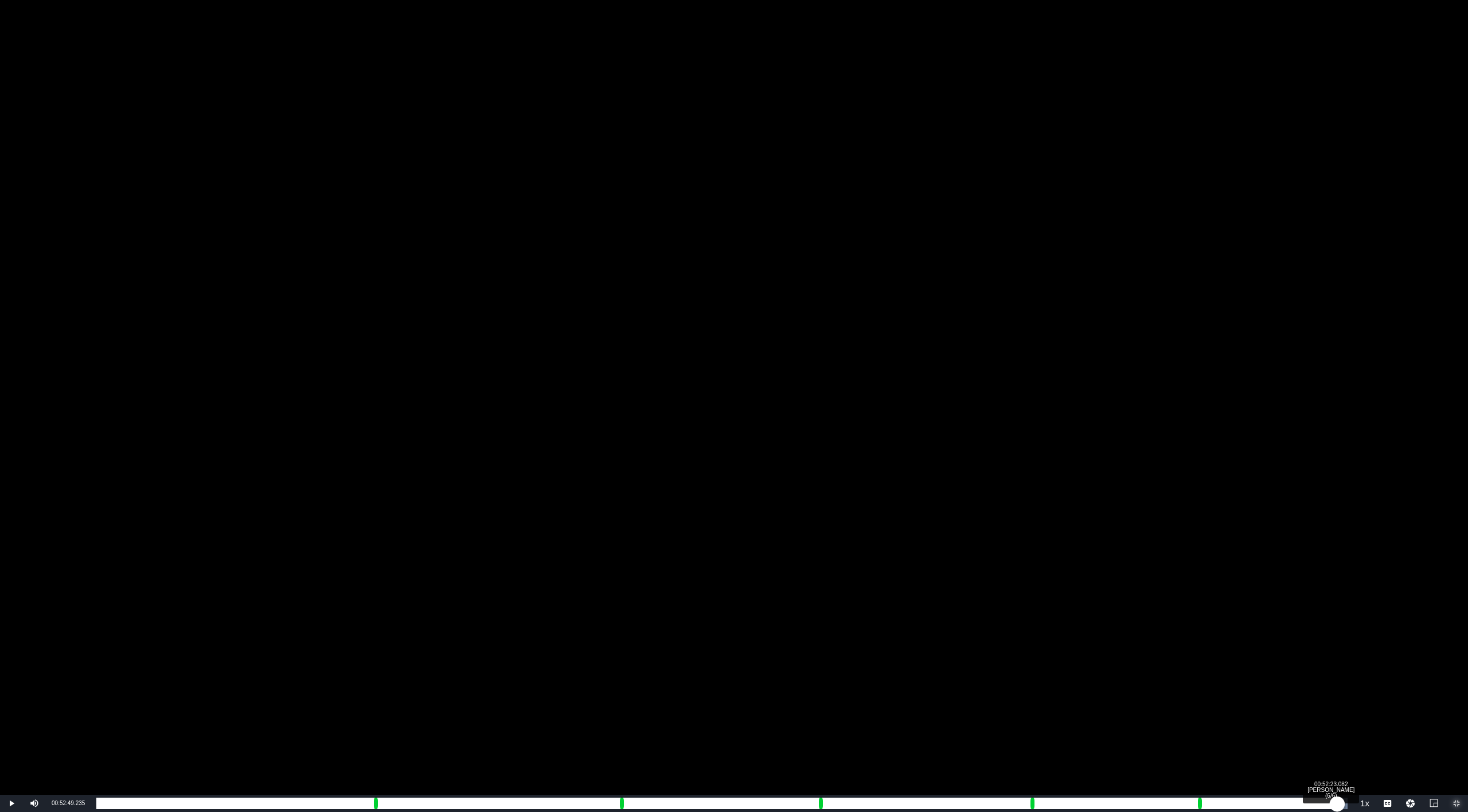
click at [1337, 761] on div "Loaded : 100.00% 00:52:23.082 [PERSON_NAME] (6/6) 00:42:48.275 Cue Point 5: 00:…" at bounding box center [722, 804] width 1251 height 11
click at [1333, 761] on div "00:42:24.612" at bounding box center [717, 804] width 1241 height 11
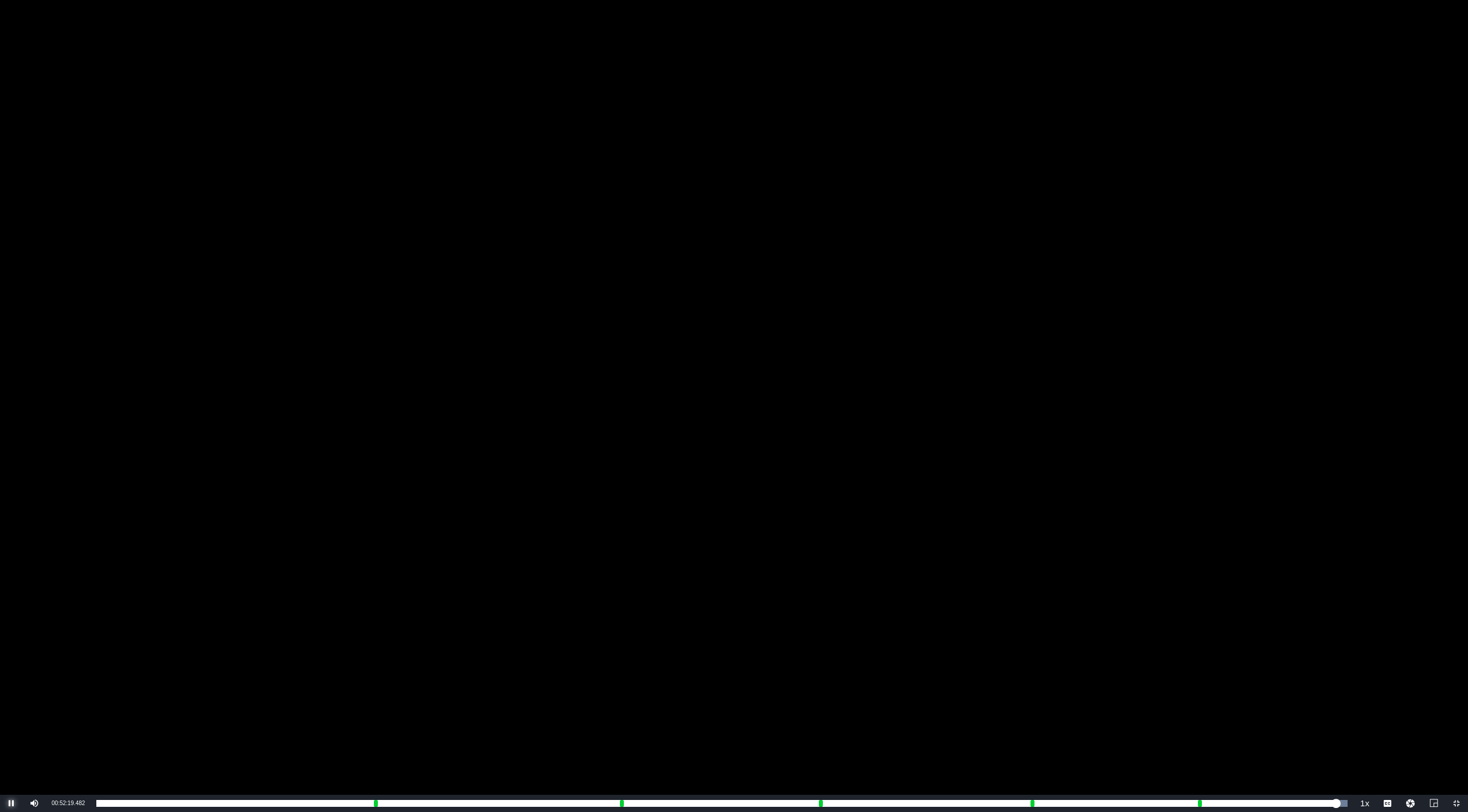
click at [11, 761] on span "Video Player" at bounding box center [11, 804] width 0 height 0
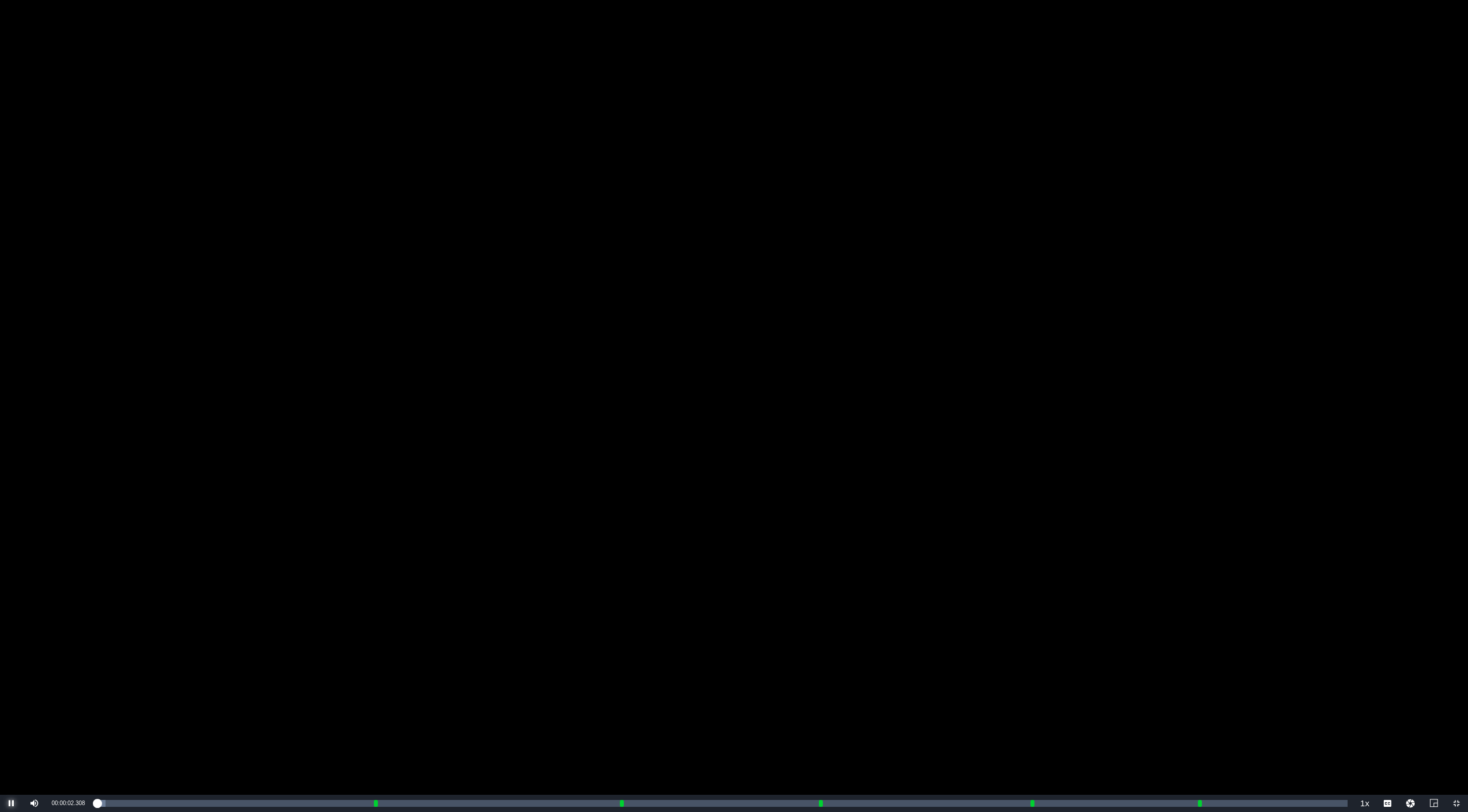
click at [11, 761] on span "Video Player" at bounding box center [11, 804] width 0 height 0
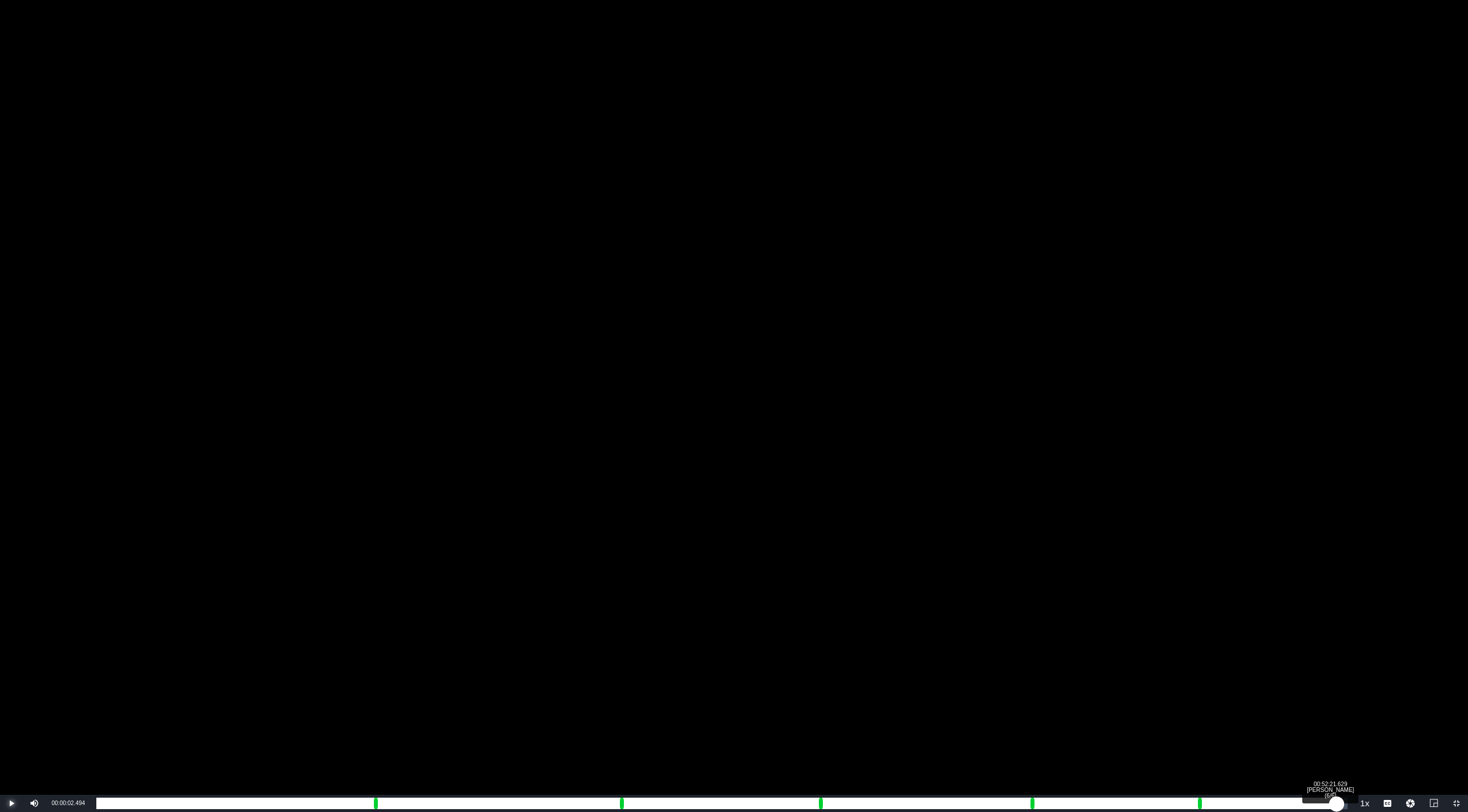
click at [1337, 761] on div "Loaded : 1.40% 00:52:21.629 [PERSON_NAME] (6/6) 00:00:02.494 [GEOGRAPHIC_DATA] …" at bounding box center [722, 804] width 1251 height 11
click at [1332, 761] on div "00:42:21.966" at bounding box center [717, 804] width 1241 height 11
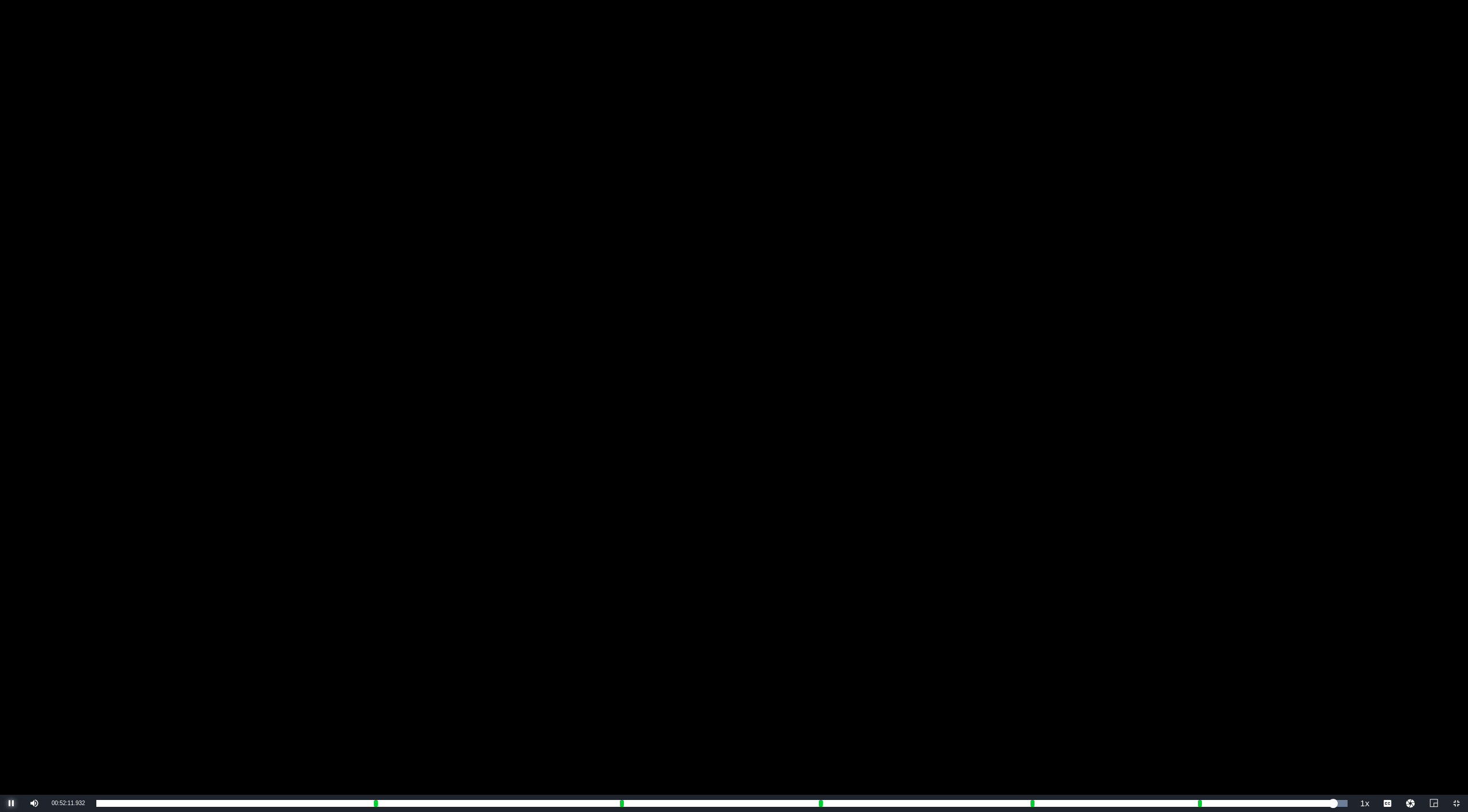
click at [11, 761] on span "Video Player" at bounding box center [11, 804] width 0 height 0
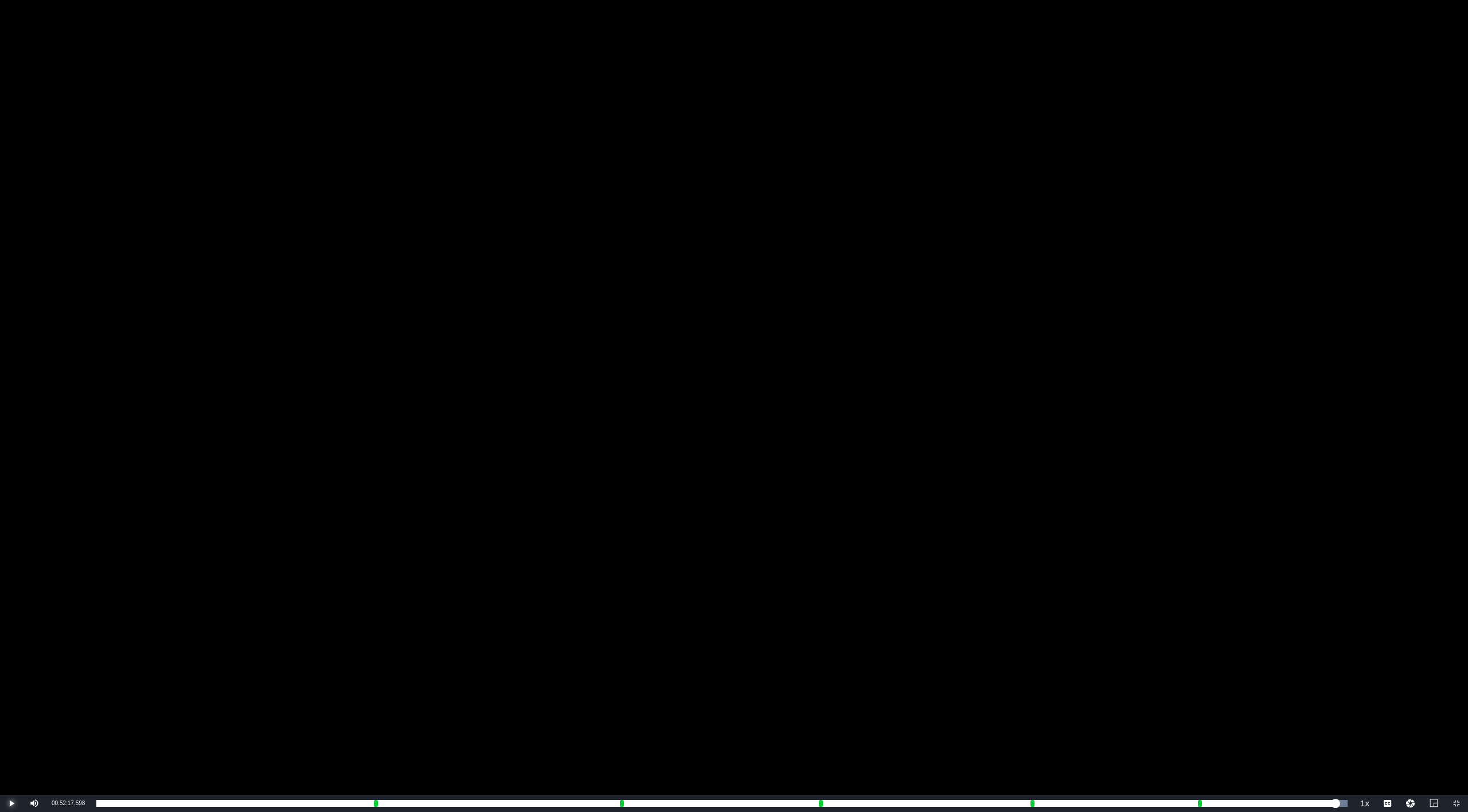
click at [11, 761] on span "Video Player" at bounding box center [11, 804] width 0 height 0
click at [172, 333] on div "Video Player" at bounding box center [734, 397] width 1468 height 795
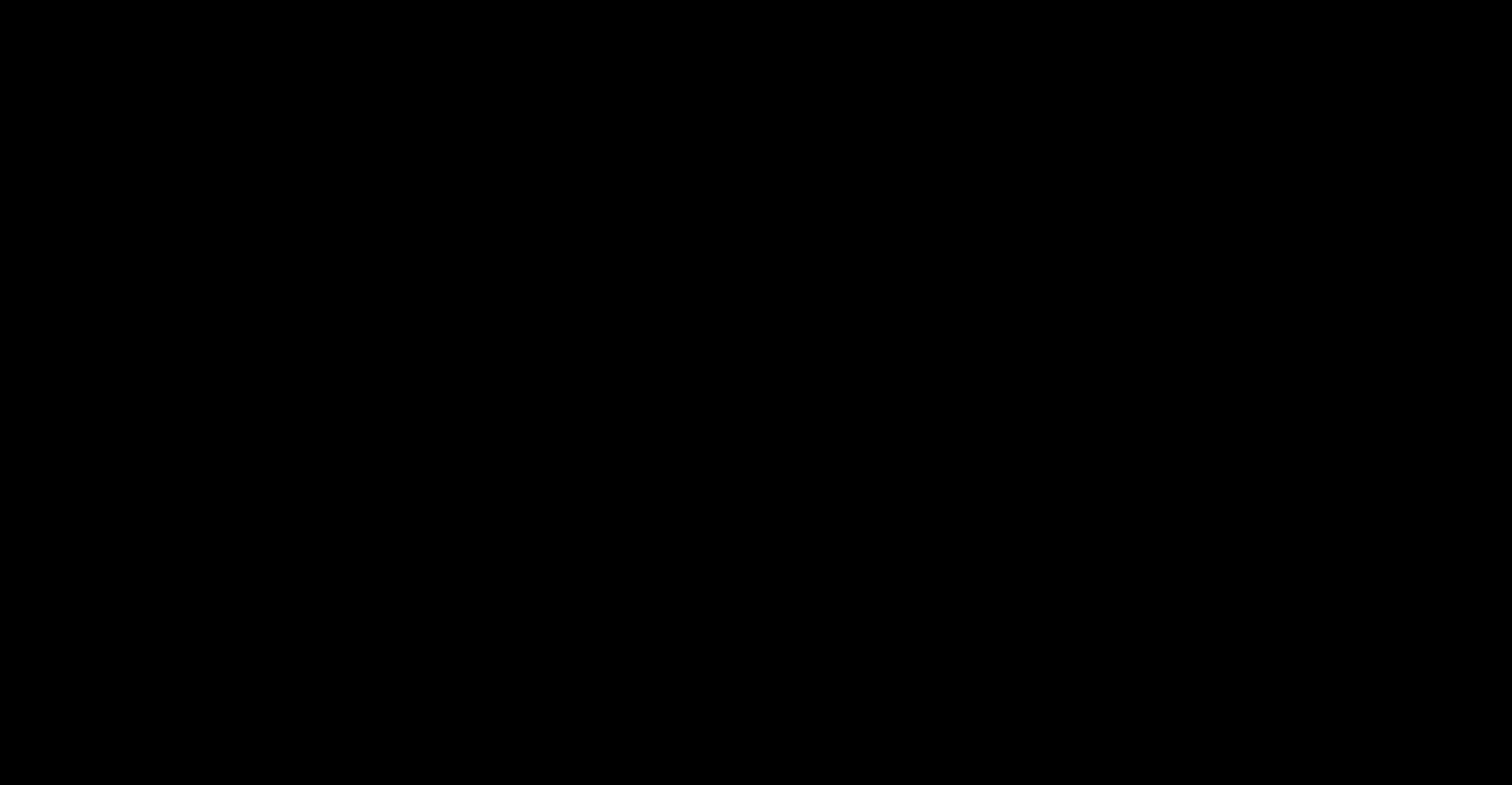
drag, startPoint x: 205, startPoint y: 58, endPoint x: 74, endPoint y: 118, distance: 144.1
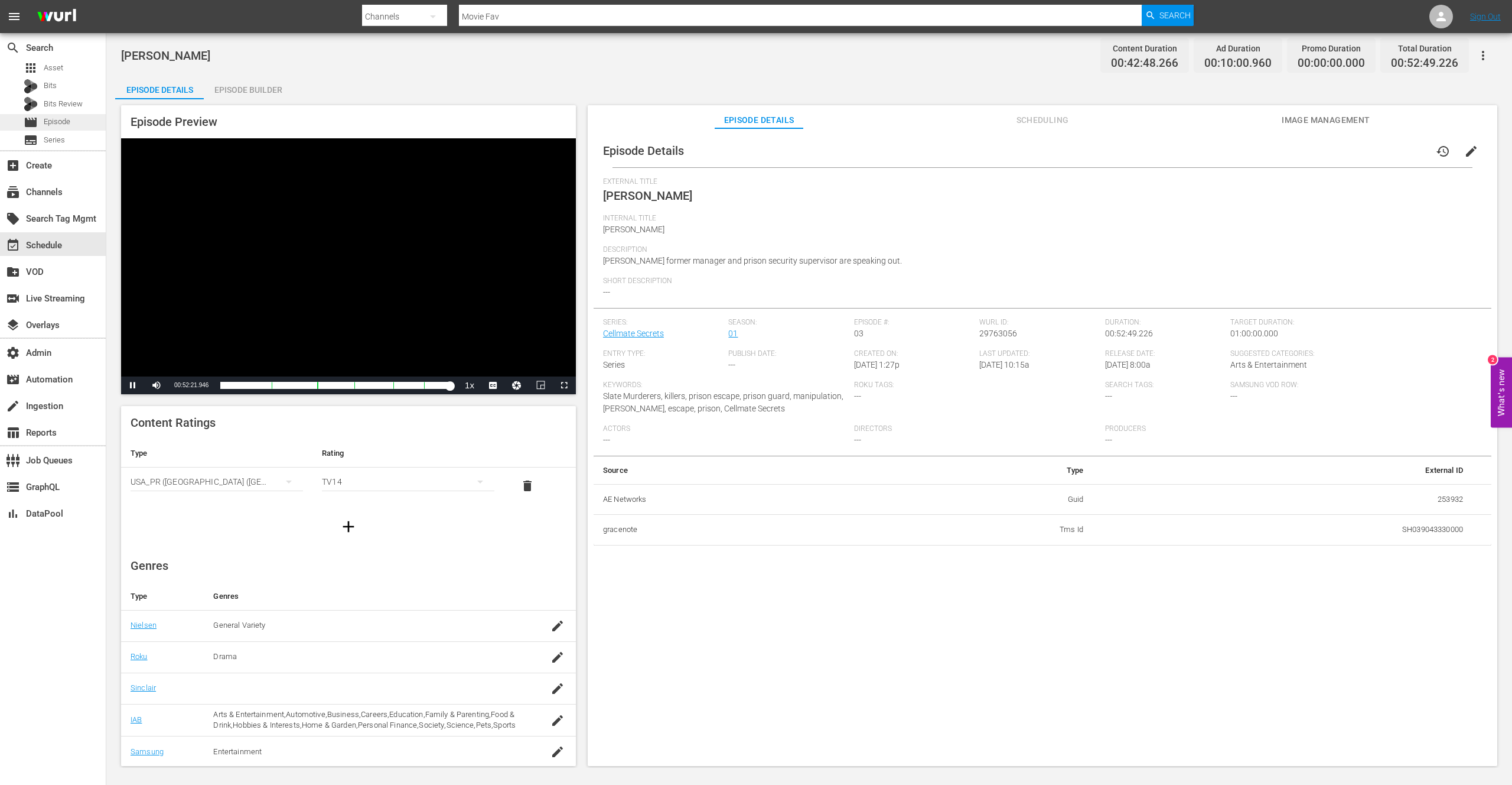
click at [123, 58] on div "[PERSON_NAME] Content Duration 00:42:48.266 Ad Duration 00:10:00.960 Promo Dura…" at bounding box center [809, 55] width 1377 height 26
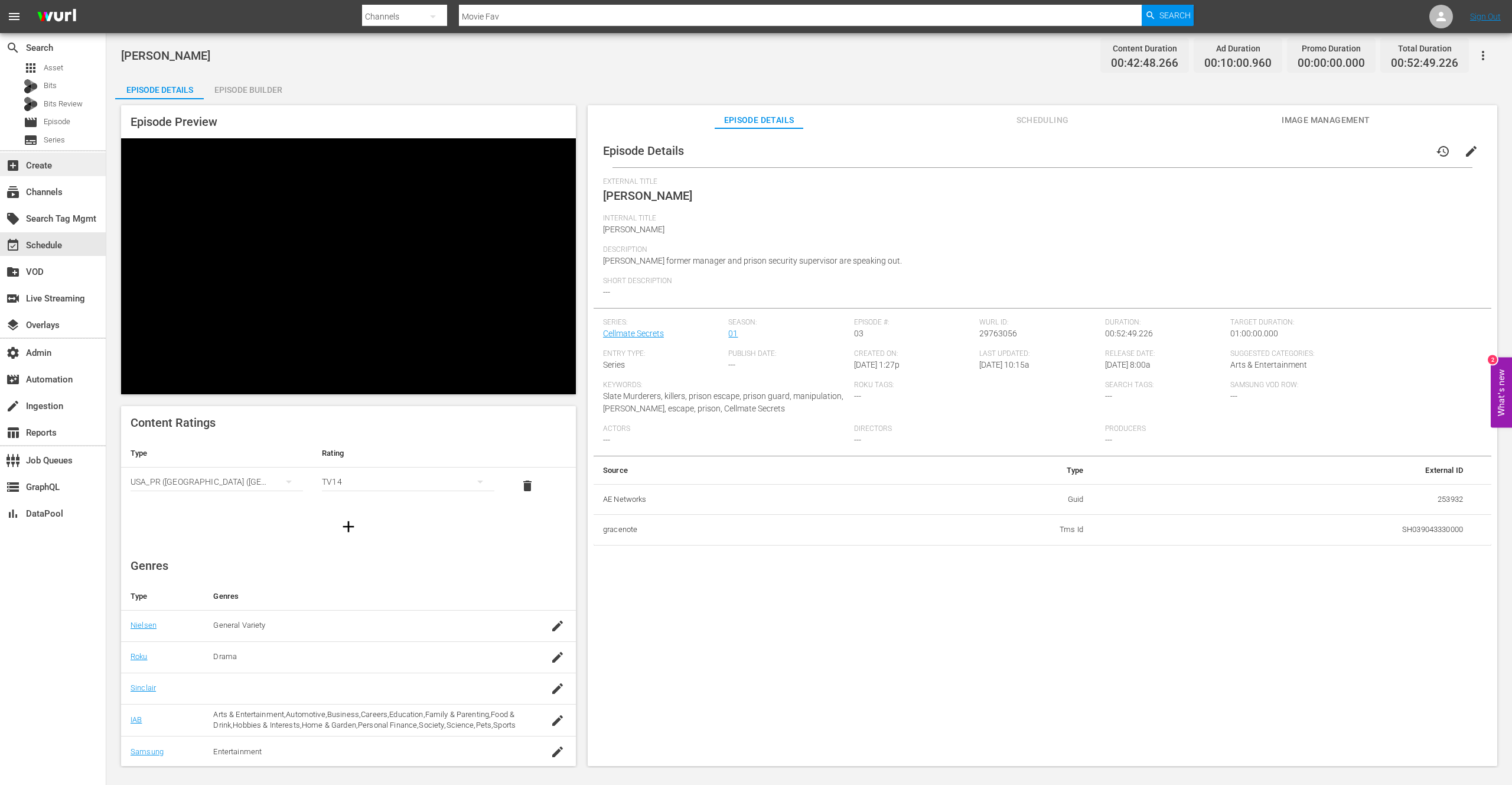
copy span "[PERSON_NAME]"
click at [250, 89] on div "Episode Builder" at bounding box center [248, 90] width 89 height 29
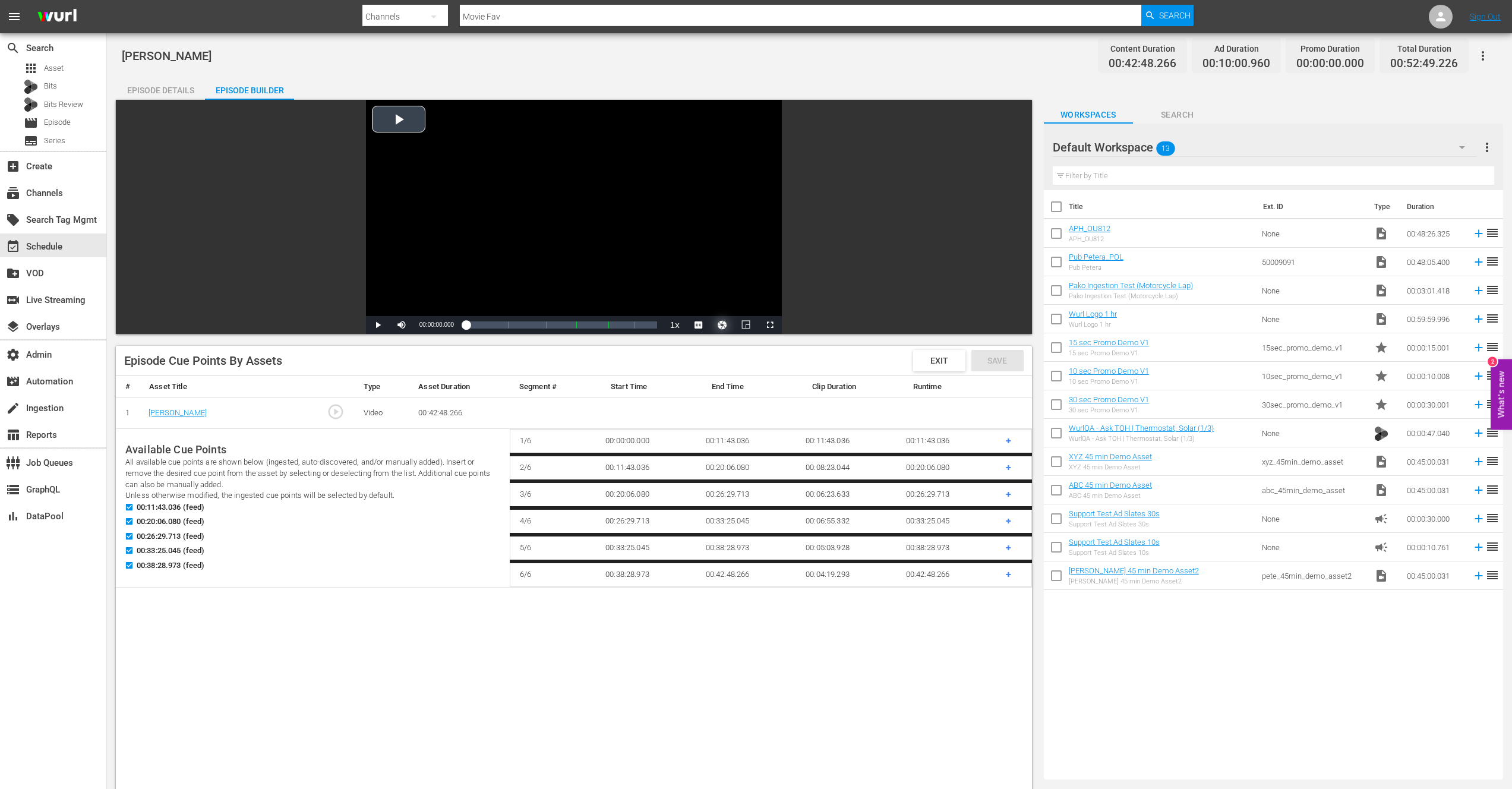
click at [725, 325] on button "Video Player" at bounding box center [722, 325] width 24 height 18
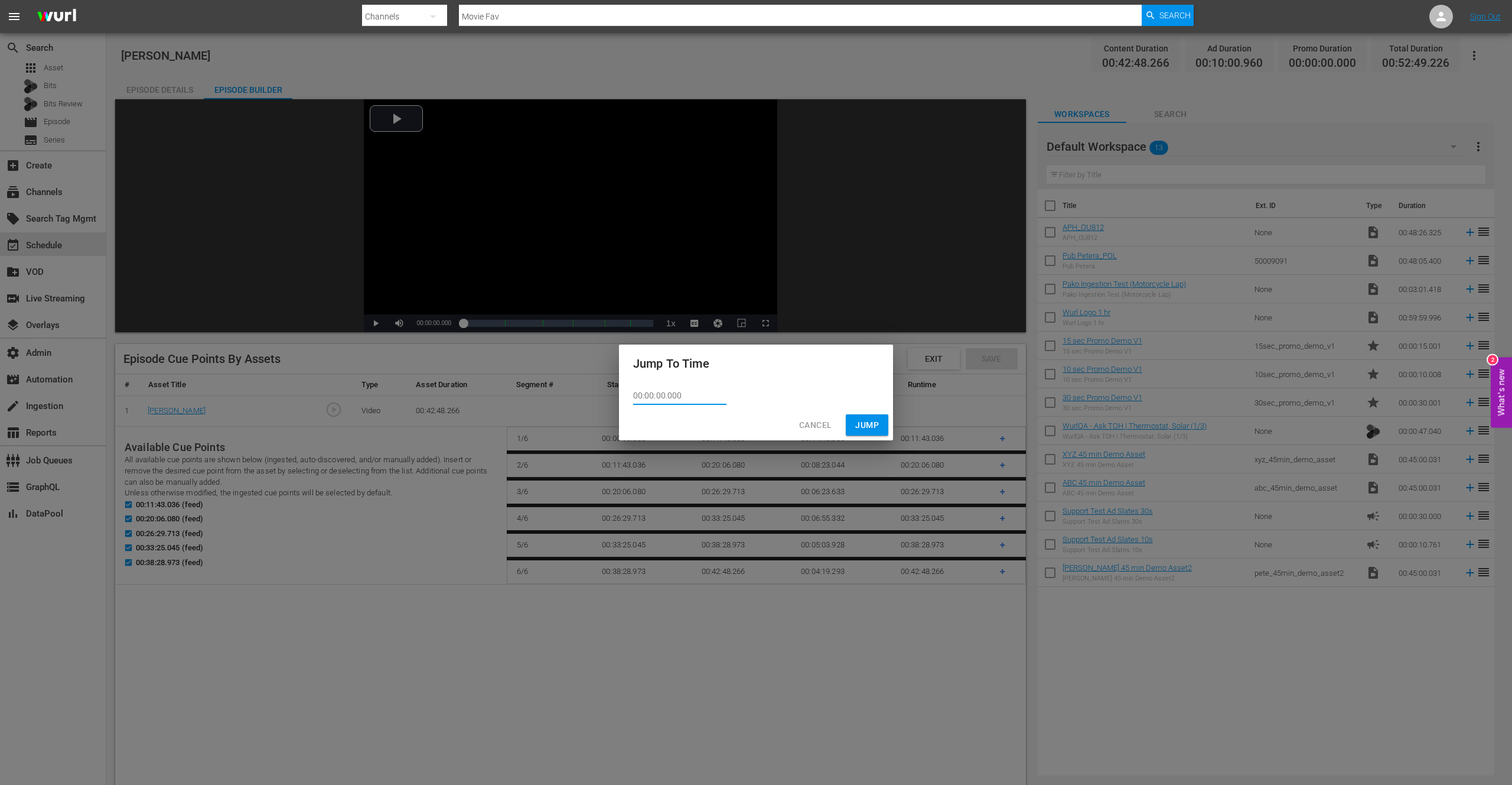
drag, startPoint x: 691, startPoint y: 393, endPoint x: 644, endPoint y: 394, distance: 47.0
click at [644, 394] on input "00:00:00.000" at bounding box center [680, 396] width 93 height 18
click at [644, 396] on input "0052:19.531" at bounding box center [680, 396] width 93 height 18
type input "00:52:19.531"
click at [869, 425] on span "Jump" at bounding box center [868, 425] width 24 height 14
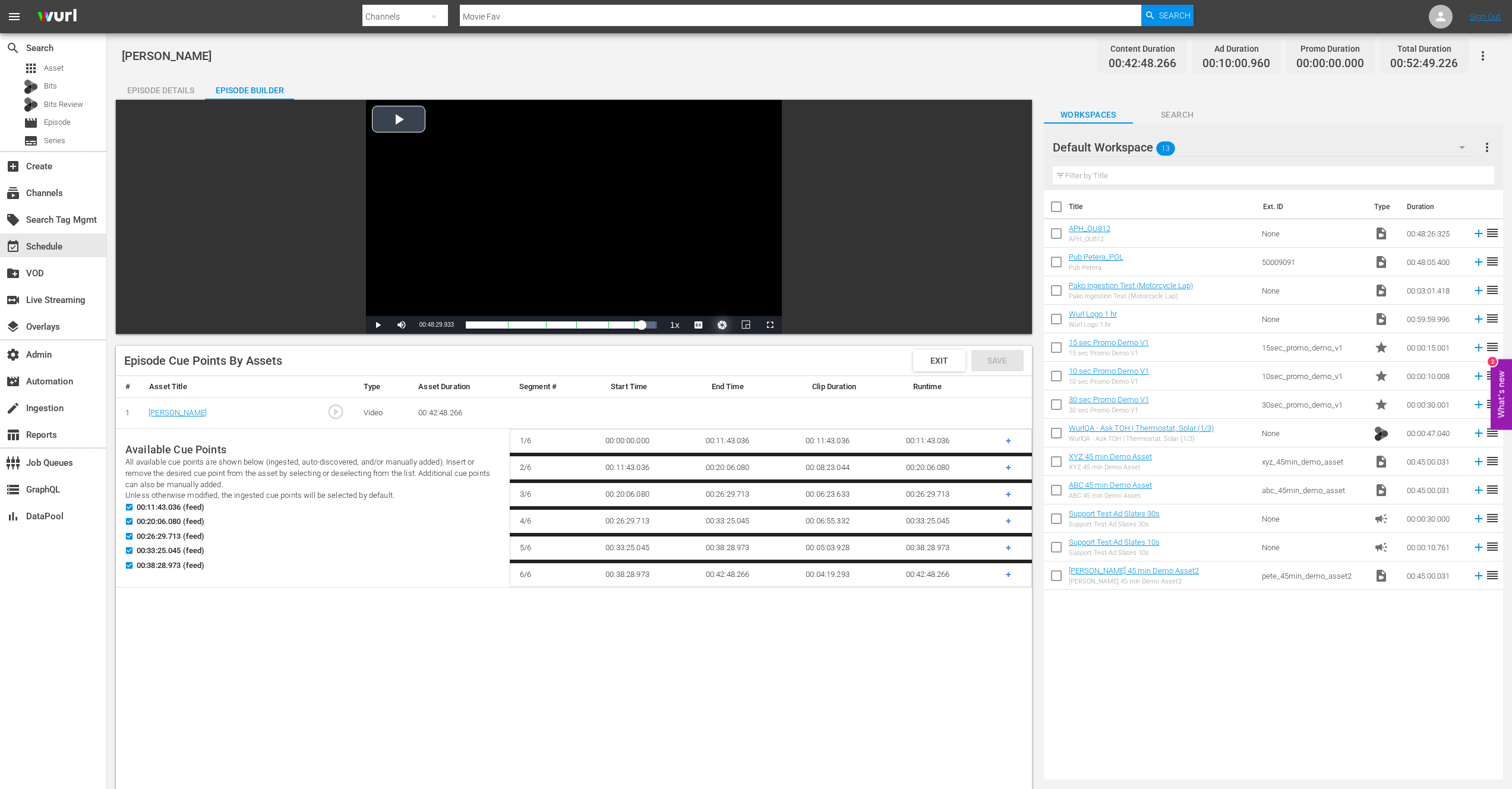
click at [719, 323] on button "Video Player" at bounding box center [722, 325] width 24 height 18
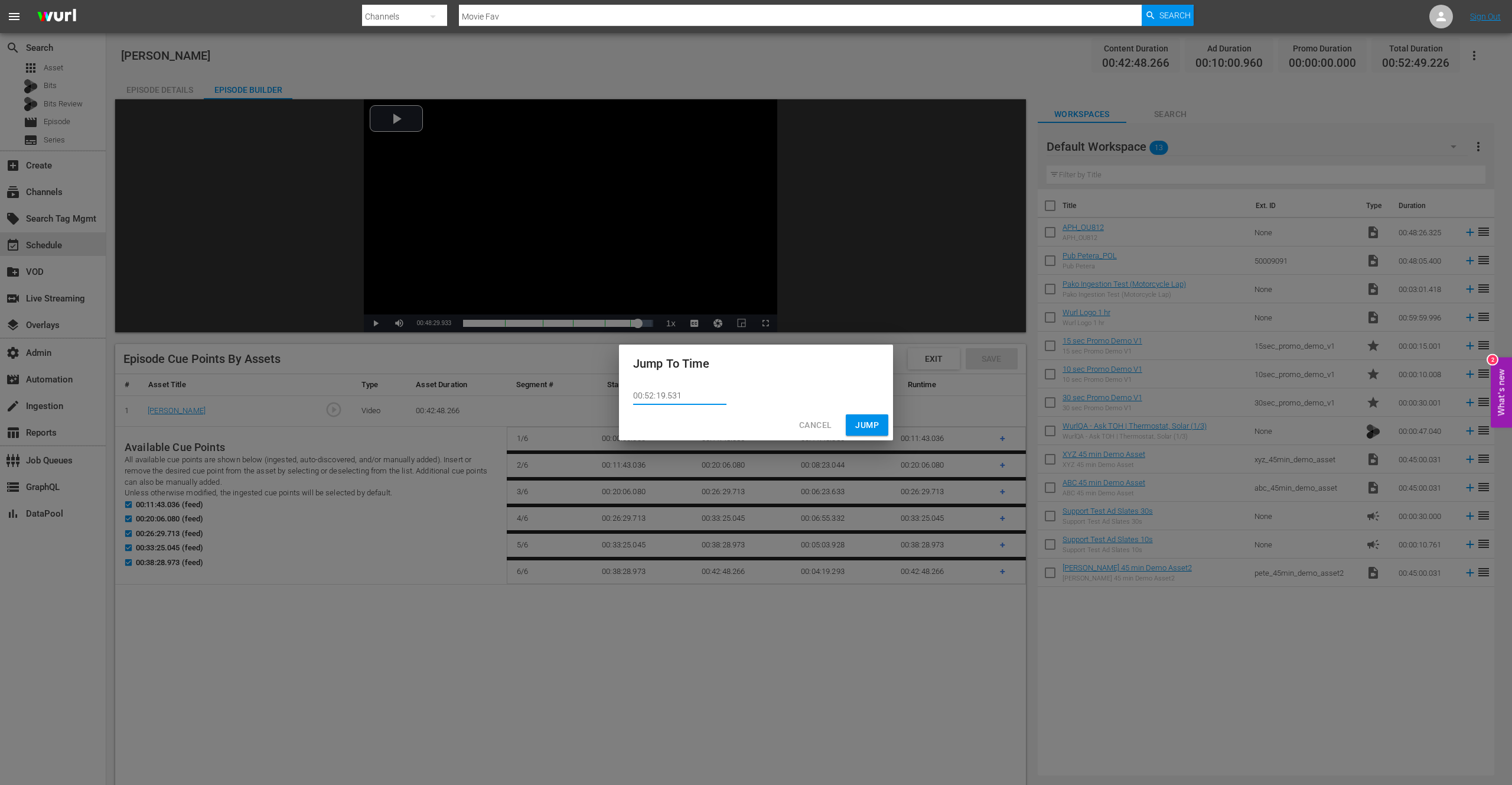
click at [671, 393] on input "00:52:19.531" at bounding box center [680, 396] width 93 height 18
type input "00:52:19.131"
click at [875, 425] on span "Jump" at bounding box center [868, 425] width 24 height 14
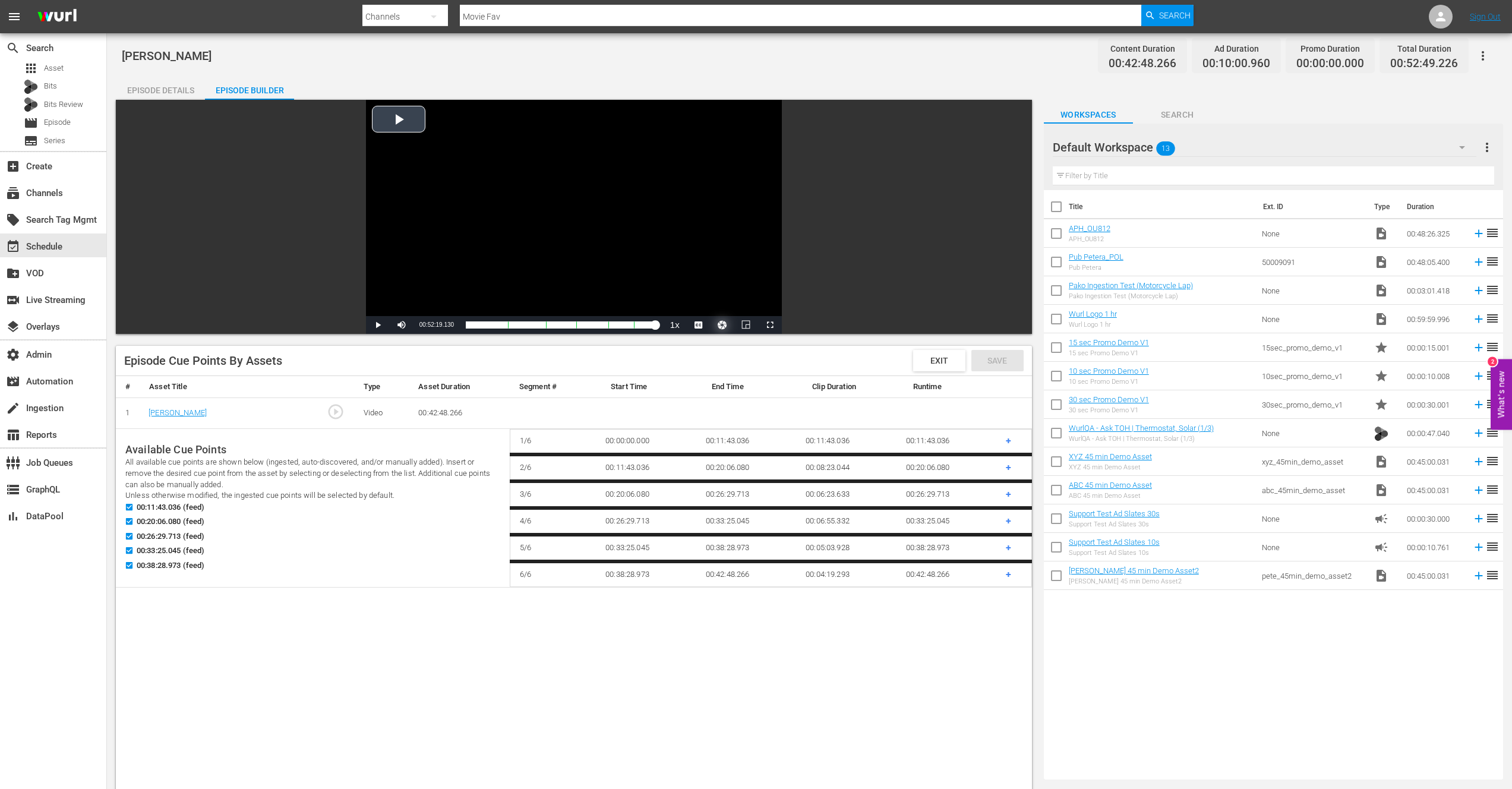
click at [720, 323] on button "Video Player" at bounding box center [722, 325] width 24 height 18
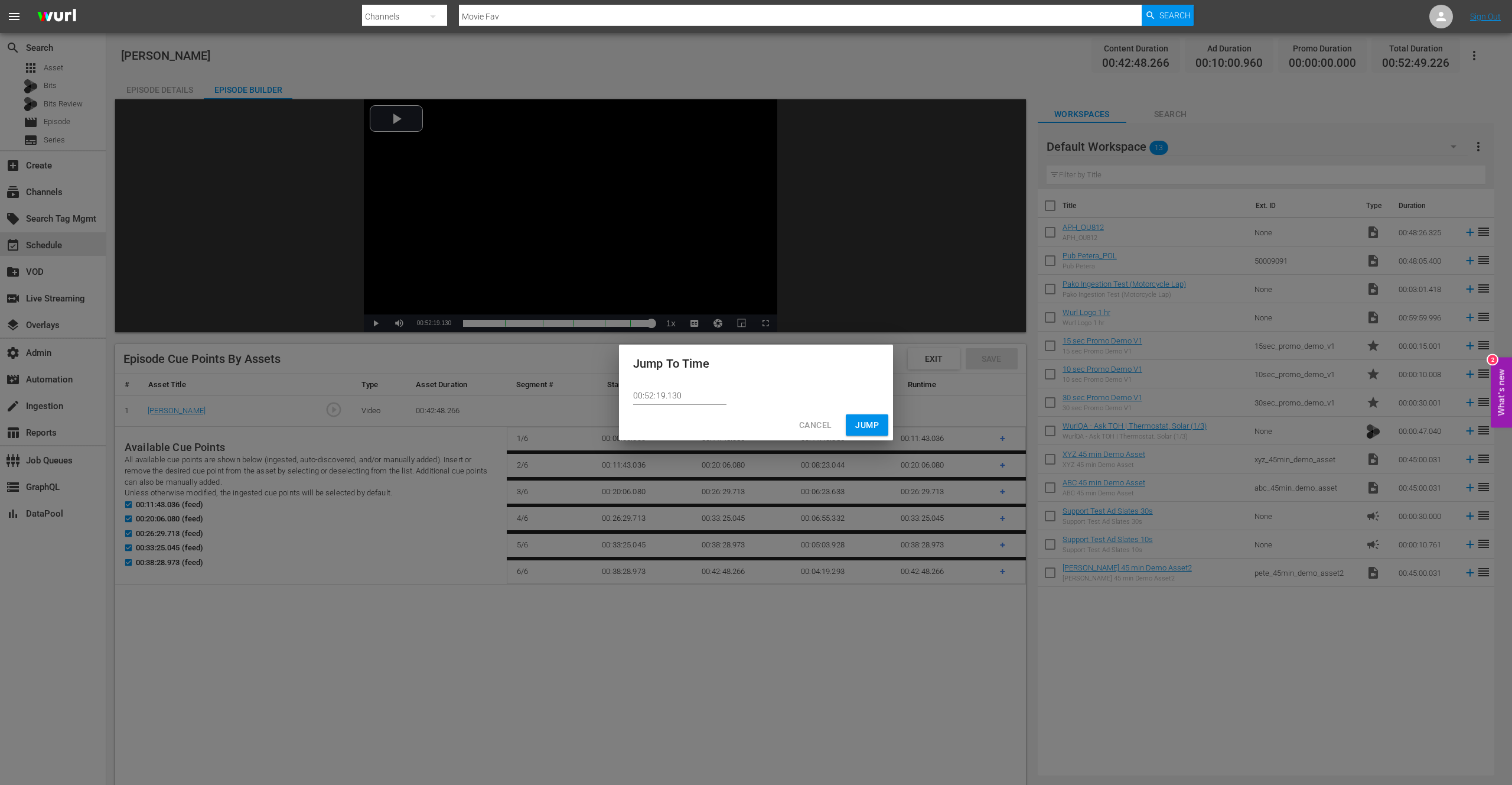
click at [672, 397] on input "00:52:19.130" at bounding box center [680, 396] width 93 height 18
type input "00:52:19.230"
click at [868, 422] on span "Jump" at bounding box center [868, 425] width 24 height 14
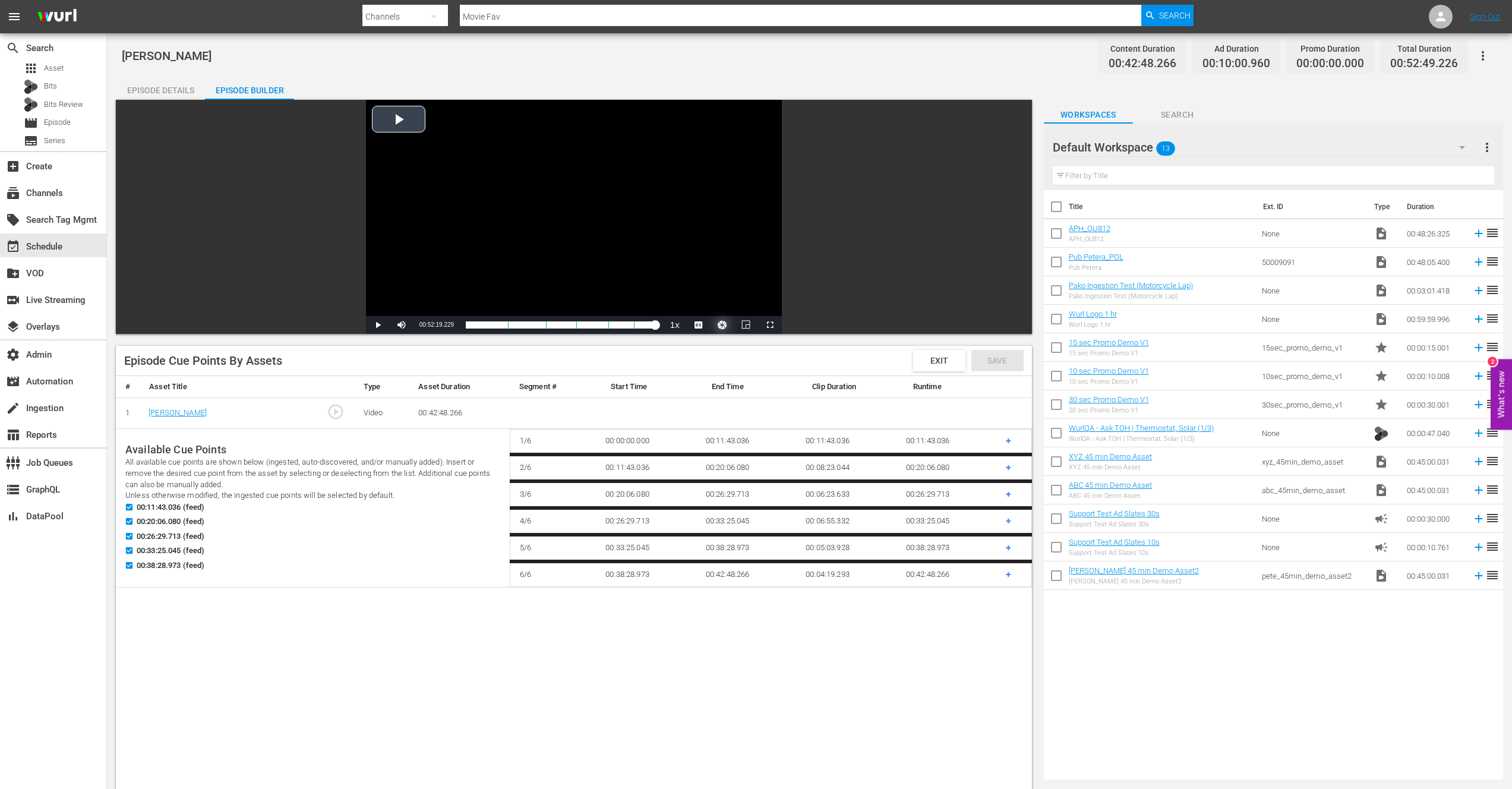
click at [723, 326] on button "Video Player" at bounding box center [722, 325] width 24 height 18
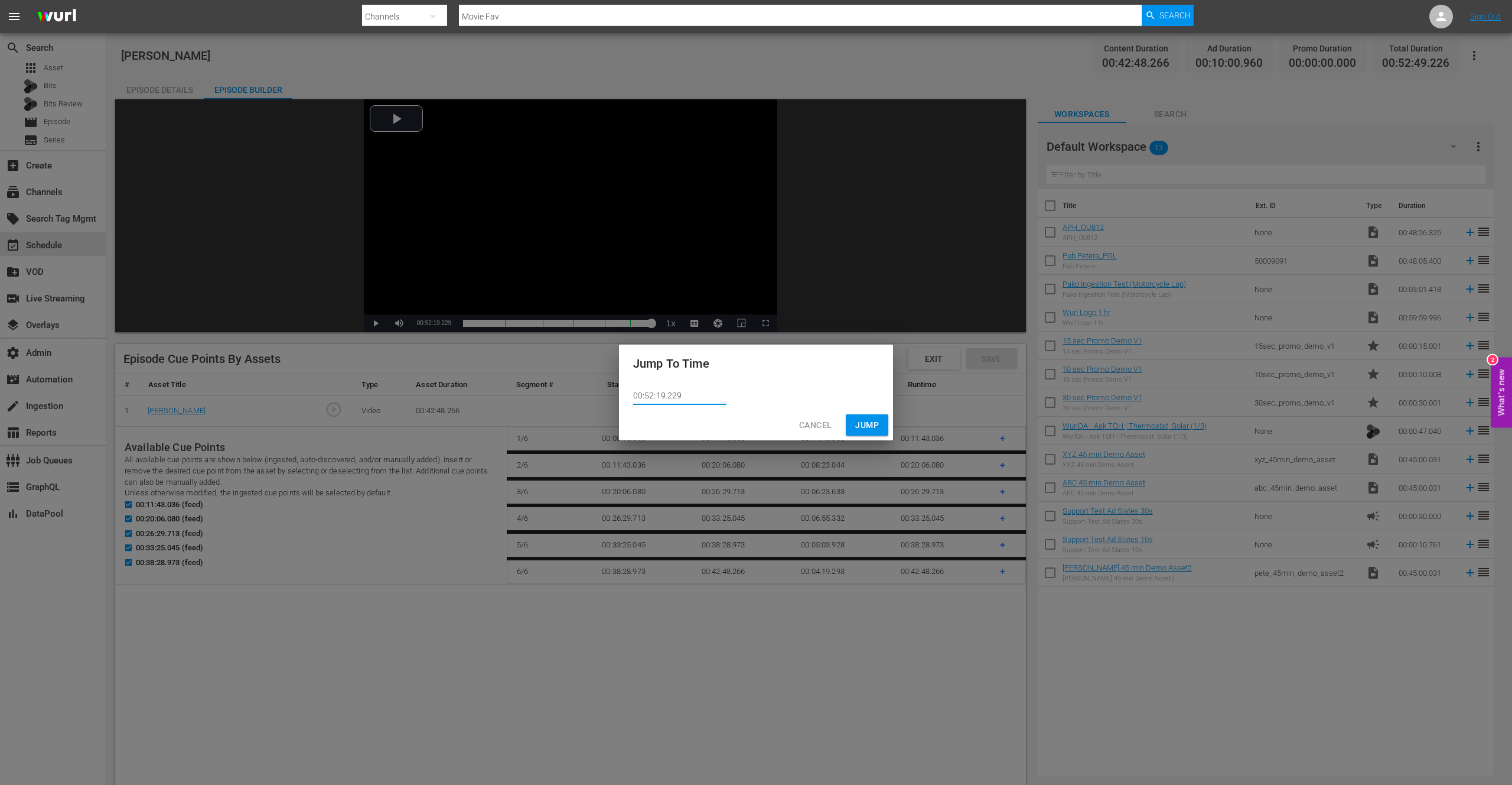
drag, startPoint x: 672, startPoint y: 395, endPoint x: 682, endPoint y: 395, distance: 10.0
click at [682, 395] on input "00:52:19.229" at bounding box center [680, 396] width 93 height 18
type input "00:52:19.200"
click at [868, 424] on span "Jump" at bounding box center [868, 425] width 24 height 14
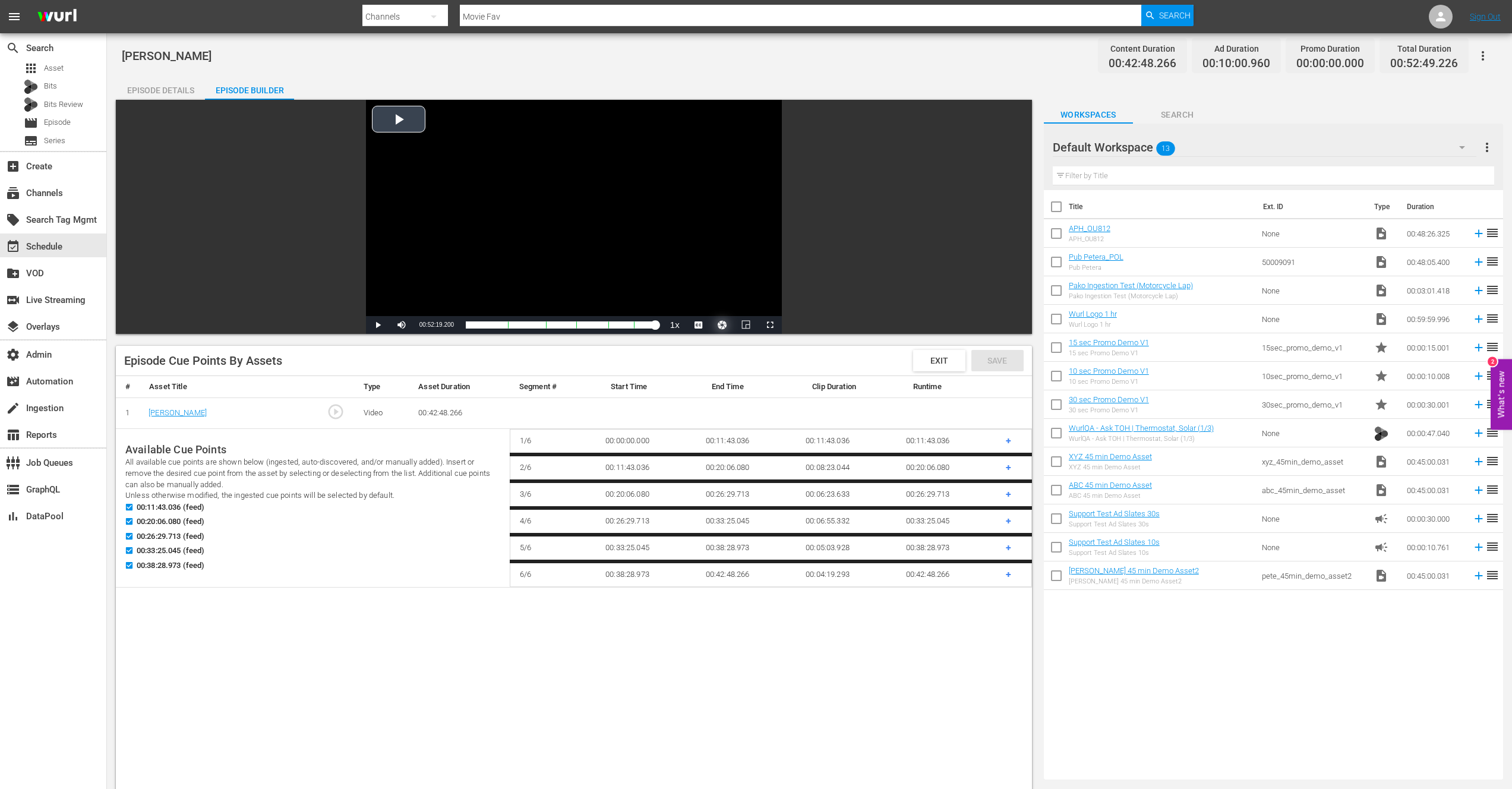
click at [723, 324] on button "Video Player" at bounding box center [722, 325] width 24 height 18
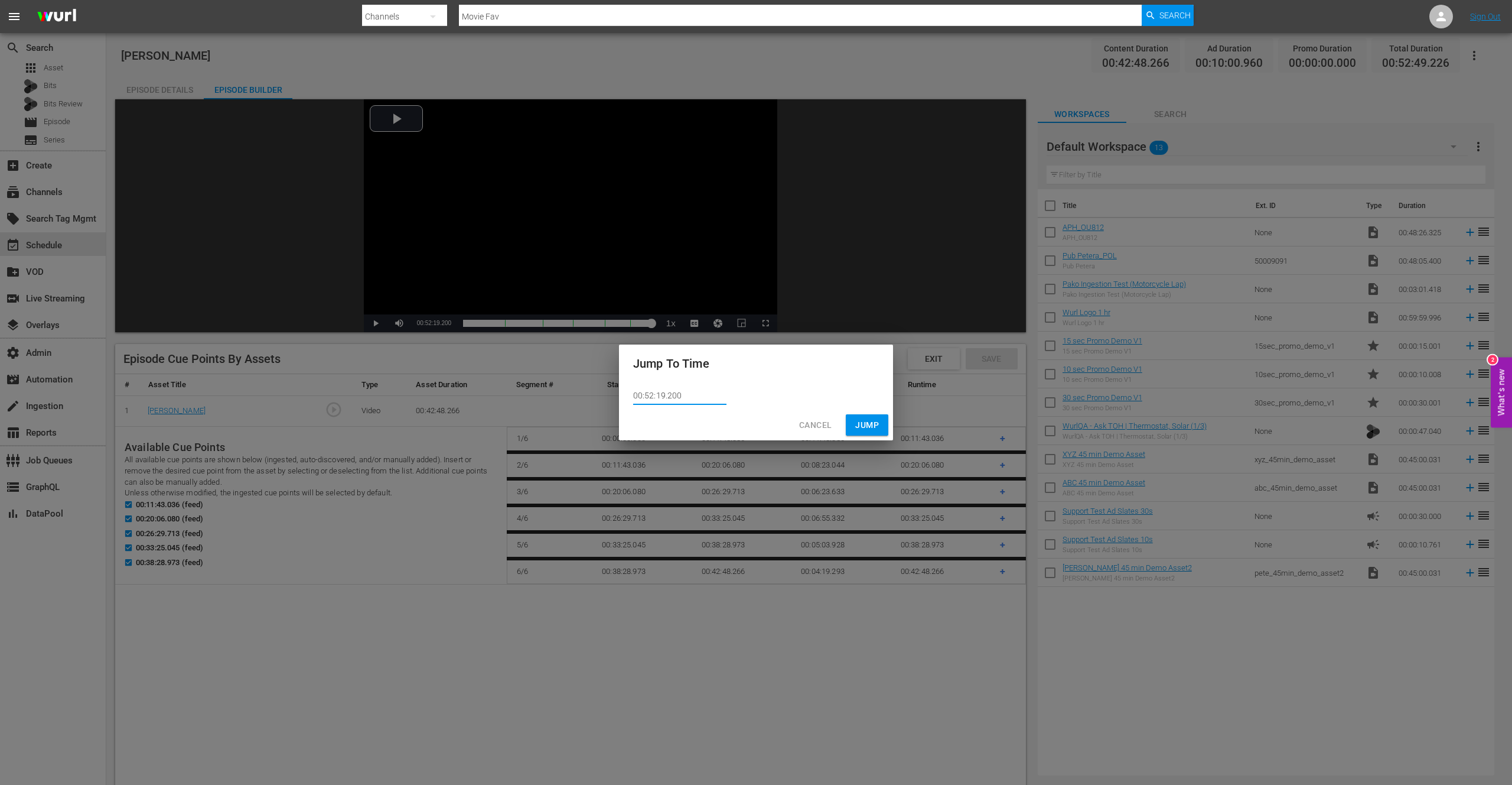
drag, startPoint x: 667, startPoint y: 395, endPoint x: 675, endPoint y: 395, distance: 8.0
click at [675, 395] on input "00:52:19.200" at bounding box center [680, 396] width 93 height 18
type input "00:52:19.150"
click at [862, 425] on span "Jump" at bounding box center [868, 425] width 24 height 14
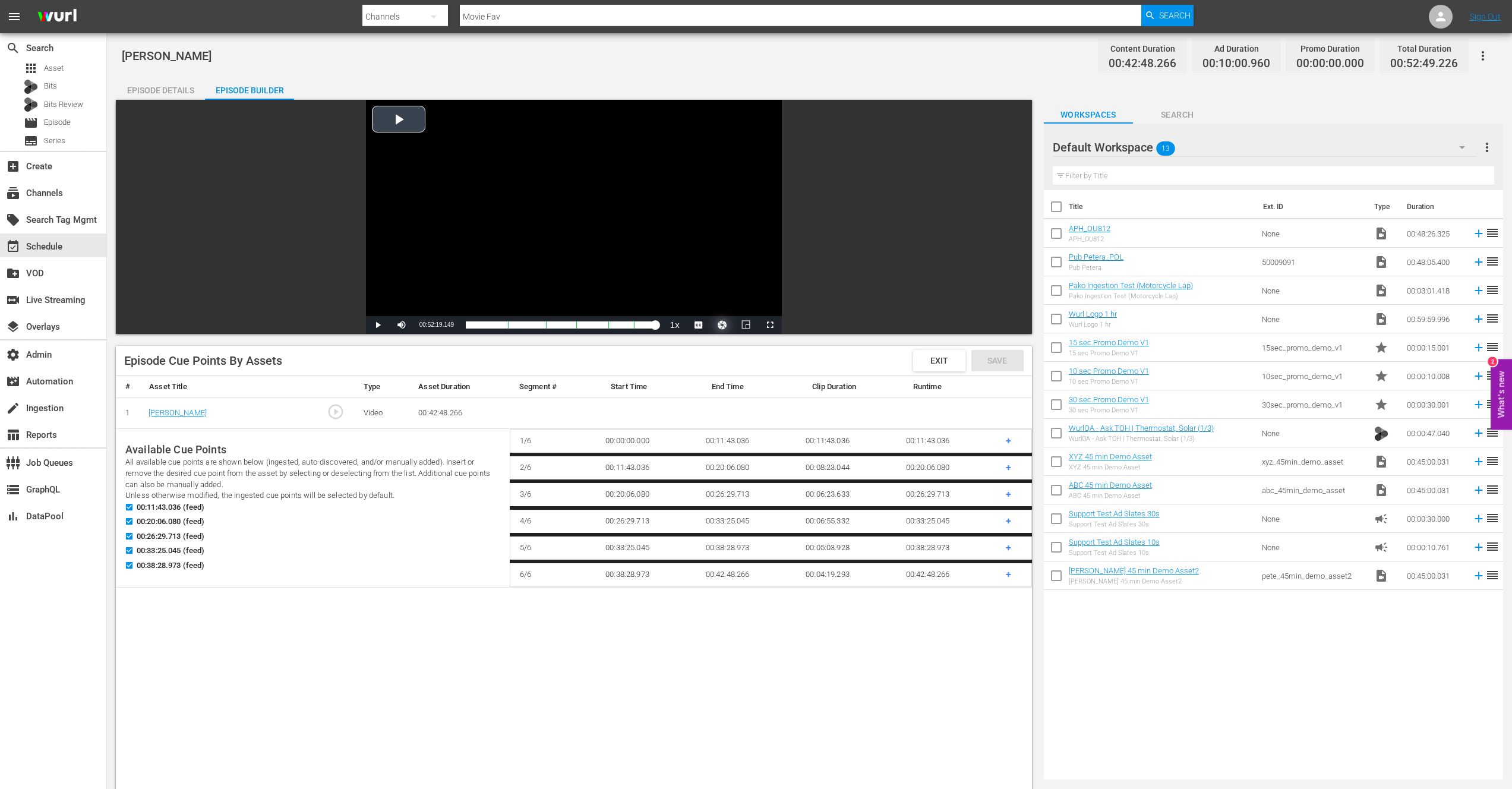
click at [722, 324] on button "Video Player" at bounding box center [722, 325] width 24 height 18
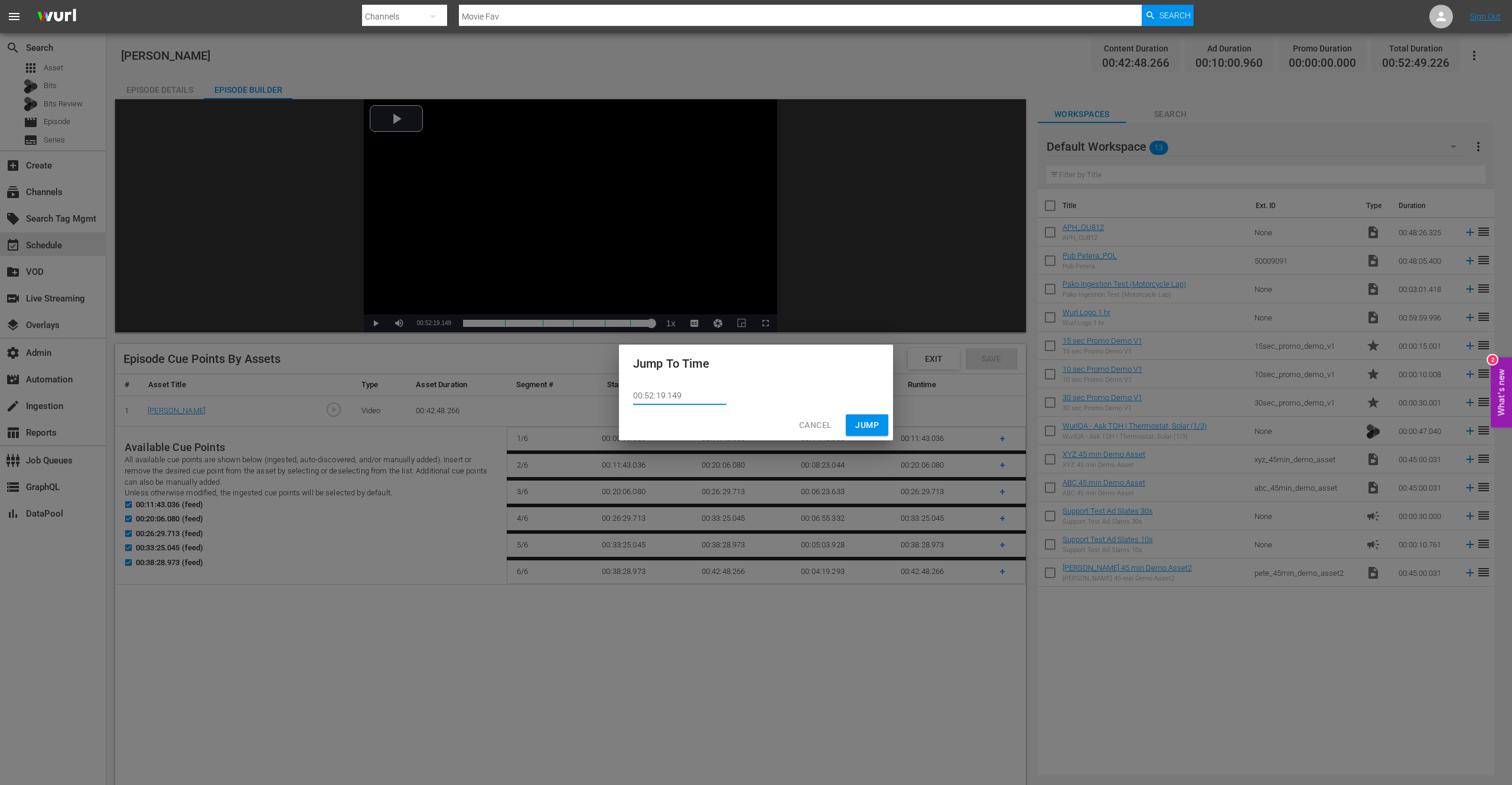
drag, startPoint x: 673, startPoint y: 396, endPoint x: 681, endPoint y: 396, distance: 8.0
click at [681, 396] on input "00:52:19.149" at bounding box center [680, 396] width 93 height 18
type input "00:52:19.170"
click at [870, 424] on span "Jump" at bounding box center [868, 425] width 24 height 14
